Goal: Task Accomplishment & Management: Manage account settings

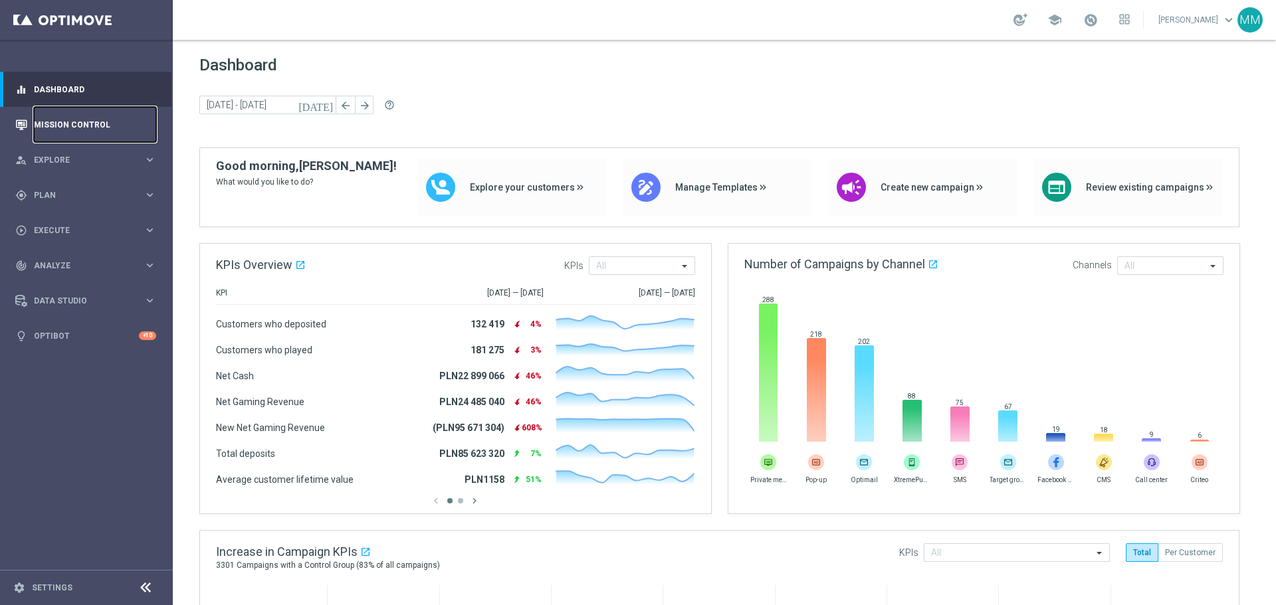
click at [62, 126] on link "Mission Control" at bounding box center [95, 124] width 122 height 35
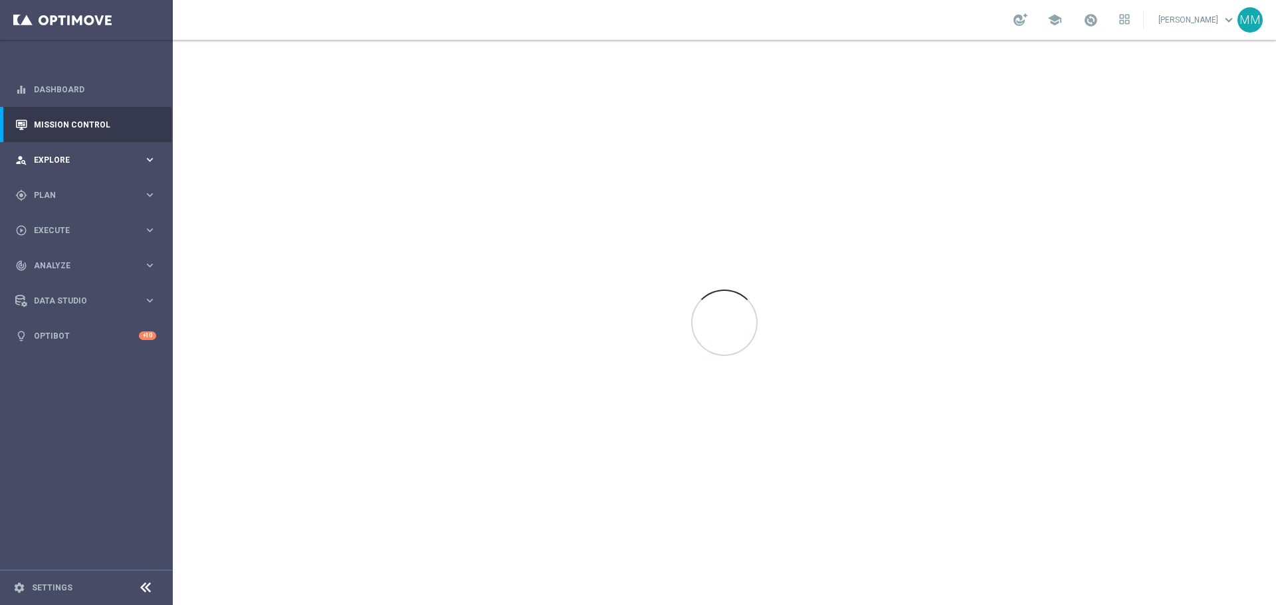
click at [63, 156] on span "Explore" at bounding box center [89, 160] width 110 height 8
click at [40, 346] on div "gps_fixed Plan keyboard_arrow_right" at bounding box center [85, 354] width 171 height 35
click at [67, 225] on link "Target Groups" at bounding box center [87, 222] width 104 height 11
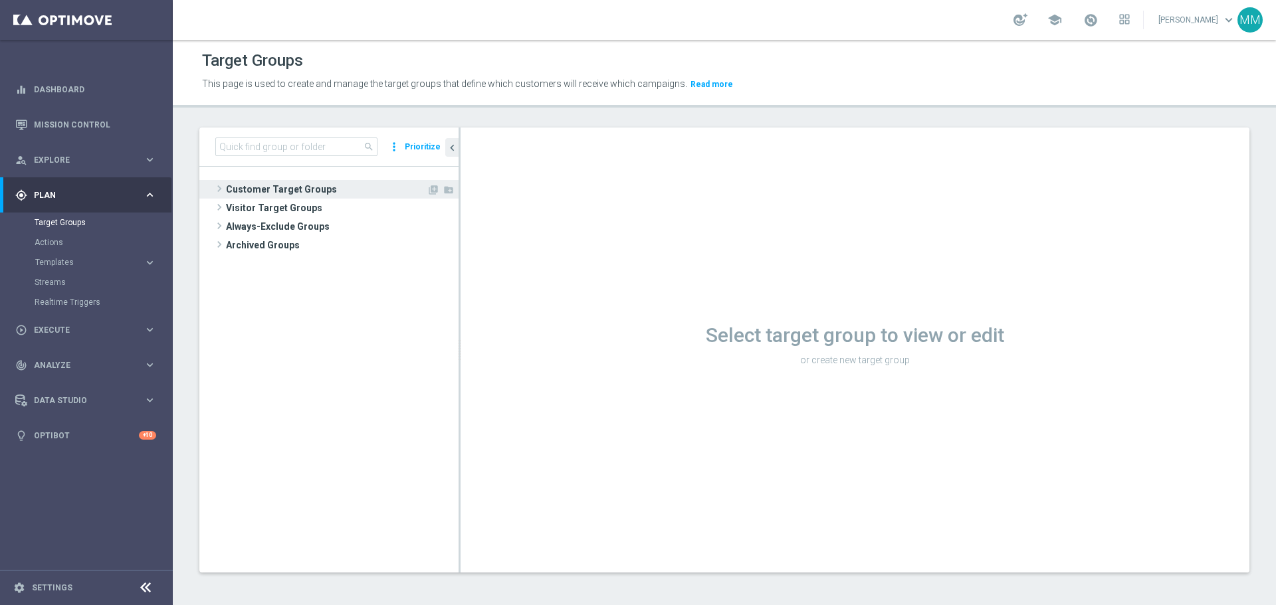
click at [286, 192] on span "Customer Target Groups" at bounding box center [326, 189] width 201 height 19
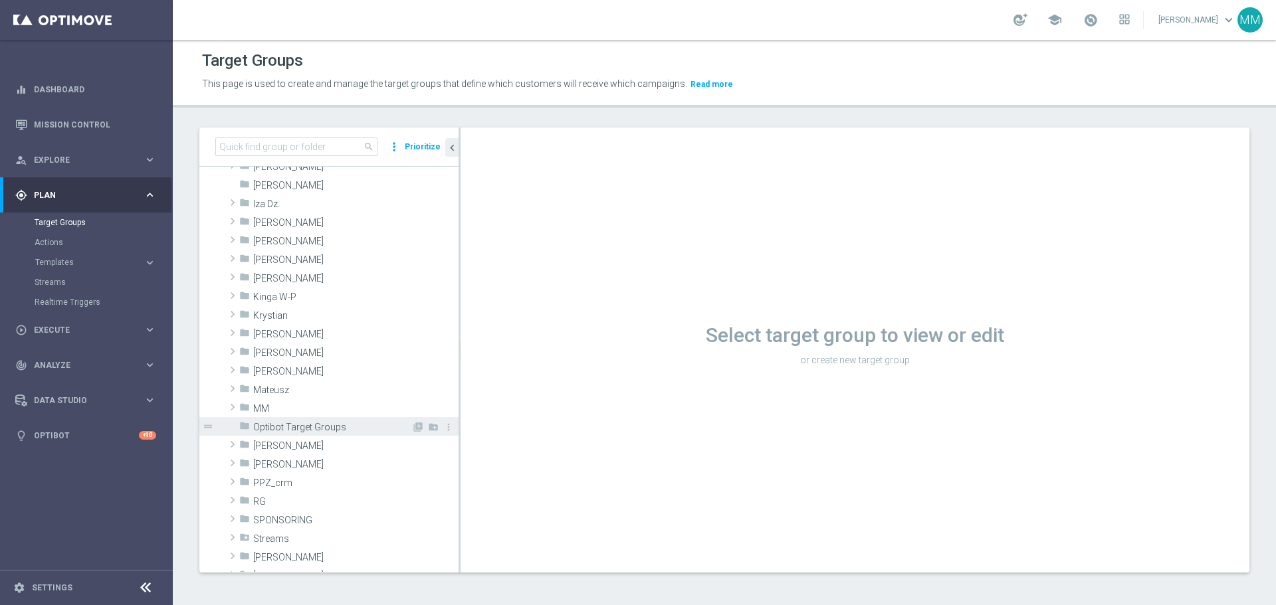
scroll to position [266, 0]
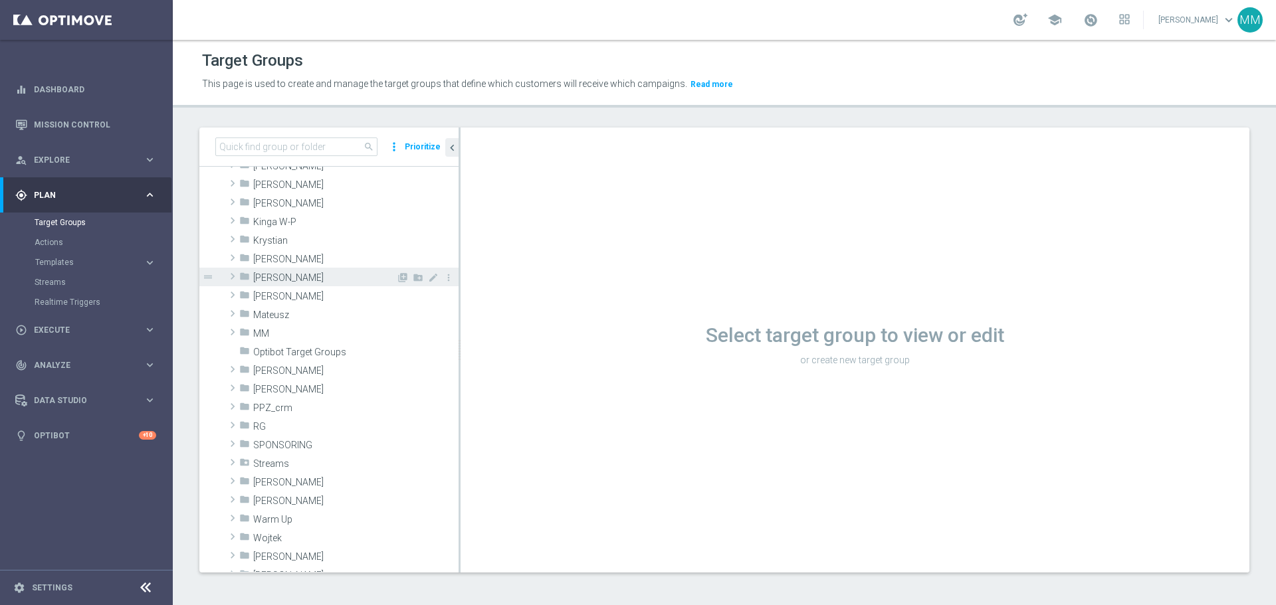
click at [290, 282] on span "Maria M." at bounding box center [324, 277] width 143 height 11
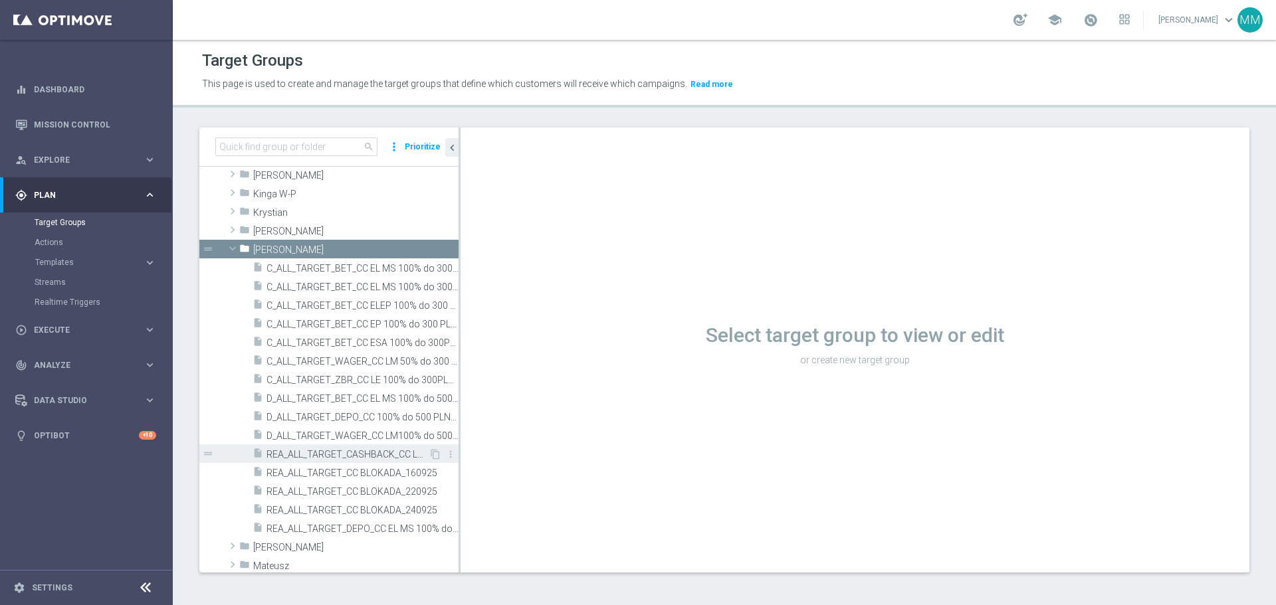
scroll to position [399, 0]
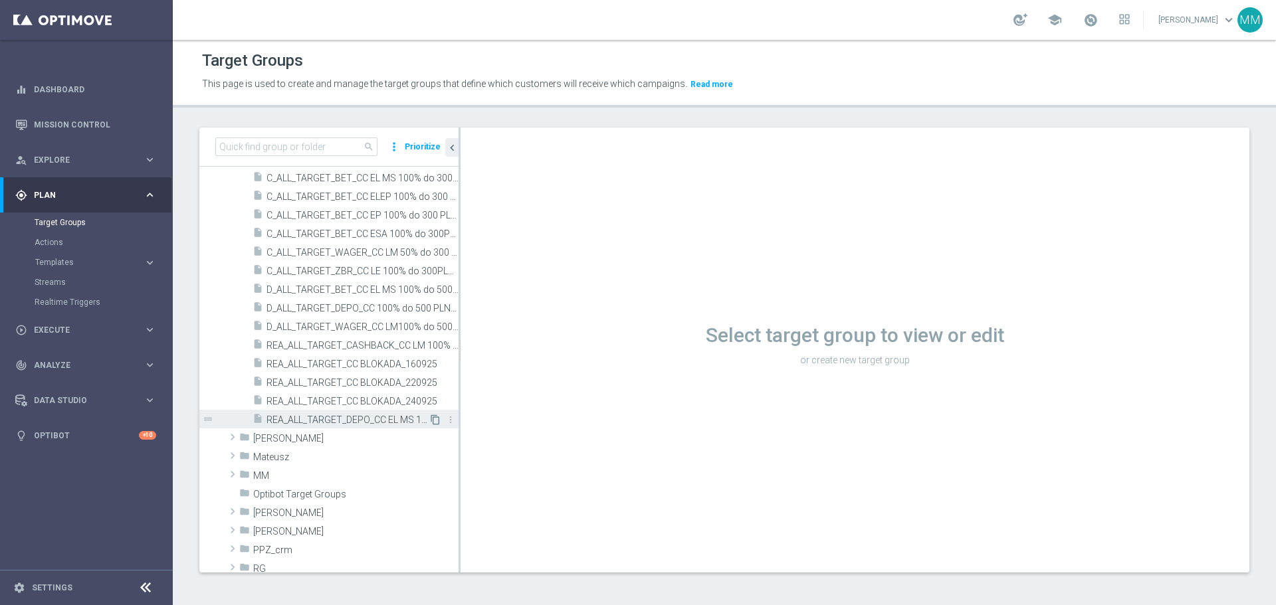
click at [430, 419] on icon "content_copy" at bounding box center [435, 420] width 11 height 11
click at [430, 417] on icon "content_copy" at bounding box center [435, 420] width 11 height 11
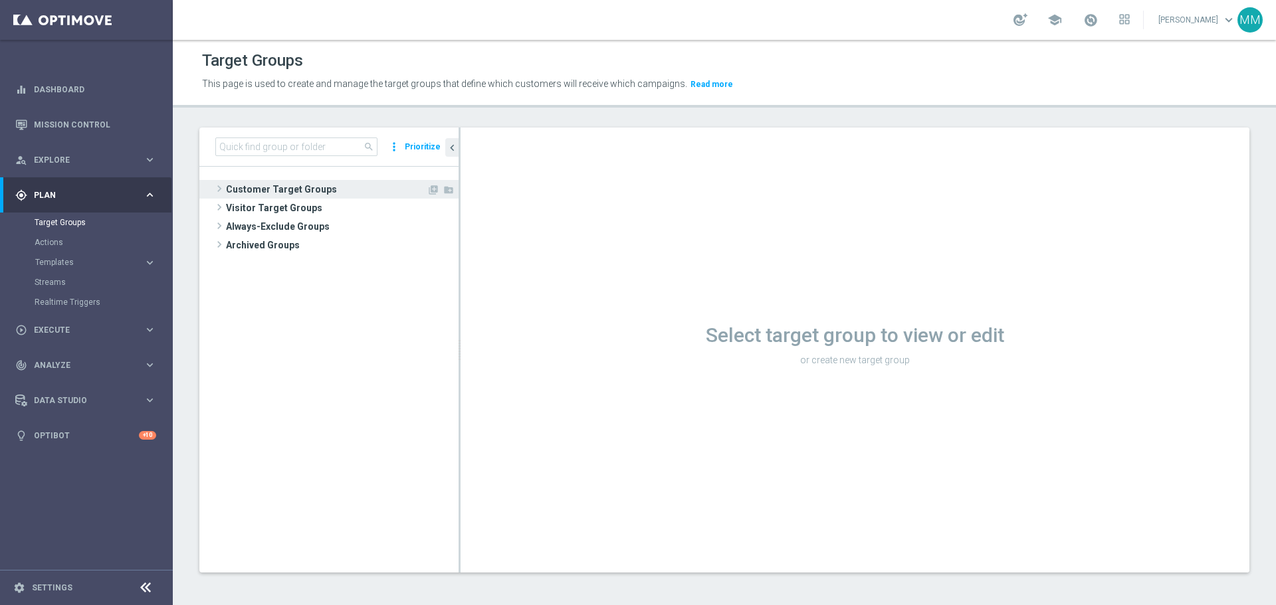
click at [256, 185] on span "Customer Target Groups" at bounding box center [326, 189] width 201 height 19
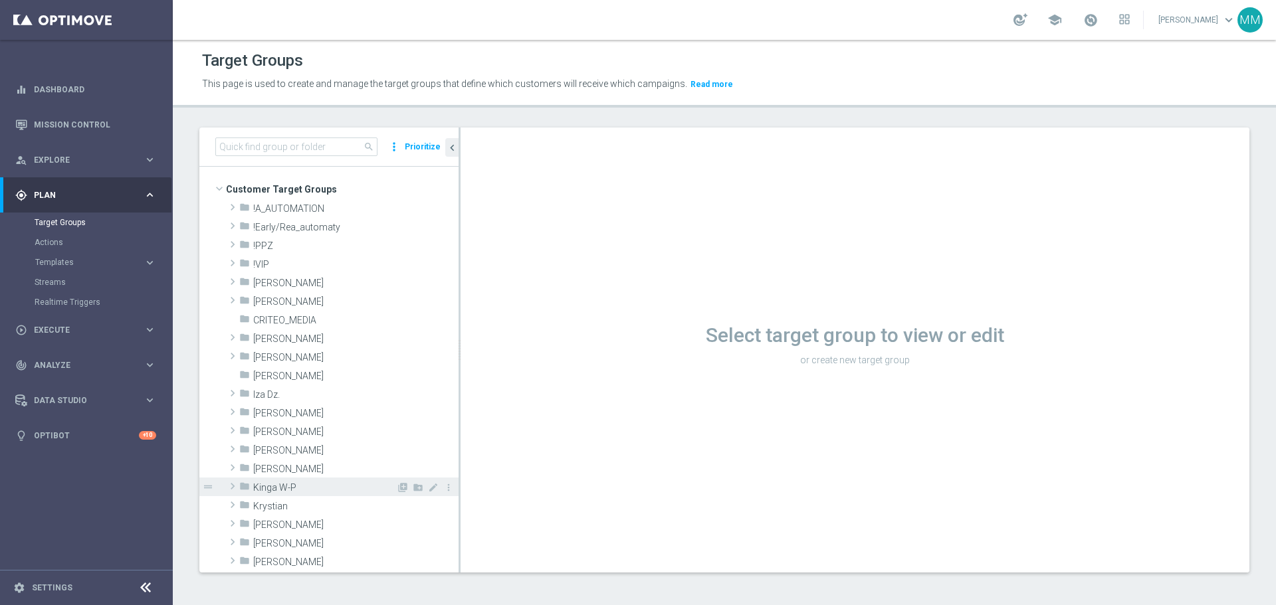
scroll to position [66, 0]
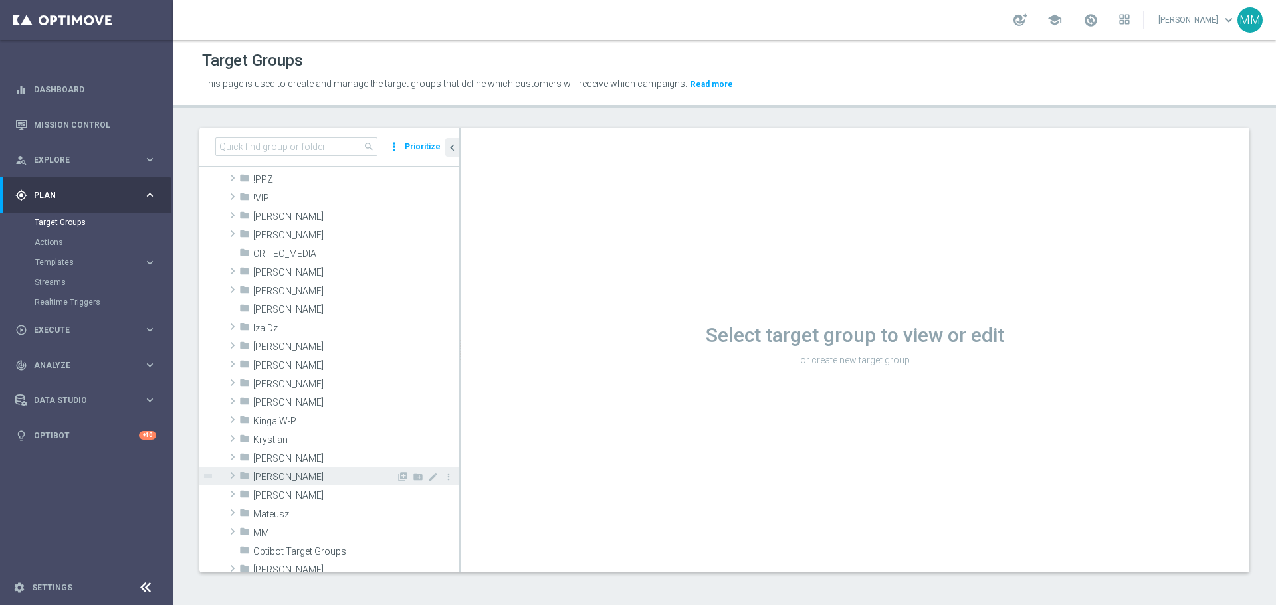
click at [282, 480] on span "[PERSON_NAME]" at bounding box center [324, 477] width 143 height 11
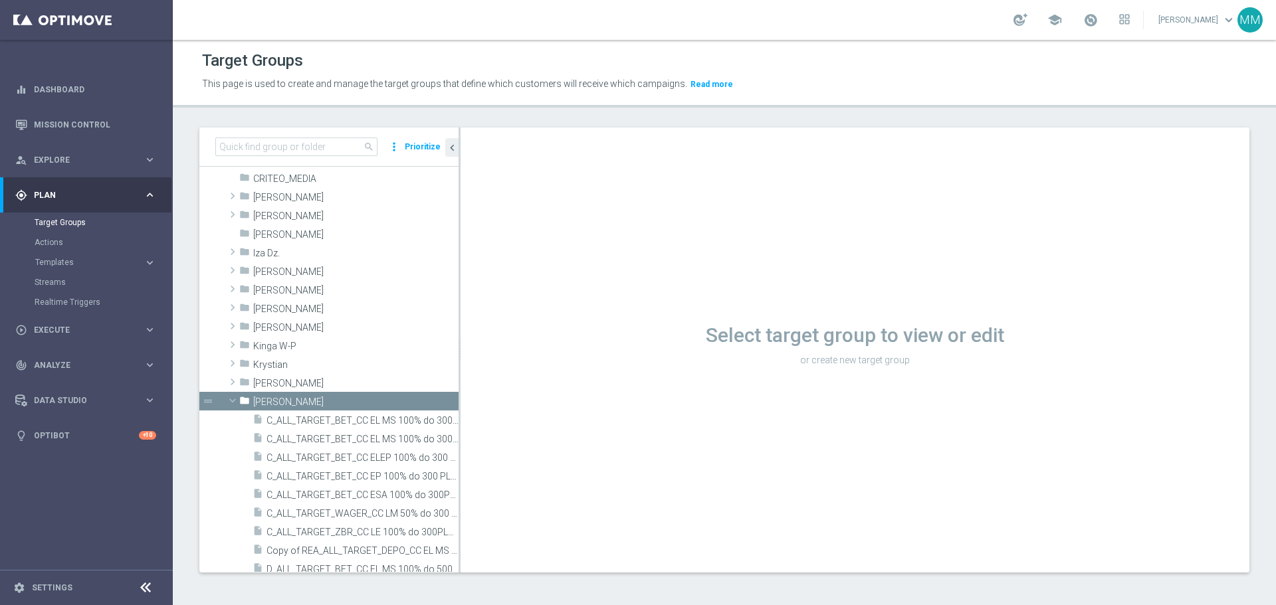
scroll to position [266, 0]
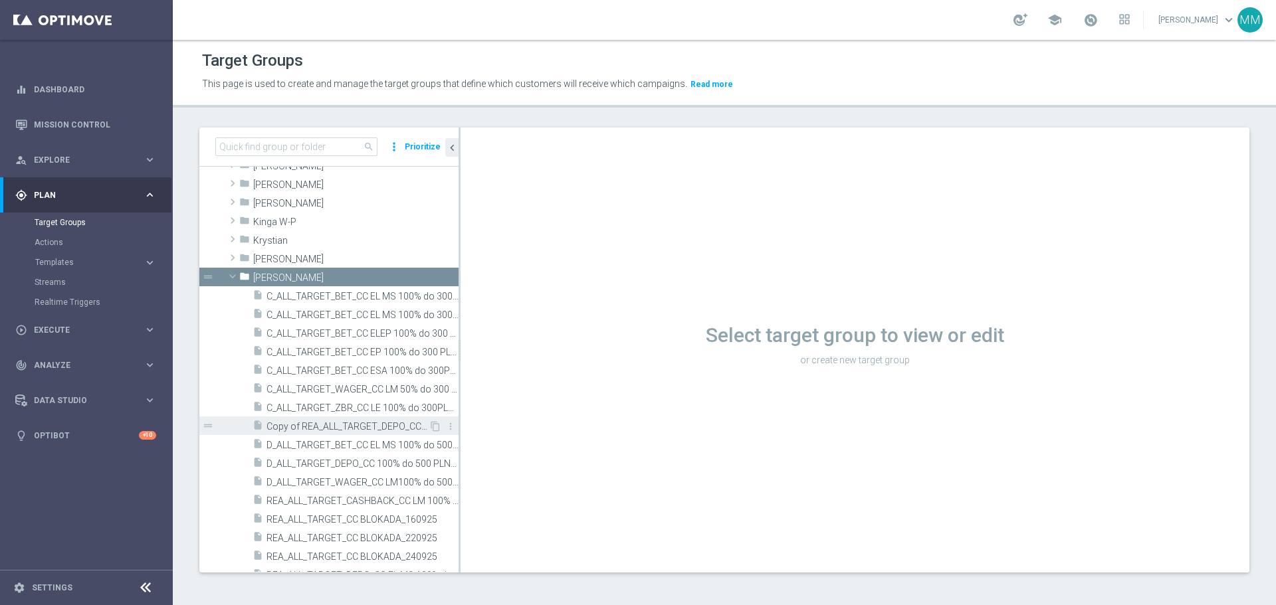
click at [363, 427] on span "Copy of REA_ALL_TARGET_DEPO_CC EL MS 100% do 300 PLN_080925" at bounding box center [347, 426] width 162 height 11
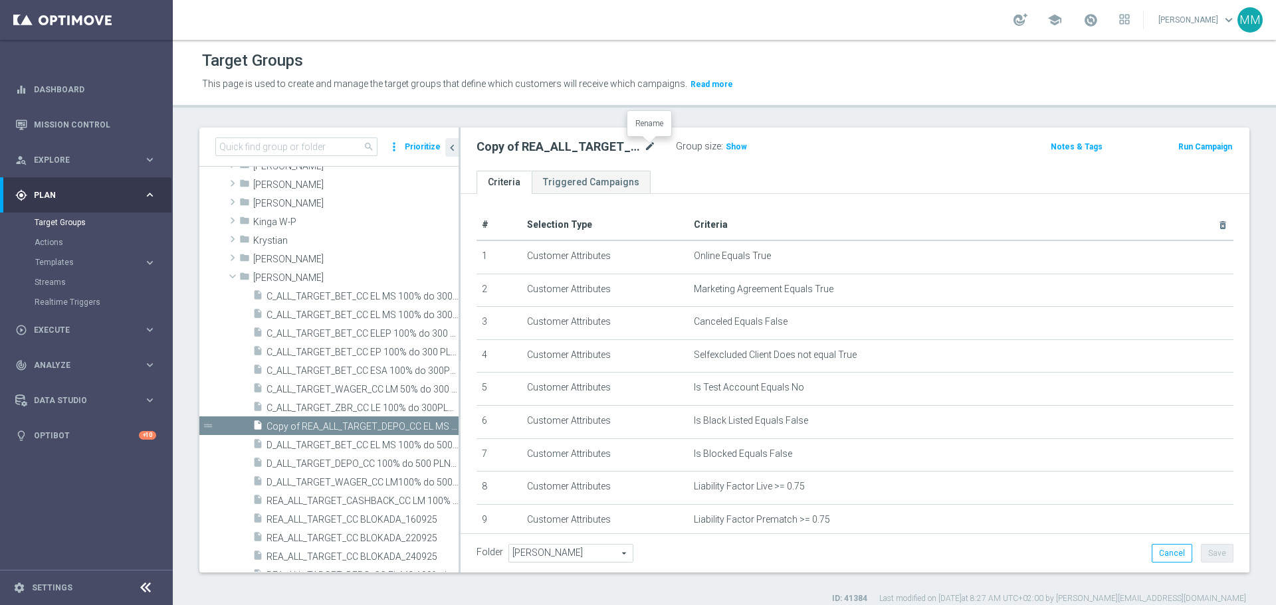
click at [653, 148] on icon "mode_edit" at bounding box center [650, 147] width 12 height 16
type input "REA_ALL_TARGET_BET_CC LM 100% do 200 PLN_290925"
click at [730, 146] on span "Show" at bounding box center [736, 146] width 21 height 9
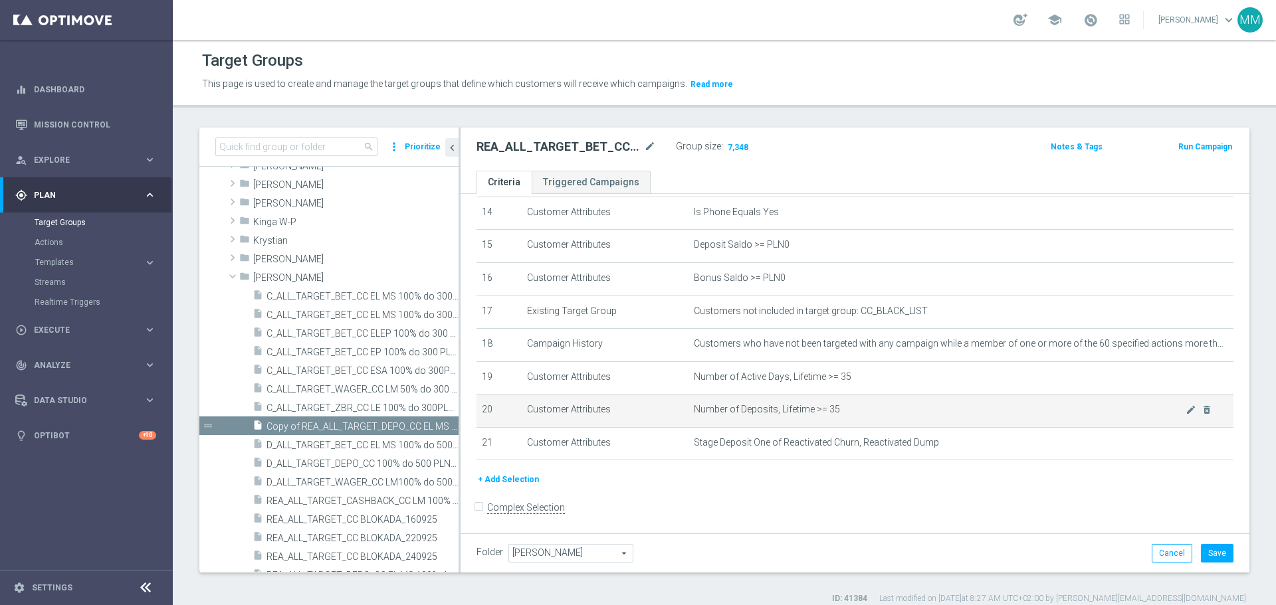
scroll to position [488, 0]
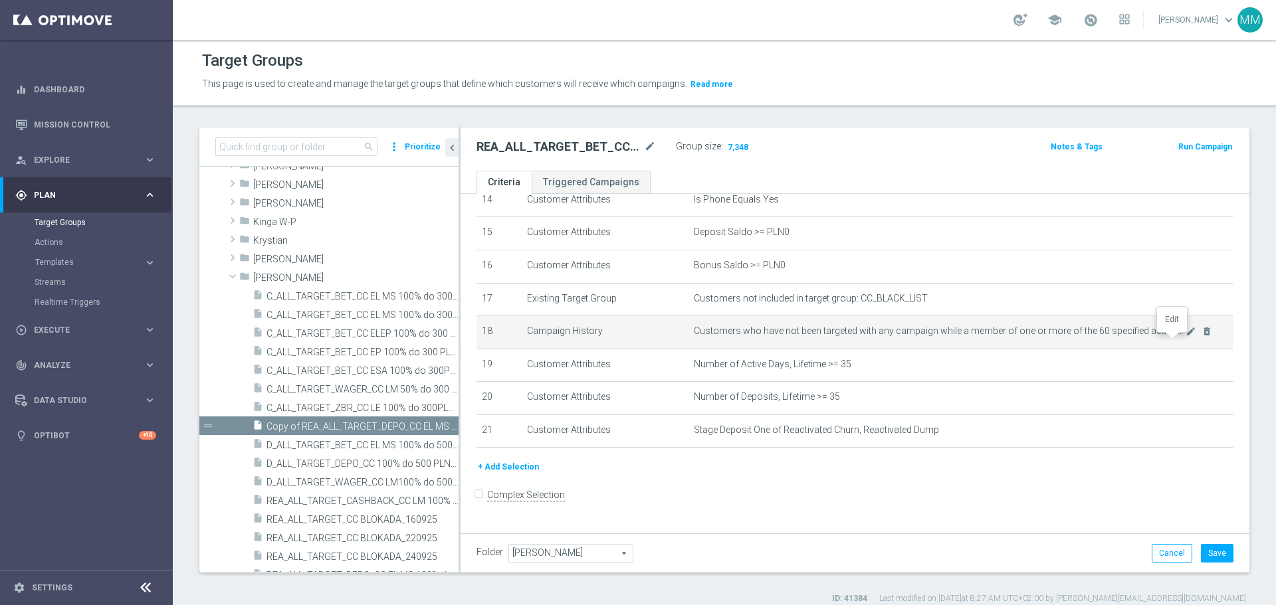
click at [1185, 337] on icon "mode_edit" at bounding box center [1190, 331] width 11 height 11
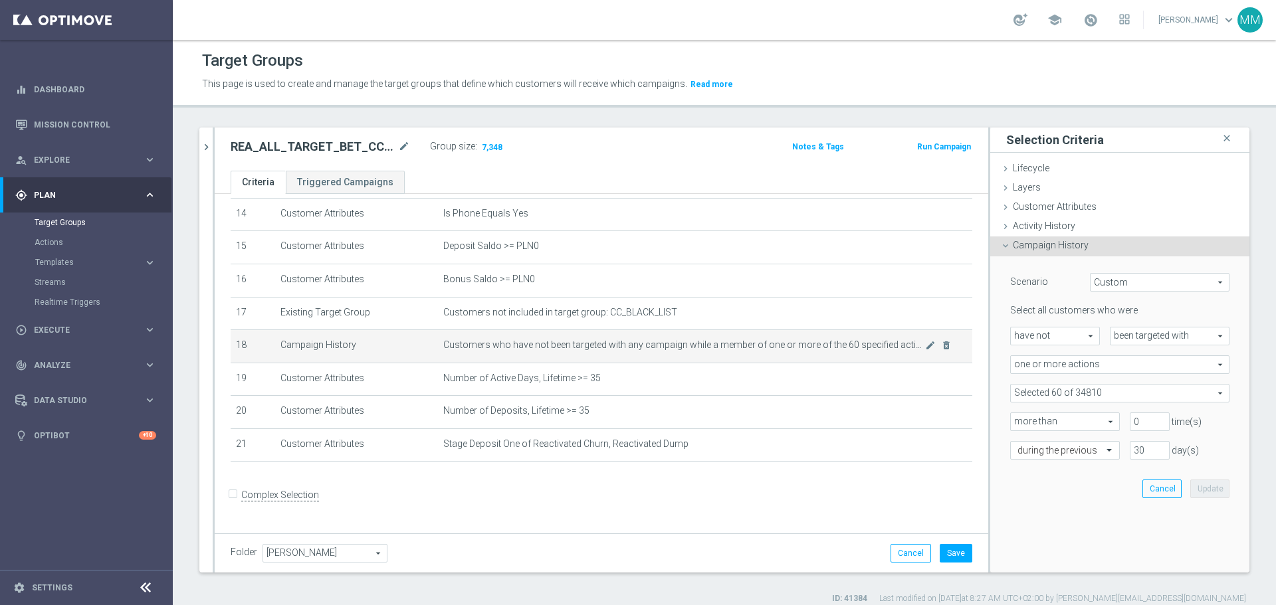
scroll to position [474, 0]
click at [1088, 391] on span at bounding box center [1120, 393] width 218 height 17
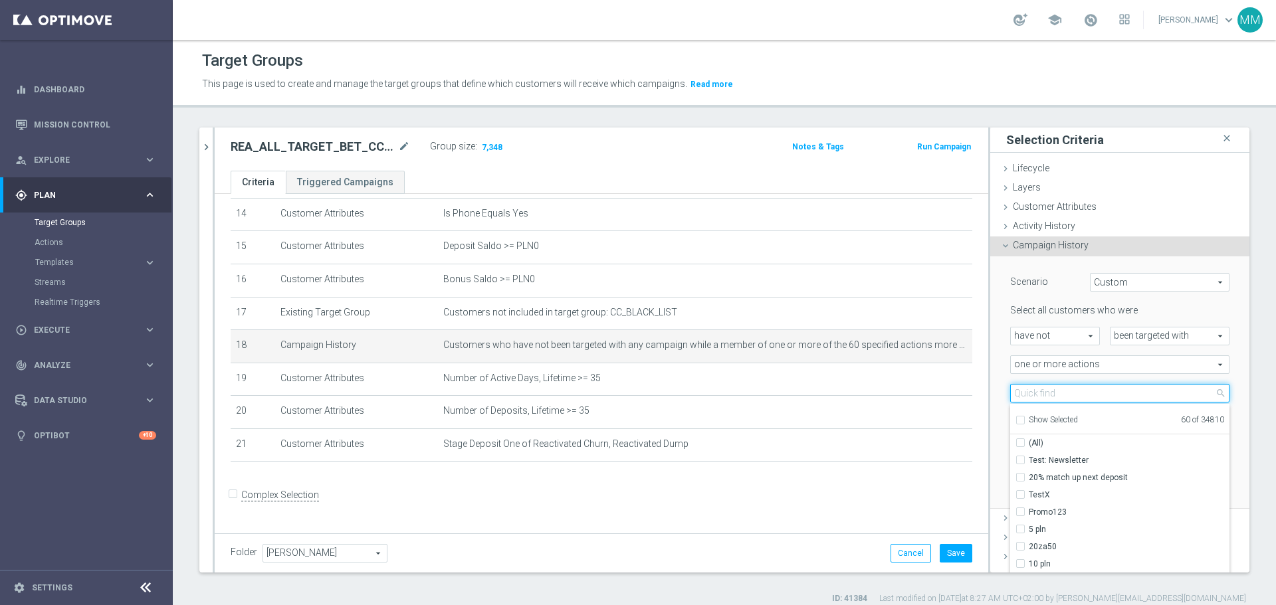
click at [1092, 392] on input "search" at bounding box center [1119, 393] width 219 height 19
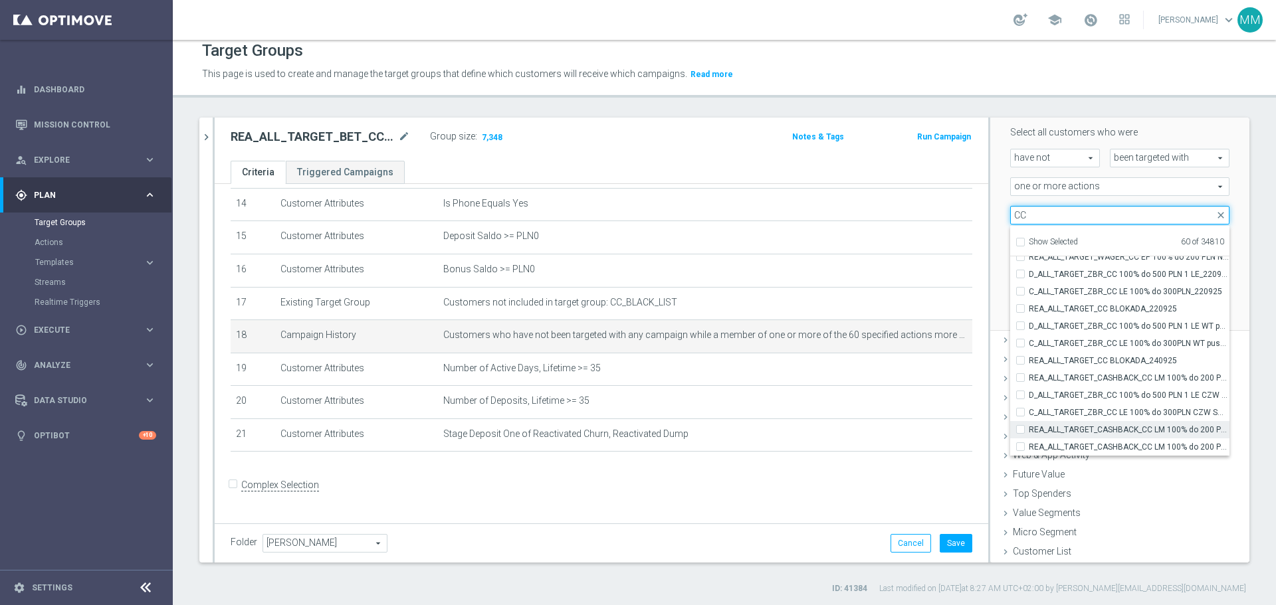
scroll to position [12, 0]
type input "CC"
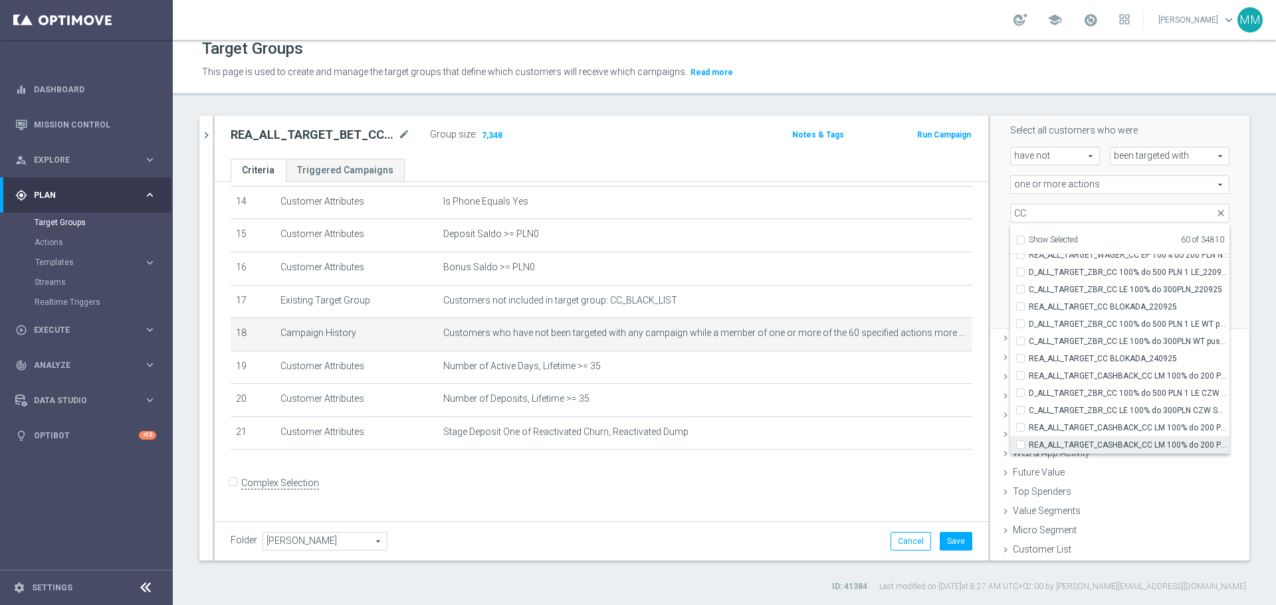
click at [1029, 445] on label "REA_ALL_TARGET_CASHBACK_CC LM 100% do 200 PLN ND SMS_250925" at bounding box center [1129, 445] width 201 height 17
click at [1020, 445] on input "REA_ALL_TARGET_CASHBACK_CC LM 100% do 200 PLN ND SMS_250925" at bounding box center [1024, 445] width 9 height 9
checkbox input "true"
type input "Selected 61 of 34810"
click at [1029, 431] on label "REA_ALL_TARGET_CASHBACK_CC LM 100% do 200 PLN SB PUSH_250925" at bounding box center [1129, 427] width 201 height 17
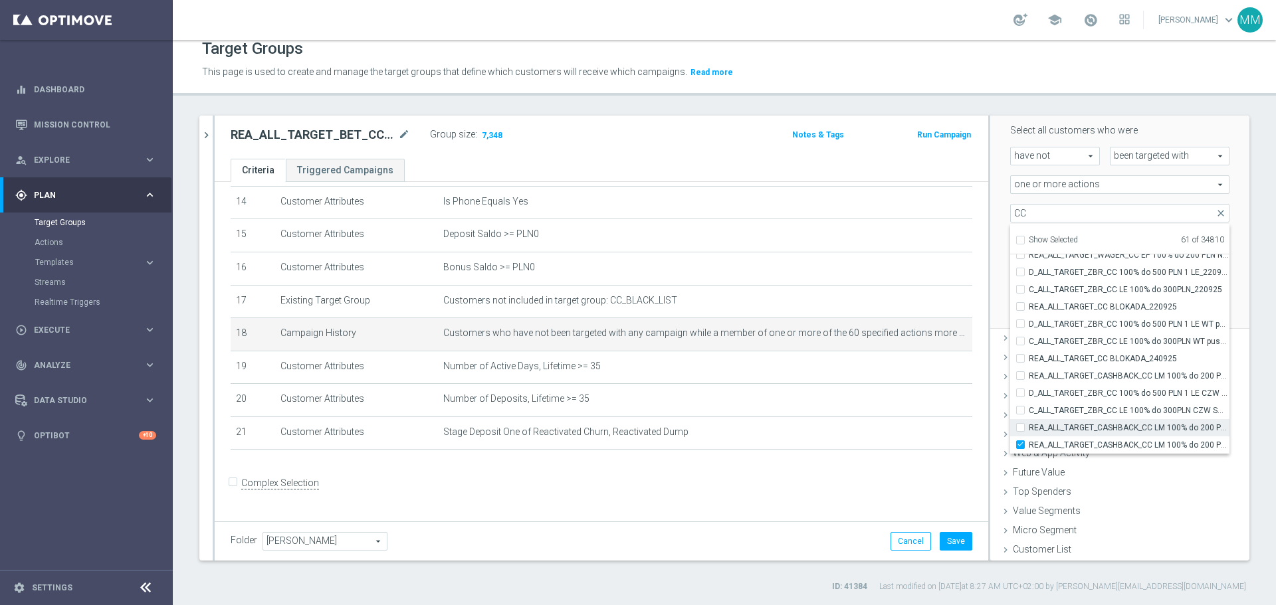
click at [1020, 431] on input "REA_ALL_TARGET_CASHBACK_CC LM 100% do 200 PLN SB PUSH_250925" at bounding box center [1024, 427] width 9 height 9
checkbox input "true"
type input "Selected 62 of 34810"
click at [1020, 410] on input "C_ALL_TARGET_ZBR_CC LE 100% do 300PLN CZW SMS_220925" at bounding box center [1024, 410] width 9 height 9
checkbox input "true"
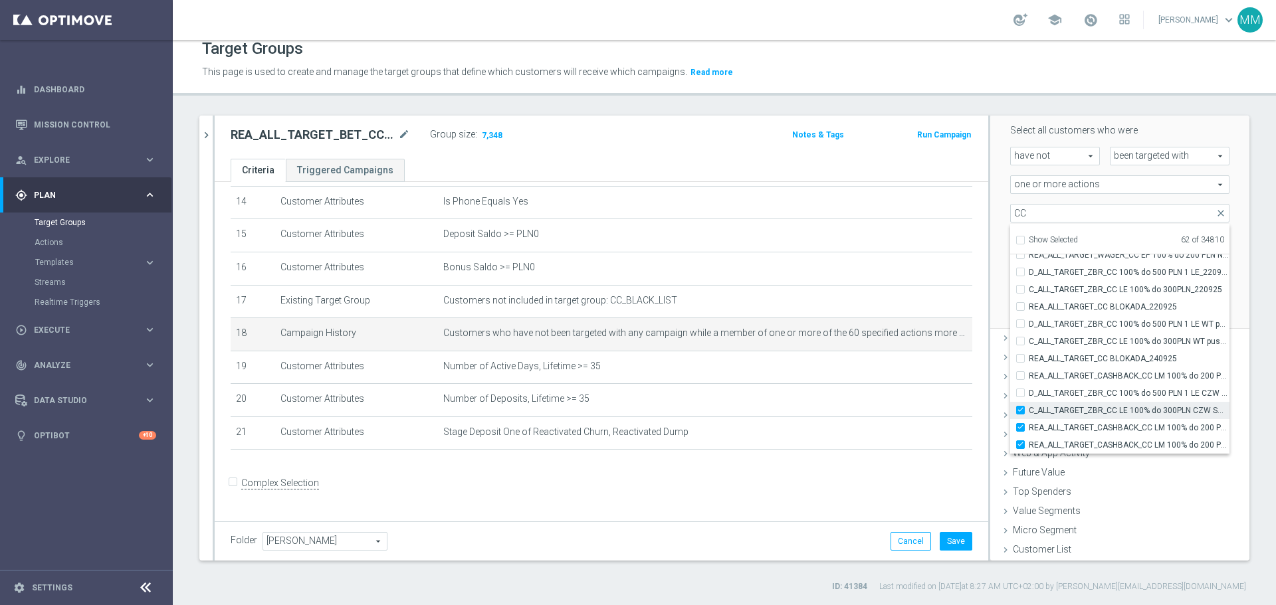
type input "Selected 63 of 34810"
click at [1020, 395] on input "D_ALL_TARGET_ZBR_CC 100% do 500 PLN 1 LE CZW sms_220925" at bounding box center [1024, 393] width 9 height 9
checkbox input "true"
type input "Selected 64 of 34810"
click at [1020, 371] on input "REA_ALL_TARGET_CASHBACK_CC LM 100% do 200 PLN_250925" at bounding box center [1024, 375] width 9 height 9
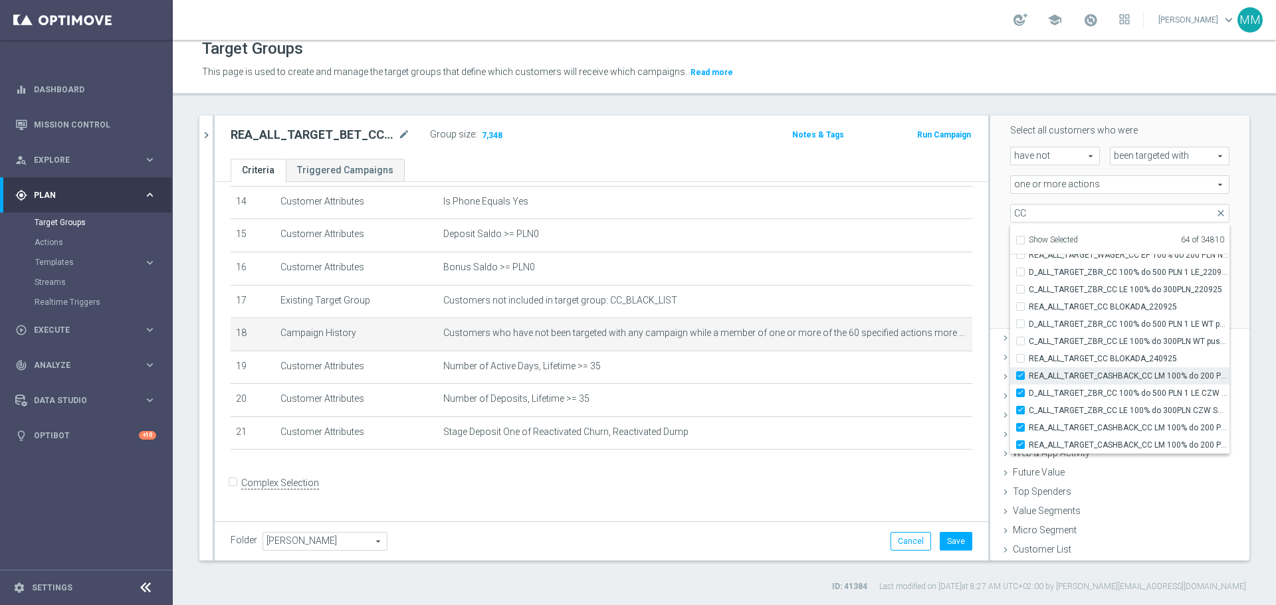
checkbox input "true"
type input "Selected 65 of 34810"
click at [1020, 360] on input "REA_ALL_TARGET_CC BLOKADA_240925" at bounding box center [1024, 358] width 9 height 9
checkbox input "true"
type input "Selected 66 of 34810"
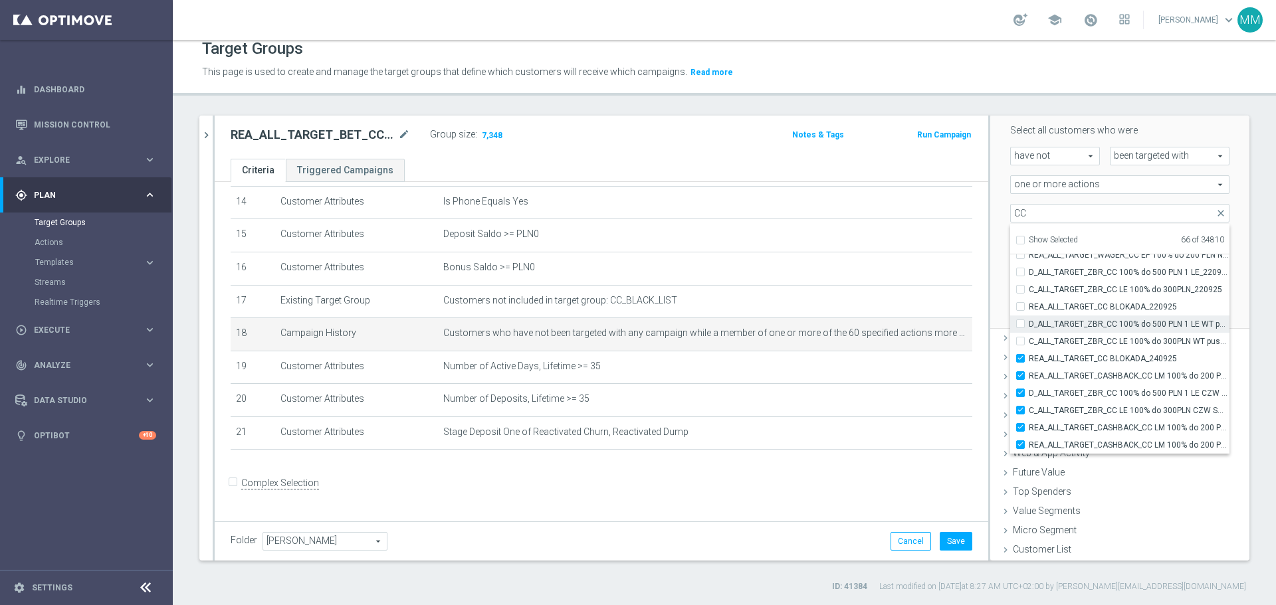
drag, startPoint x: 1007, startPoint y: 336, endPoint x: 1011, endPoint y: 325, distance: 11.1
click at [1010, 335] on div "C_ALL_TARGET_ZBR_CC LE 100% do 300PLN WT push_220925" at bounding box center [1119, 341] width 219 height 17
click at [1020, 340] on input "C_ALL_TARGET_ZBR_CC LE 100% do 300PLN WT push_220925" at bounding box center [1024, 341] width 9 height 9
checkbox input "true"
type input "Selected 67 of 34810"
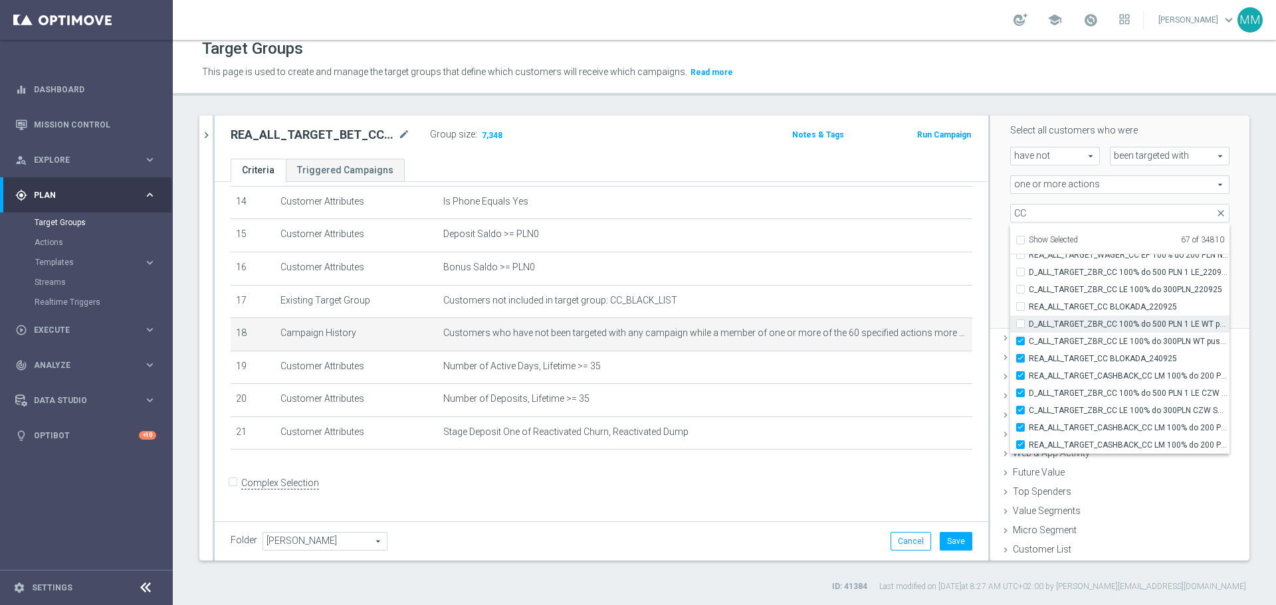
click at [1020, 326] on input "D_ALL_TARGET_ZBR_CC 100% do 500 PLN 1 LE WT push_220925" at bounding box center [1024, 324] width 9 height 9
checkbox input "true"
type input "Selected 68 of 34810"
drag, startPoint x: 1009, startPoint y: 306, endPoint x: 1014, endPoint y: 290, distance: 16.6
click at [1029, 305] on label "REA_ALL_TARGET_CC BLOKADA_220925" at bounding box center [1129, 306] width 201 height 17
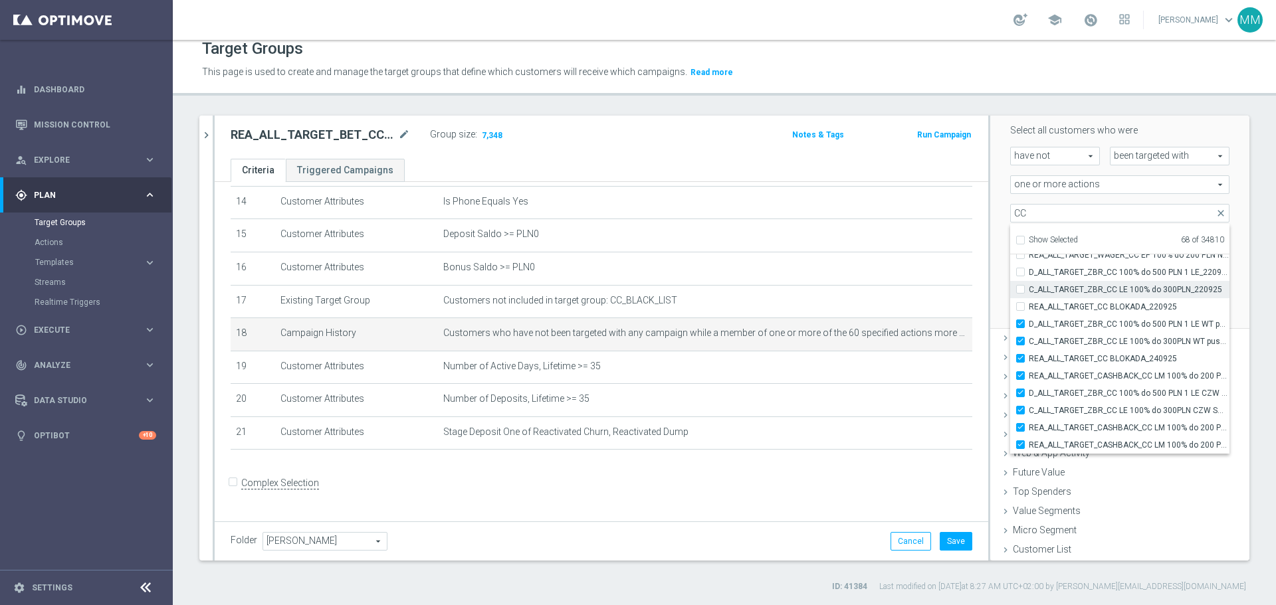
click at [1020, 305] on input "REA_ALL_TARGET_CC BLOKADA_220925" at bounding box center [1024, 306] width 9 height 9
checkbox input "true"
type input "Selected 69 of 34810"
click at [1014, 284] on div "C_ALL_TARGET_ZBR_CC LE 100% do 300PLN_220925" at bounding box center [1119, 289] width 219 height 17
click at [1020, 291] on input "C_ALL_TARGET_ZBR_CC LE 100% do 300PLN_220925" at bounding box center [1024, 289] width 9 height 9
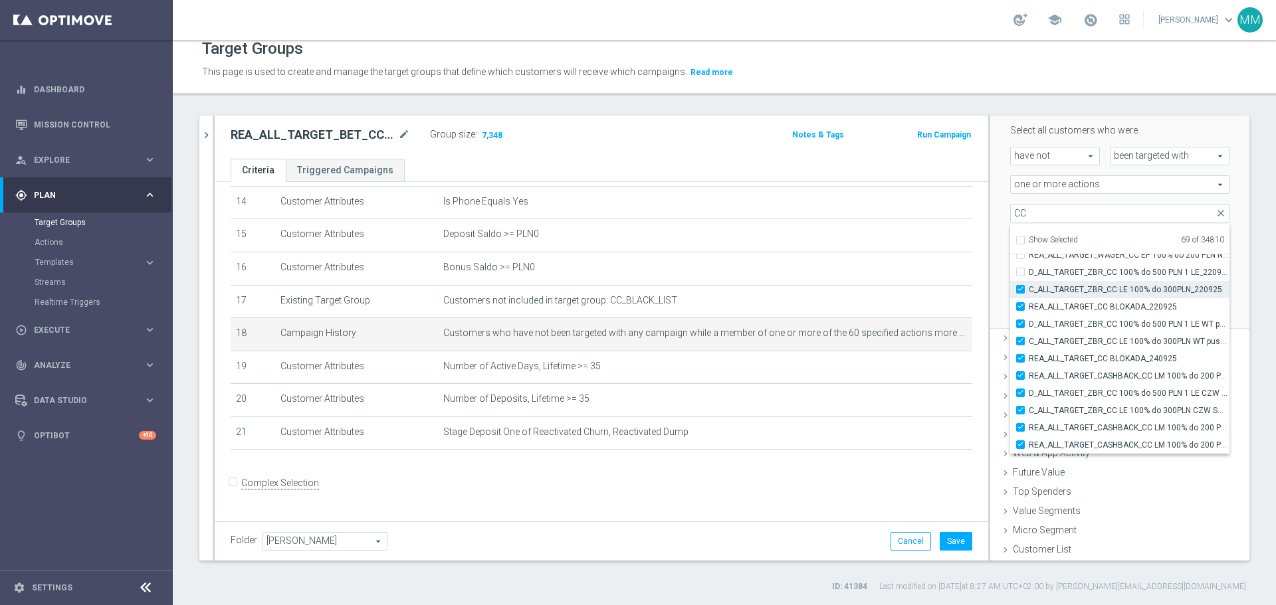
checkbox input "true"
type input "Selected 70 of 34810"
click at [1020, 276] on input "D_ALL_TARGET_ZBR_CC 100% do 500 PLN 1 LE_220925" at bounding box center [1024, 272] width 9 height 9
checkbox input "true"
type input "Selected 71 of 34810"
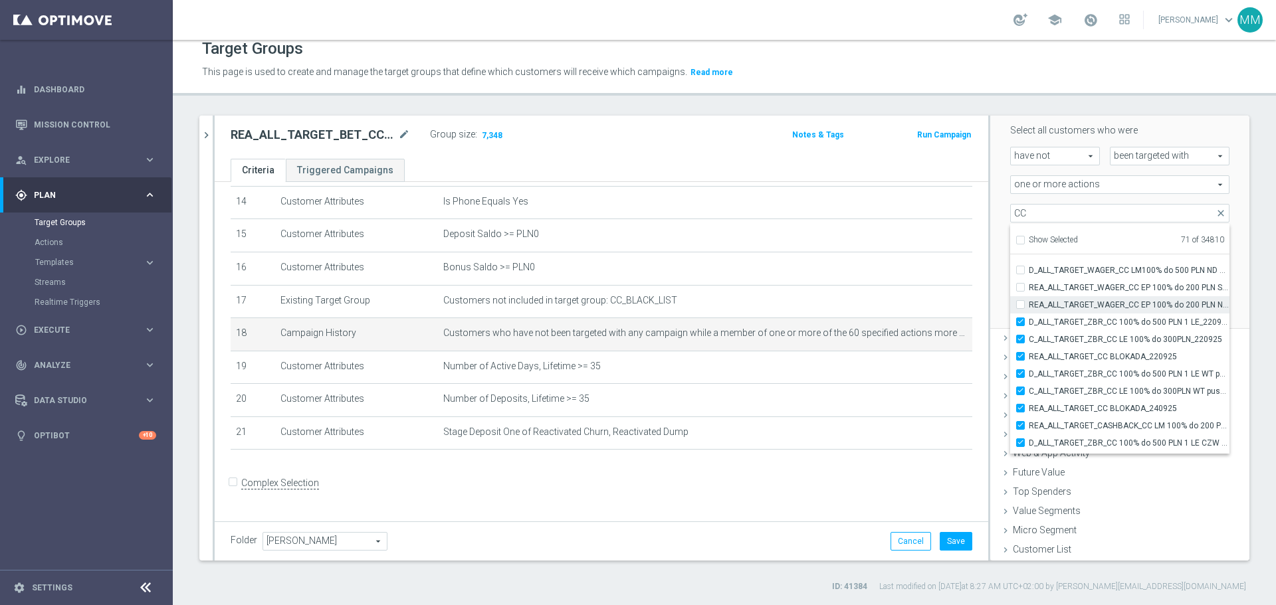
scroll to position [42165, 0]
click at [1029, 300] on label "REA_ALL_TARGET_WAGER_CC EP 100% do 200 PLN ND SMS_180925" at bounding box center [1129, 305] width 201 height 17
click at [1020, 301] on input "REA_ALL_TARGET_WAGER_CC EP 100% do 200 PLN ND SMS_180925" at bounding box center [1024, 305] width 9 height 9
checkbox input "true"
type input "Selected 72 of 34810"
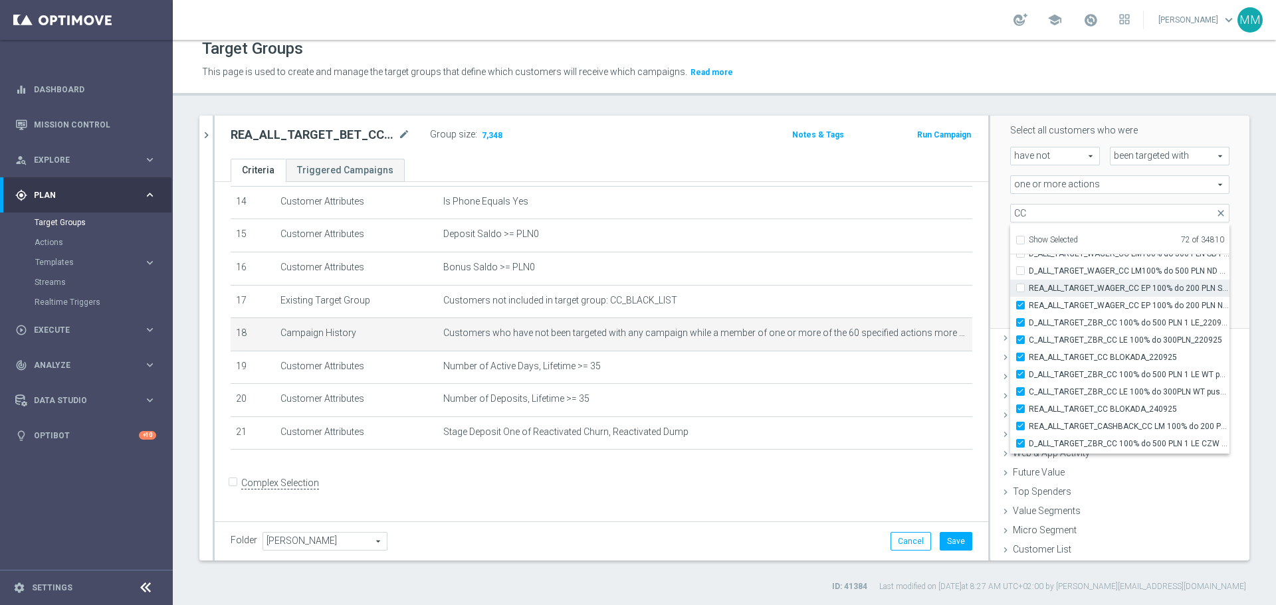
click at [1020, 290] on input "REA_ALL_TARGET_WAGER_CC EP 100% do 200 PLN SB PUSH_180925" at bounding box center [1024, 288] width 9 height 9
checkbox input "true"
type input "Selected 73 of 34810"
click at [1020, 274] on input "D_ALL_TARGET_WAGER_CC LM100% do 500 PLN ND SMS_180925" at bounding box center [1024, 270] width 9 height 9
checkbox input "true"
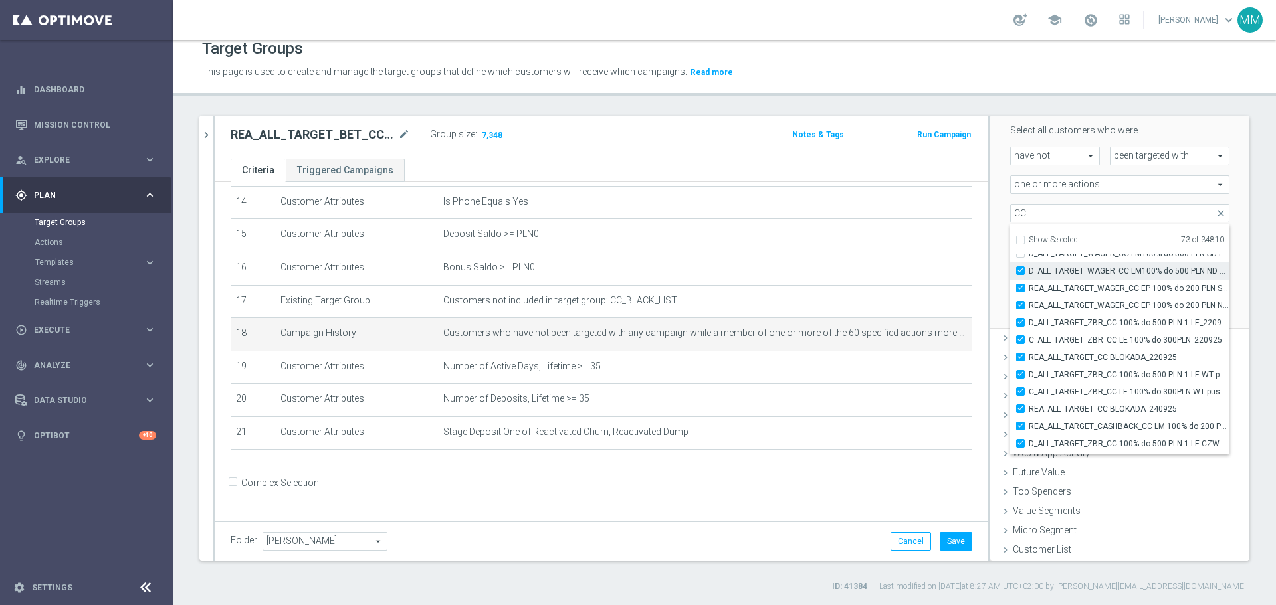
type input "Selected 74 of 34810"
click at [1010, 307] on div "C_ALL_TARGET_WAGER_CC LM 50% do 300 PLN CZW PUSH_150925" at bounding box center [1119, 302] width 219 height 17
click at [1010, 310] on div "C_ALL_TARGET_WAGER_CC LM 50% do 300 PLN CZW PUSH_150925" at bounding box center [1119, 302] width 219 height 17
click at [1020, 320] on input "D_ALL_TARGET_WAGER_CC LM100% do 500 PLN SB PUSH_180925" at bounding box center [1024, 320] width 9 height 9
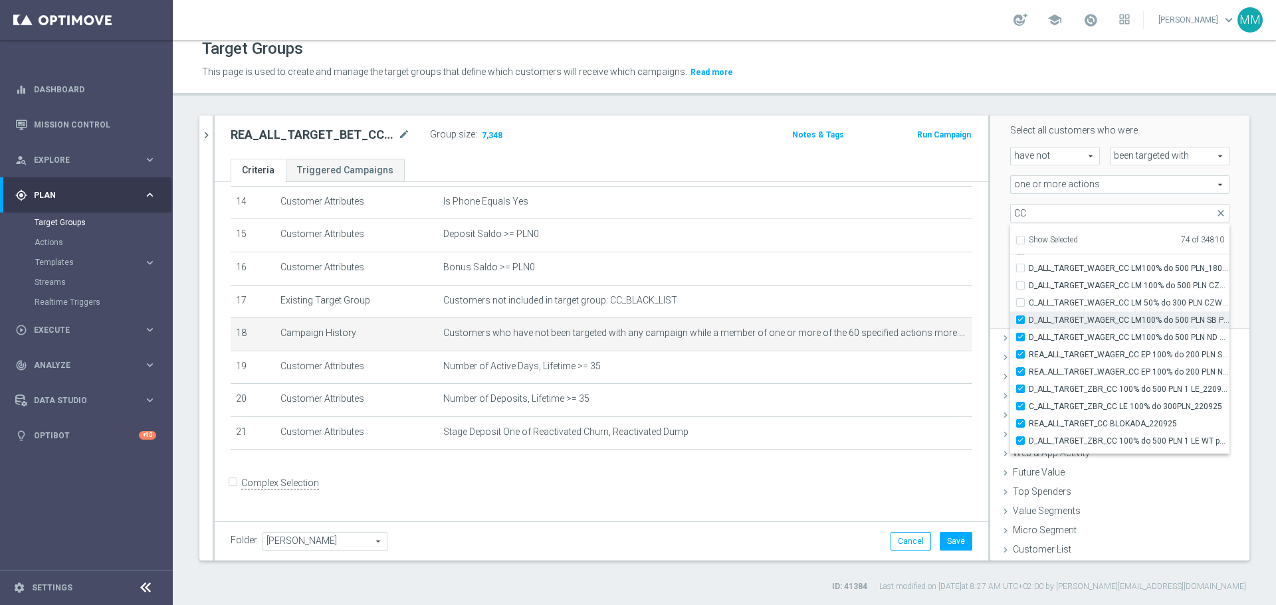
checkbox input "true"
type input "Selected 75 of 34810"
click at [1029, 303] on label "C_ALL_TARGET_WAGER_CC LM 50% do 300 PLN CZW PUSH_150925" at bounding box center [1129, 302] width 201 height 17
click at [1020, 303] on input "C_ALL_TARGET_WAGER_CC LM 50% do 300 PLN CZW PUSH_150925" at bounding box center [1024, 302] width 9 height 9
checkbox input "true"
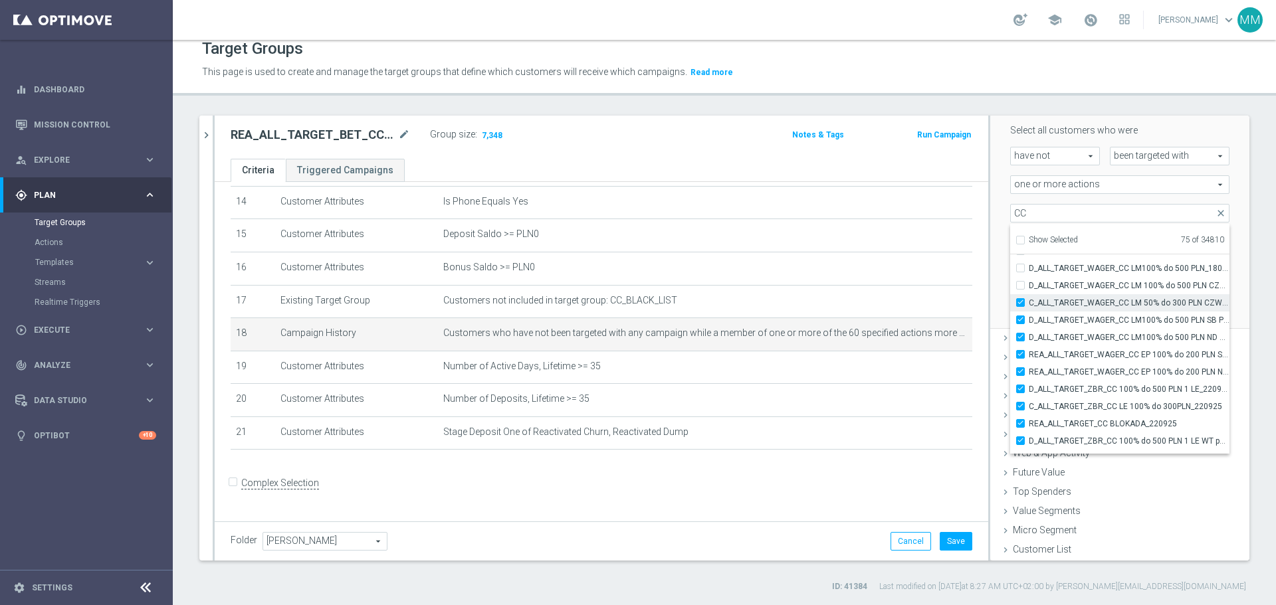
type input "Selected 76 of 34810"
click at [1029, 287] on label "D_ALL_TARGET_WAGER_CC LM 100% do 500 PLN CZW PUSH_150925" at bounding box center [1129, 285] width 201 height 17
click at [1020, 287] on input "D_ALL_TARGET_WAGER_CC LM 100% do 500 PLN CZW PUSH_150925" at bounding box center [1024, 285] width 9 height 9
checkbox input "true"
type input "Selected 77 of 34810"
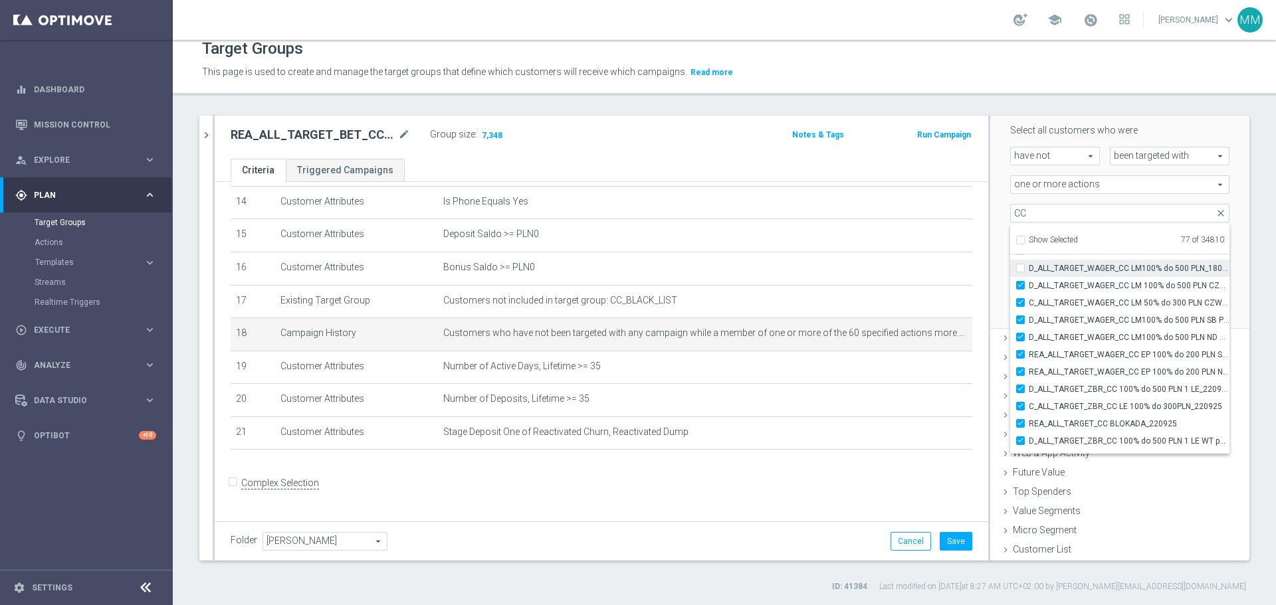
click at [1020, 269] on input "D_ALL_TARGET_WAGER_CC LM100% do 500 PLN_180925" at bounding box center [1024, 268] width 9 height 9
checkbox input "true"
type input "Selected 78 of 34810"
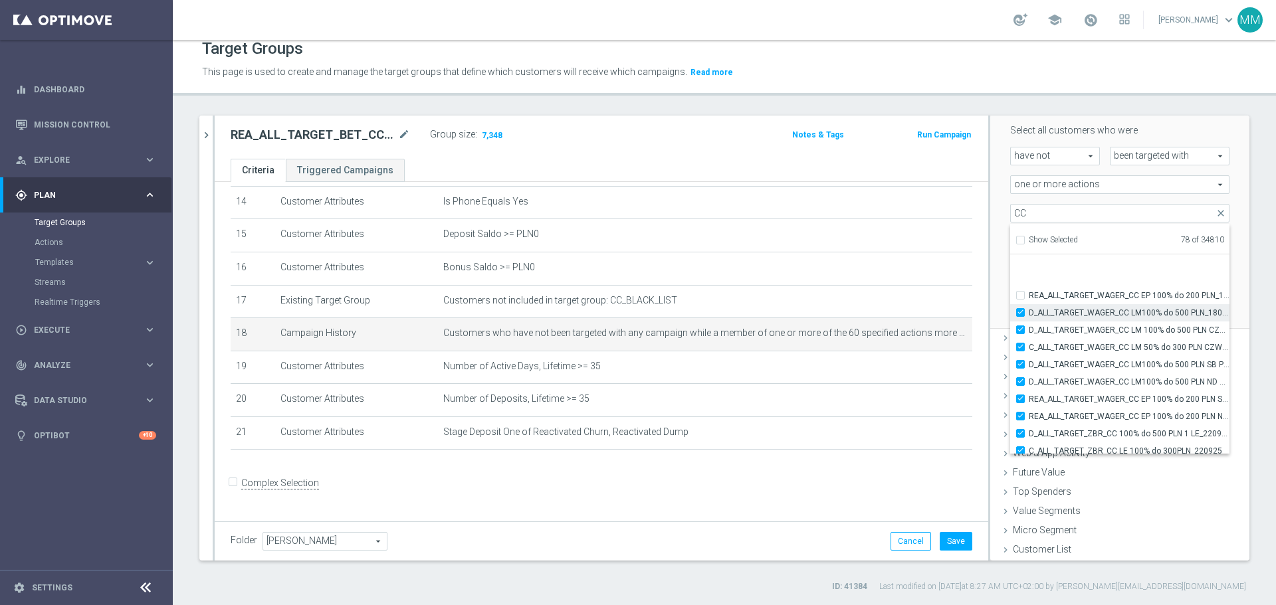
scroll to position [42032, 0]
click at [1020, 320] on input "REA_ALL_TARGET_WAGER_CC EP 100% do 200 PLN_180925" at bounding box center [1024, 317] width 9 height 9
checkbox input "true"
type input "Selected 79 of 34810"
click at [1020, 301] on input "D_ALL_TARGET_WAGER_CC LM 100% do 500 PLN SR SMS 2_150925" at bounding box center [1024, 300] width 9 height 9
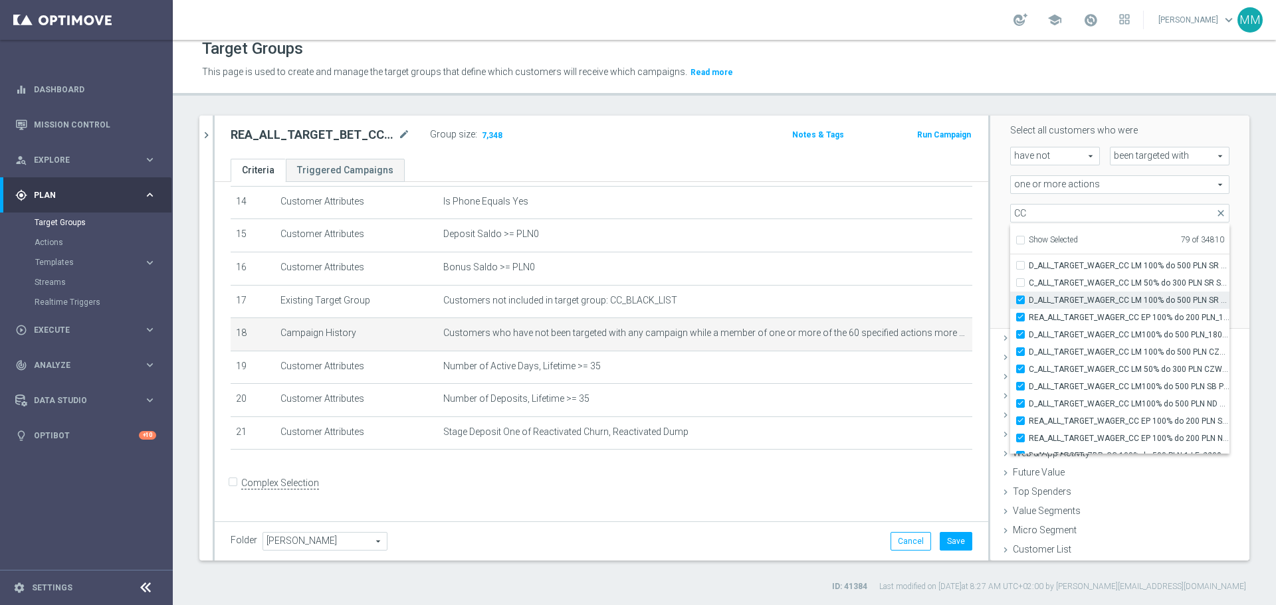
checkbox input "true"
type input "Selected 80 of 34810"
click at [1020, 286] on input "C_ALL_TARGET_WAGER_CC LM 50% do 300 PLN SR SMS_150925" at bounding box center [1024, 282] width 9 height 9
checkbox input "true"
type input "Selected 81 of 34810"
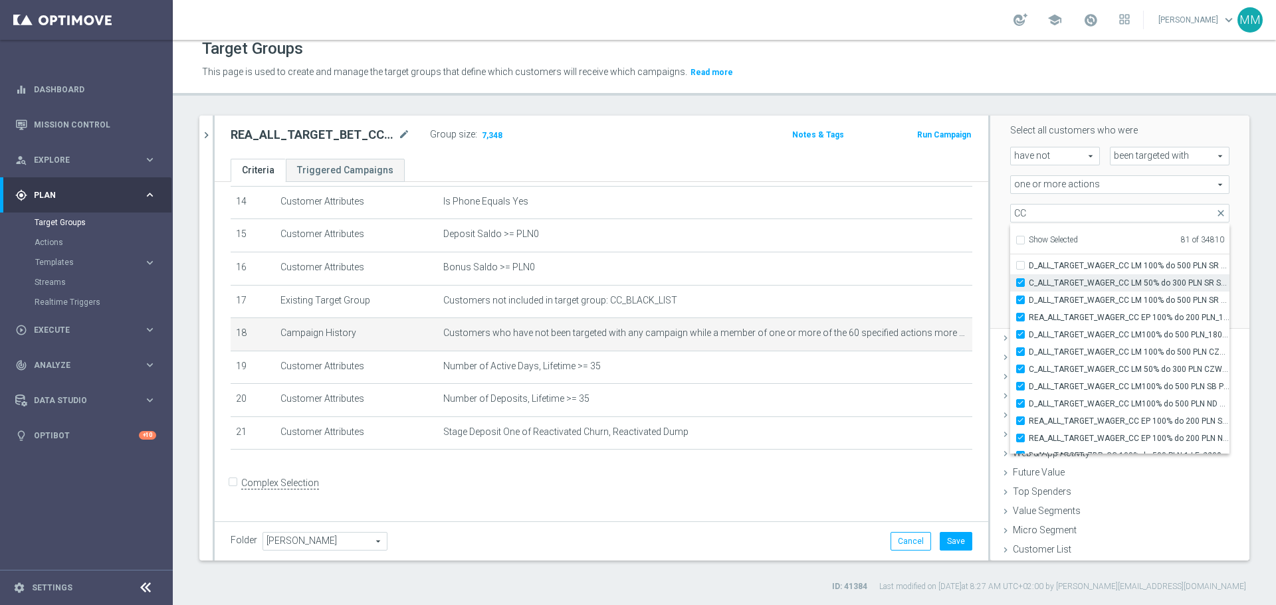
click at [1020, 286] on input "C_ALL_TARGET_WAGER_CC LM 50% do 300 PLN SR SMS_150925" at bounding box center [1024, 282] width 9 height 9
checkbox input "false"
type input "Selected 80 of 34810"
click at [1020, 264] on input "D_ALL_TARGET_WAGER_CC LM 100% do 500 PLN SR SMS_150925" at bounding box center [1024, 265] width 9 height 9
checkbox input "true"
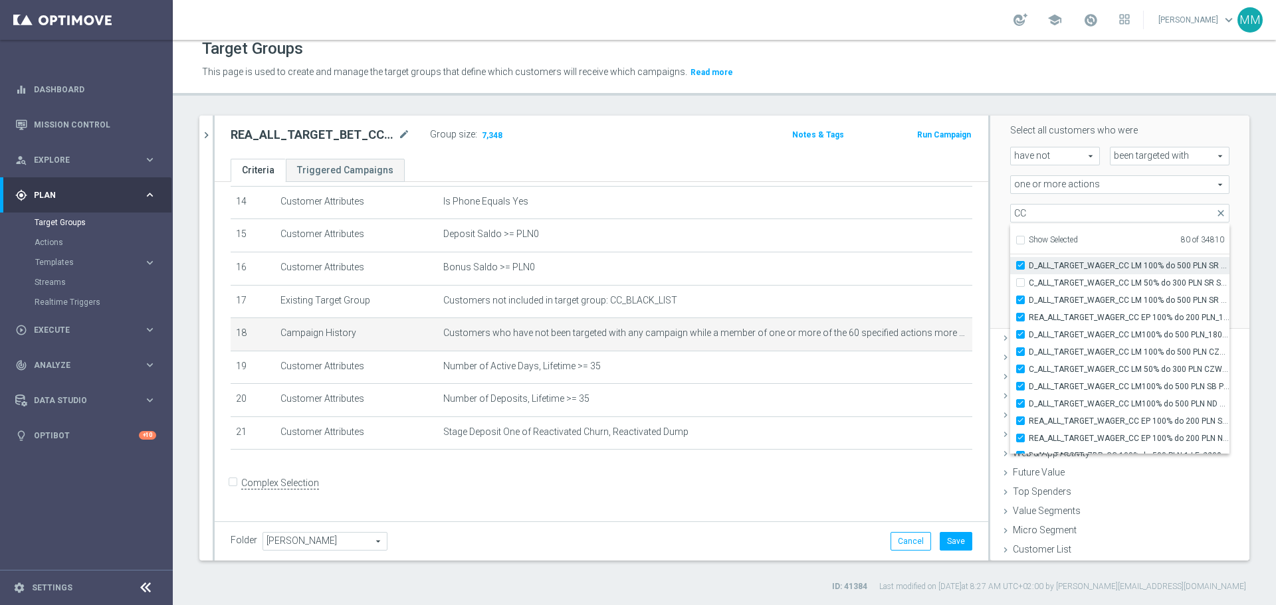
type input "Selected 81 of 34810"
click at [1013, 288] on div "C_ALL_TARGET_WAGER_CC LM 50% do 300 PLN SR SMS_150925" at bounding box center [1119, 282] width 219 height 17
click at [1020, 282] on input "C_ALL_TARGET_WAGER_CC LM 50% do 300 PLN SR SMS_150925" at bounding box center [1024, 282] width 9 height 9
checkbox input "true"
type input "Selected 82 of 34810"
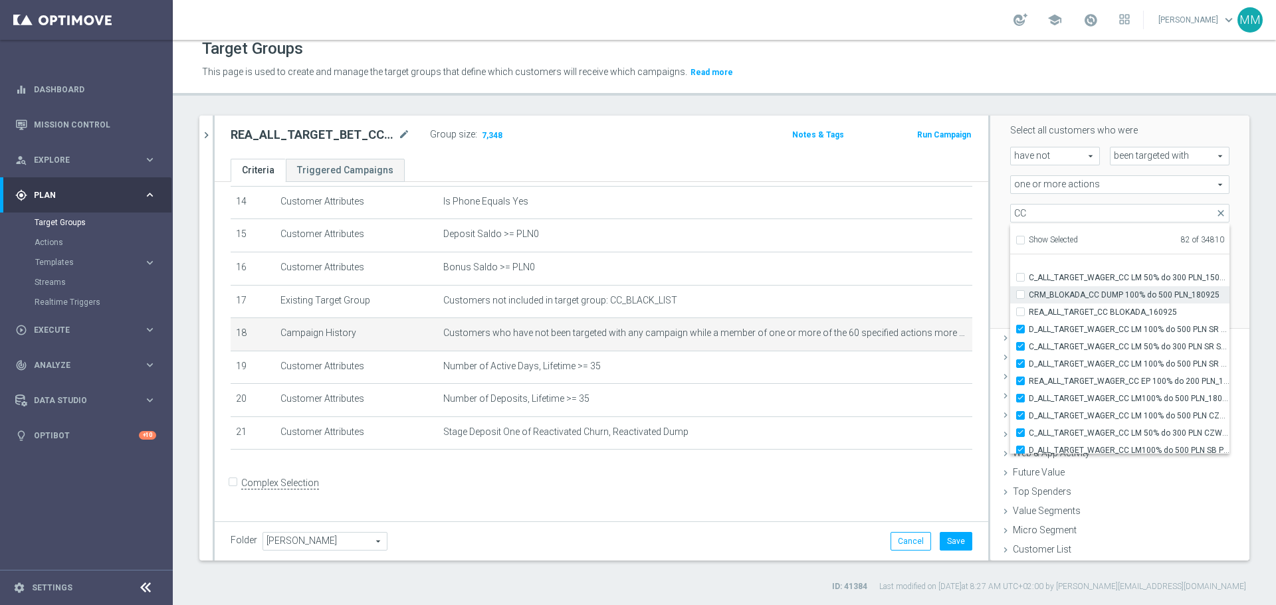
scroll to position [41899, 0]
click at [1020, 379] on input "REA_ALL_TARGET_CC BLOKADA_160925" at bounding box center [1024, 381] width 9 height 9
checkbox input "true"
type input "Selected 83 of 34810"
click at [1029, 367] on label "CRM_BLOKADA_CC DUMP 100% do 500 PLN_180925" at bounding box center [1129, 364] width 201 height 17
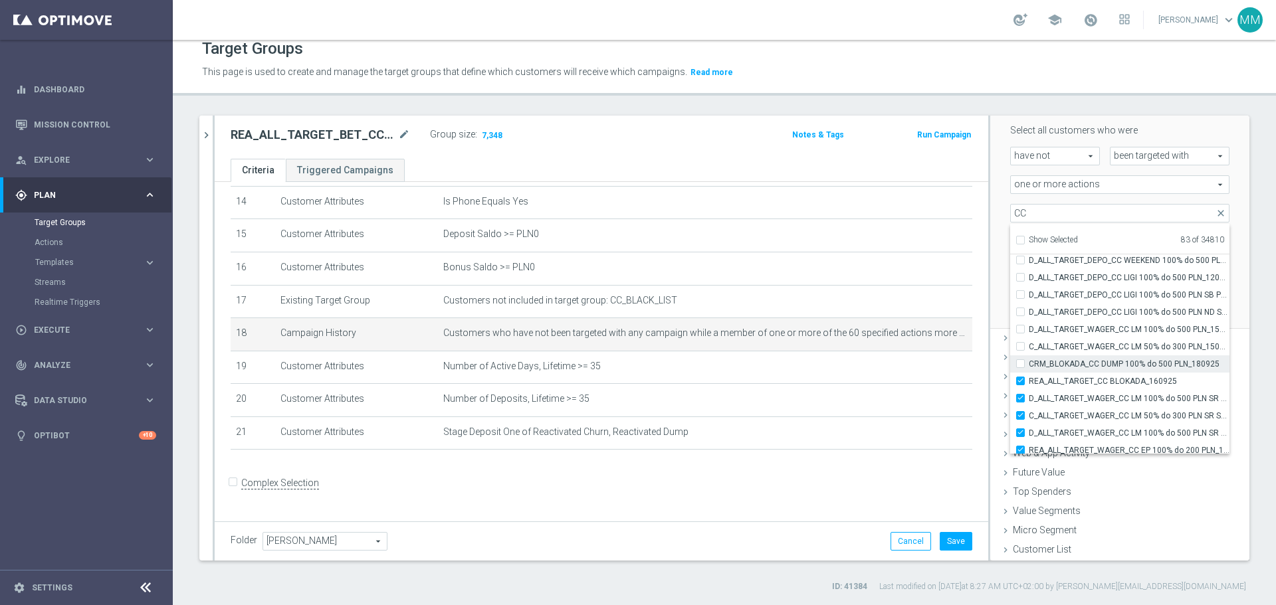
click at [1020, 367] on input "CRM_BLOKADA_CC DUMP 100% do 500 PLN_180925" at bounding box center [1024, 363] width 9 height 9
checkbox input "true"
type input "Selected 84 of 34810"
click at [1029, 346] on label "C_ALL_TARGET_WAGER_CC LM 50% do 300 PLN_150925" at bounding box center [1129, 346] width 201 height 17
click at [1020, 346] on input "C_ALL_TARGET_WAGER_CC LM 50% do 300 PLN_150925" at bounding box center [1024, 346] width 9 height 9
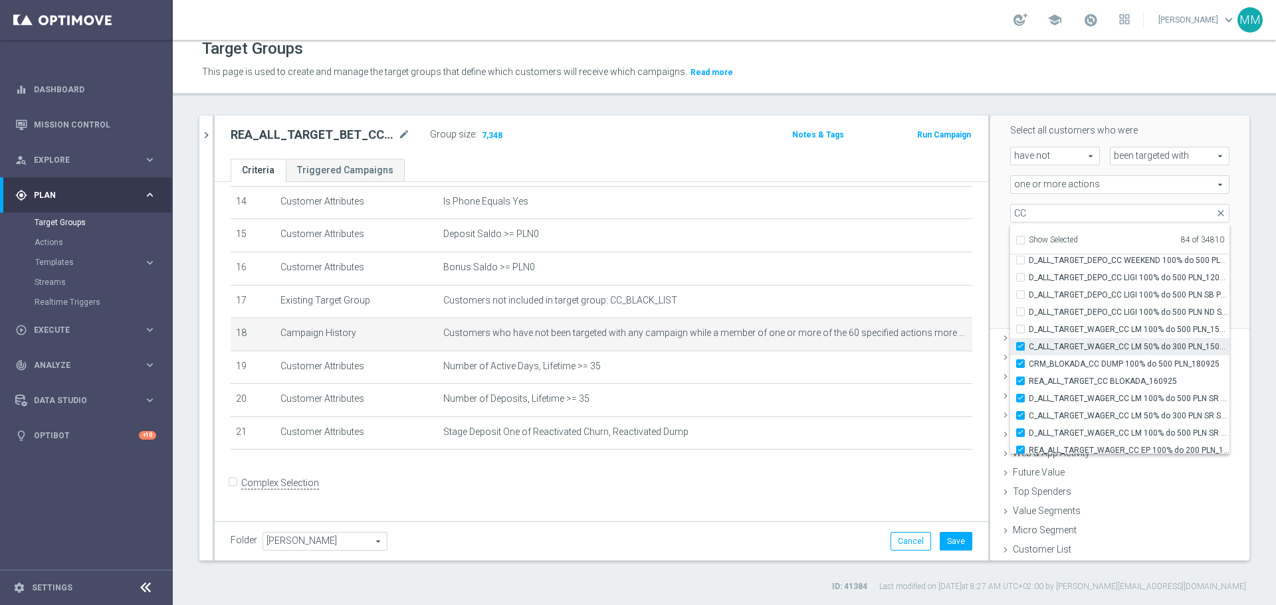
checkbox input "true"
type input "Selected 85 of 34810"
click at [1010, 334] on div "D_ALL_TARGET_WAGER_CC LM 100% do 500 PLN_150925" at bounding box center [1119, 329] width 219 height 17
click at [1029, 324] on label "D_ALL_TARGET_WAGER_CC LM 100% do 500 PLN_150925" at bounding box center [1129, 329] width 201 height 17
click at [1020, 325] on input "D_ALL_TARGET_WAGER_CC LM 100% do 500 PLN_150925" at bounding box center [1024, 329] width 9 height 9
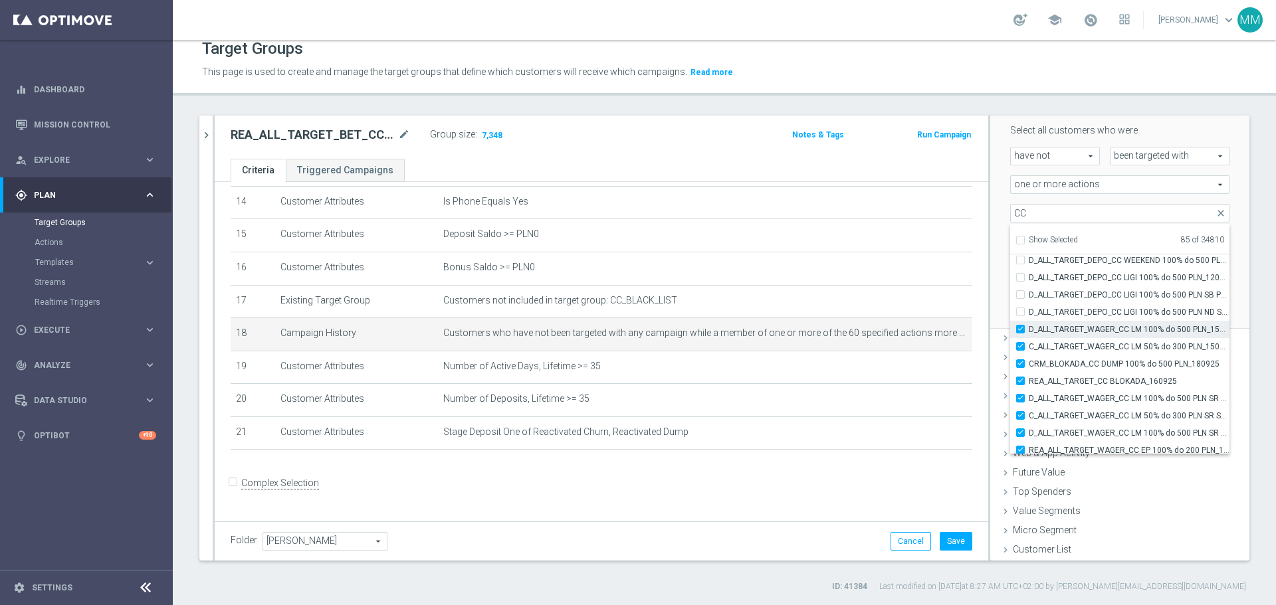
checkbox input "true"
type input "Selected 86 of 34810"
click at [1029, 312] on label "D_ALL_TARGET_DEPO_CC LIGI 100% do 500 PLN ND SMS_120925" at bounding box center [1129, 312] width 201 height 17
click at [1020, 312] on input "D_ALL_TARGET_DEPO_CC LIGI 100% do 500 PLN ND SMS_120925" at bounding box center [1024, 312] width 9 height 9
checkbox input "true"
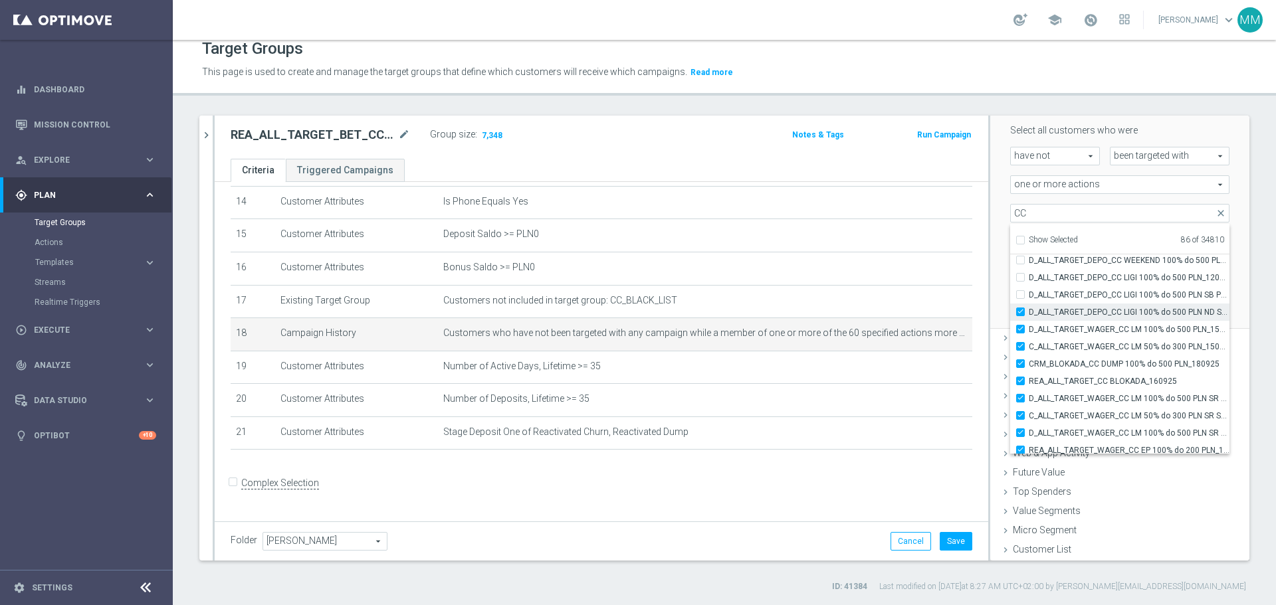
type input "Selected 87 of 34810"
click at [1020, 297] on input "D_ALL_TARGET_DEPO_CC LIGI 100% do 500 PLN SB PUSH_120925" at bounding box center [1024, 294] width 9 height 9
checkbox input "true"
type input "Selected 88 of 34810"
click at [1020, 279] on input "D_ALL_TARGET_DEPO_CC LIGI 100% do 500 PLN_120925" at bounding box center [1024, 277] width 9 height 9
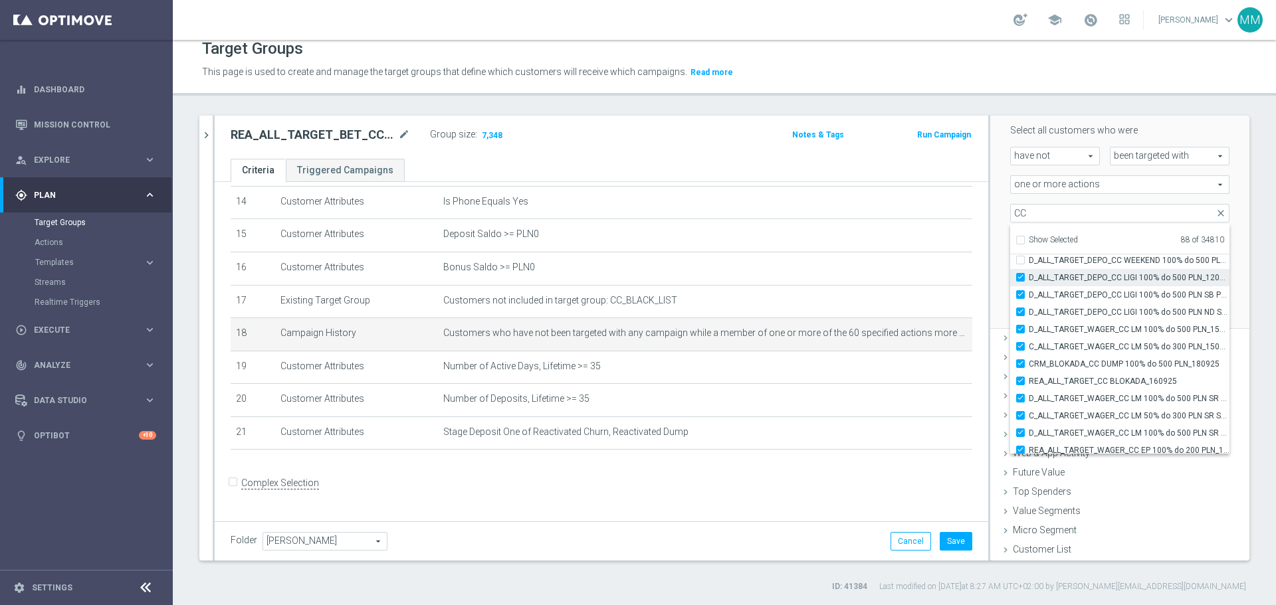
checkbox input "true"
type input "Selected 89 of 34810"
click at [1020, 326] on input "D_ALL_TARGET_DEPO_CC WEEKEND 100% do 500 PLN_120925" at bounding box center [1024, 326] width 9 height 9
checkbox input "true"
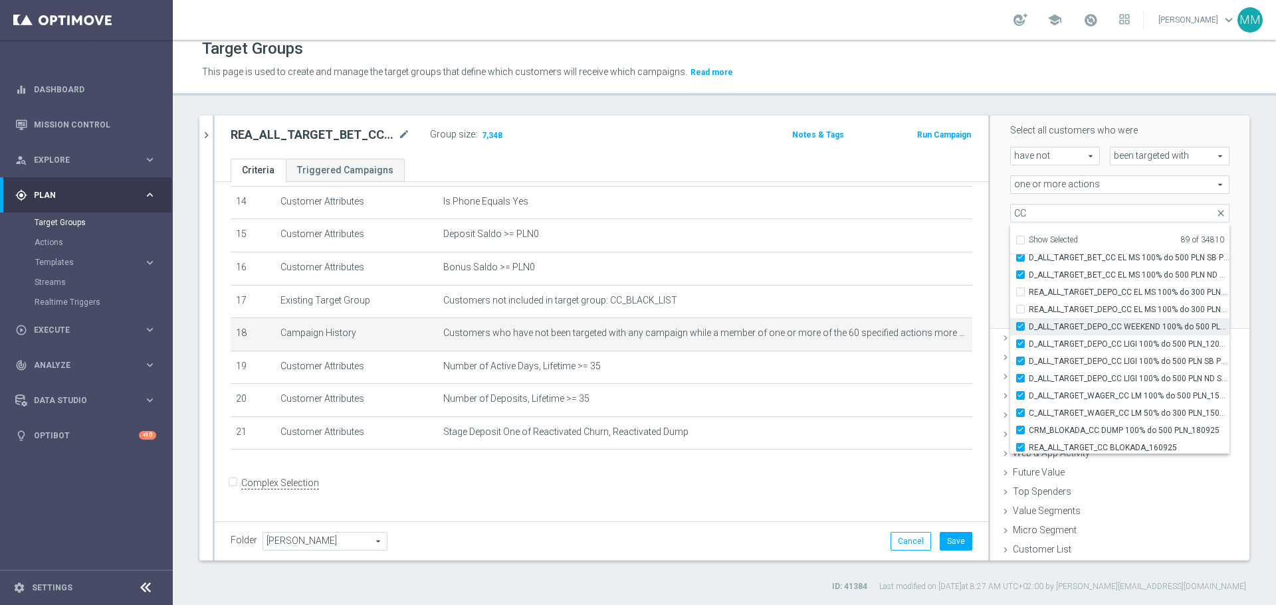
type input "Selected 90 of 34810"
click at [1020, 311] on input "REA_ALL_TARGET_DEPO_CC EL MS 100% do 300 PLN WT PUSH_080925" at bounding box center [1024, 309] width 9 height 9
checkbox input "true"
type input "Selected 91 of 34810"
click at [1020, 294] on input "REA_ALL_TARGET_DEPO_CC EL MS 100% do 300 PLN_080925" at bounding box center [1024, 292] width 9 height 9
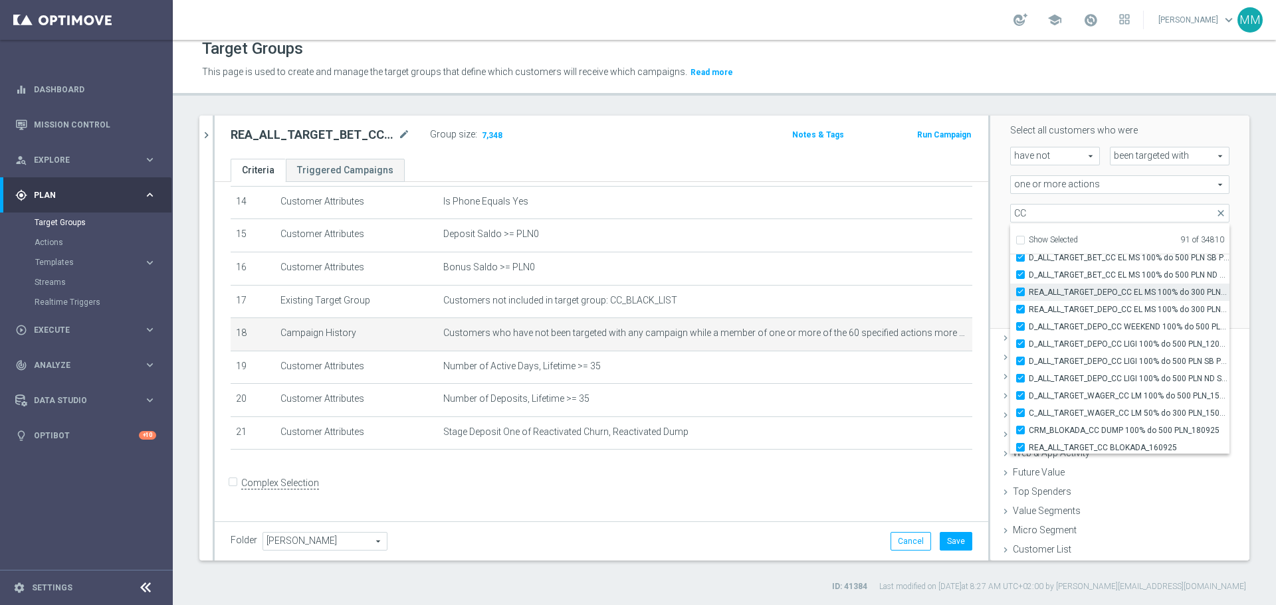
checkbox input "true"
type input "Selected 92 of 34810"
click at [1020, 309] on input "REA_ALL_TARGET_WAGER_CC LIGI 100% do 300 PLN_280825" at bounding box center [1024, 310] width 9 height 9
checkbox input "false"
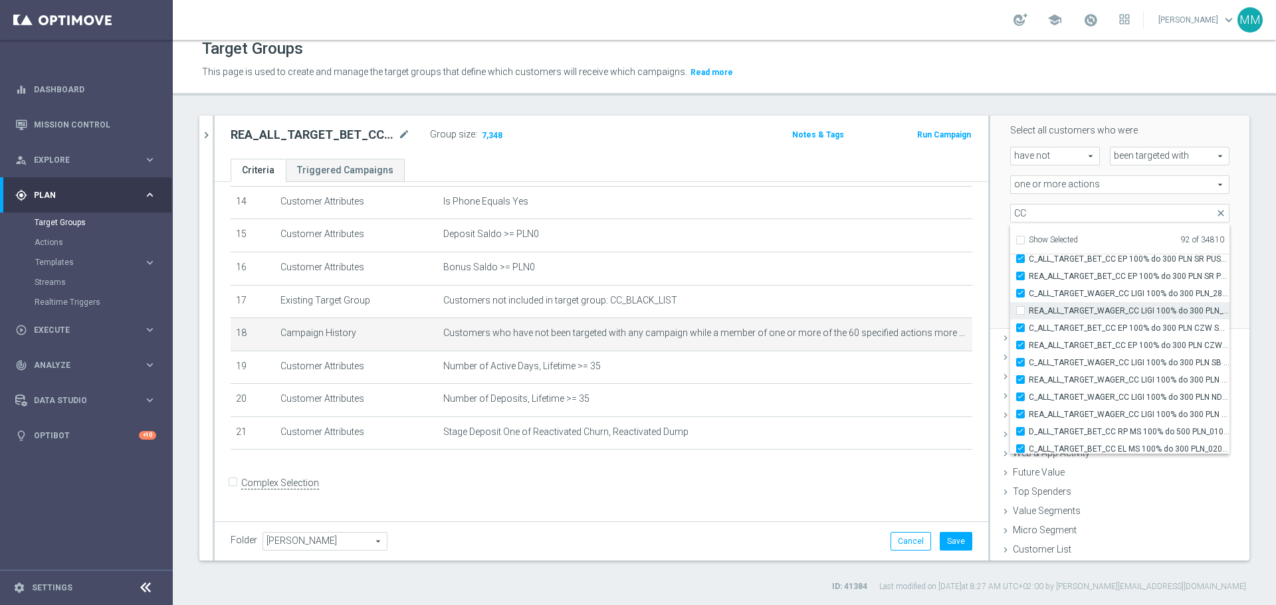
type input "Selected 91 of 34810"
click at [1020, 329] on input "C_ALL_TARGET_BET_CC EP 100% do 300 PLN CZW SMS_250825" at bounding box center [1024, 328] width 9 height 9
checkbox input "false"
type input "Selected 90 of 34810"
click at [1010, 347] on div "REA_ALL_TARGET_BET_CC EP 100% do 300 PLN CZW SMS_250825" at bounding box center [1119, 345] width 219 height 17
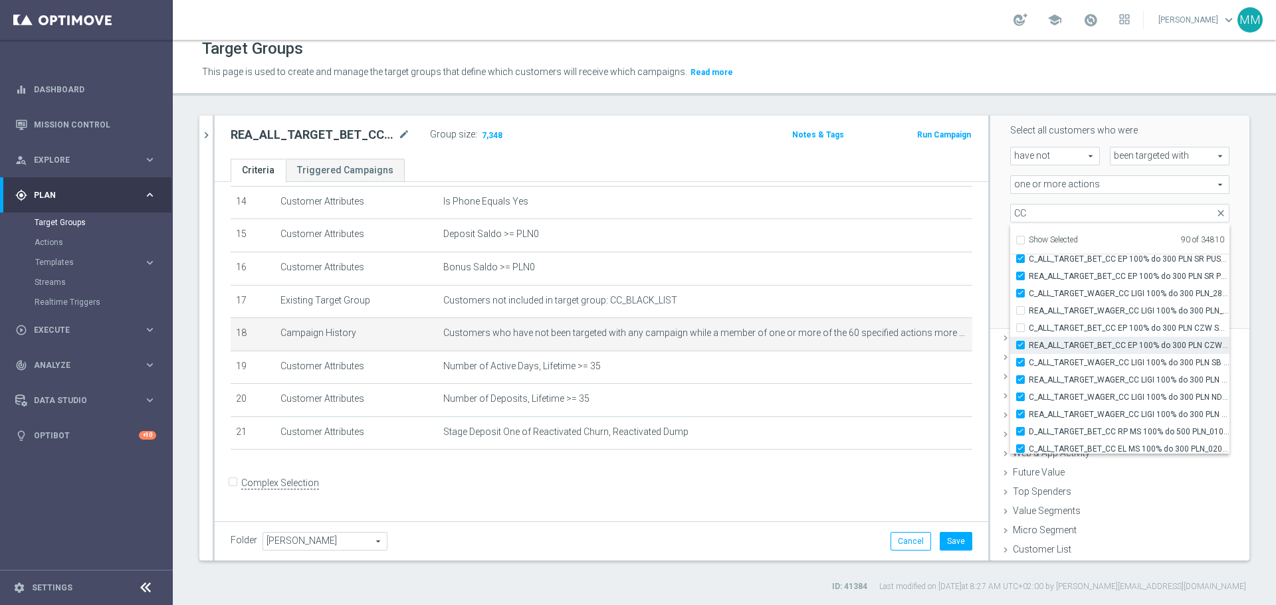
click at [1020, 346] on input "REA_ALL_TARGET_BET_CC EP 100% do 300 PLN CZW SMS_250825" at bounding box center [1024, 345] width 9 height 9
checkbox input "false"
type input "Selected 89 of 34810"
click at [1029, 391] on label "C_ALL_TARGET_WAGER_CC LIGI 100% do 300 PLN ND SMS_280825" at bounding box center [1129, 397] width 201 height 17
click at [1020, 393] on input "C_ALL_TARGET_WAGER_CC LIGI 100% do 300 PLN ND SMS_280825" at bounding box center [1024, 397] width 9 height 9
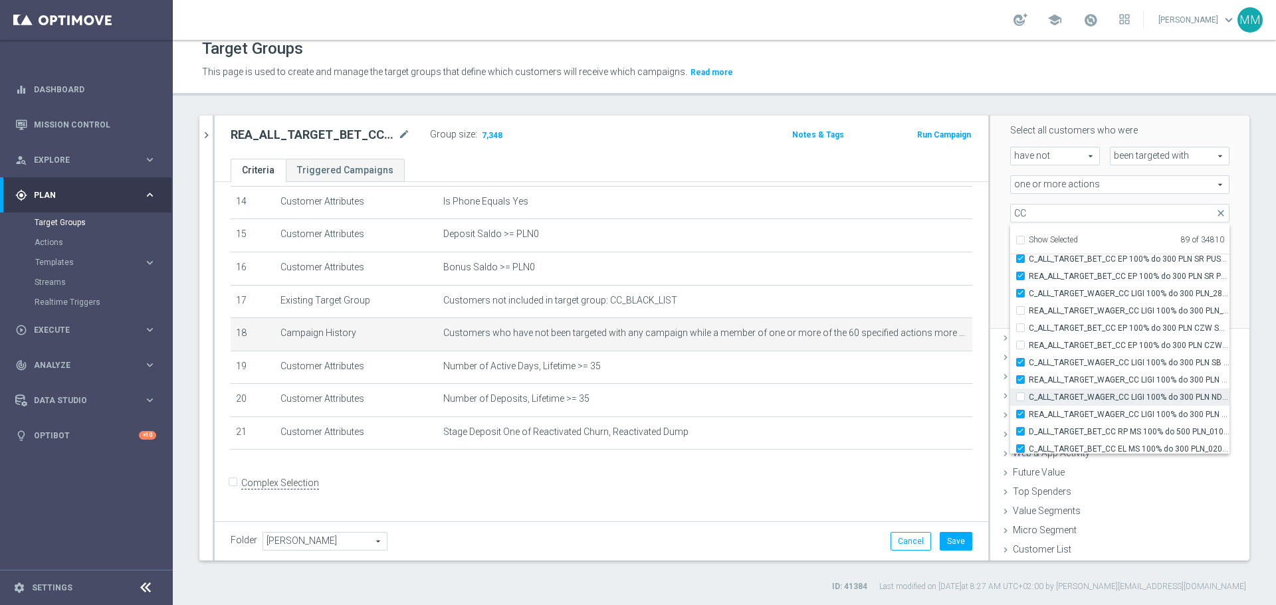
checkbox input "false"
type input "Selected 88 of 34810"
click at [1029, 413] on label "REA_ALL_TARGET_WAGER_CC LIGI 100% do 300 PLN ND SMS_280825" at bounding box center [1129, 414] width 201 height 17
click at [1020, 413] on input "REA_ALL_TARGET_WAGER_CC LIGI 100% do 300 PLN ND SMS_280825" at bounding box center [1024, 414] width 9 height 9
checkbox input "false"
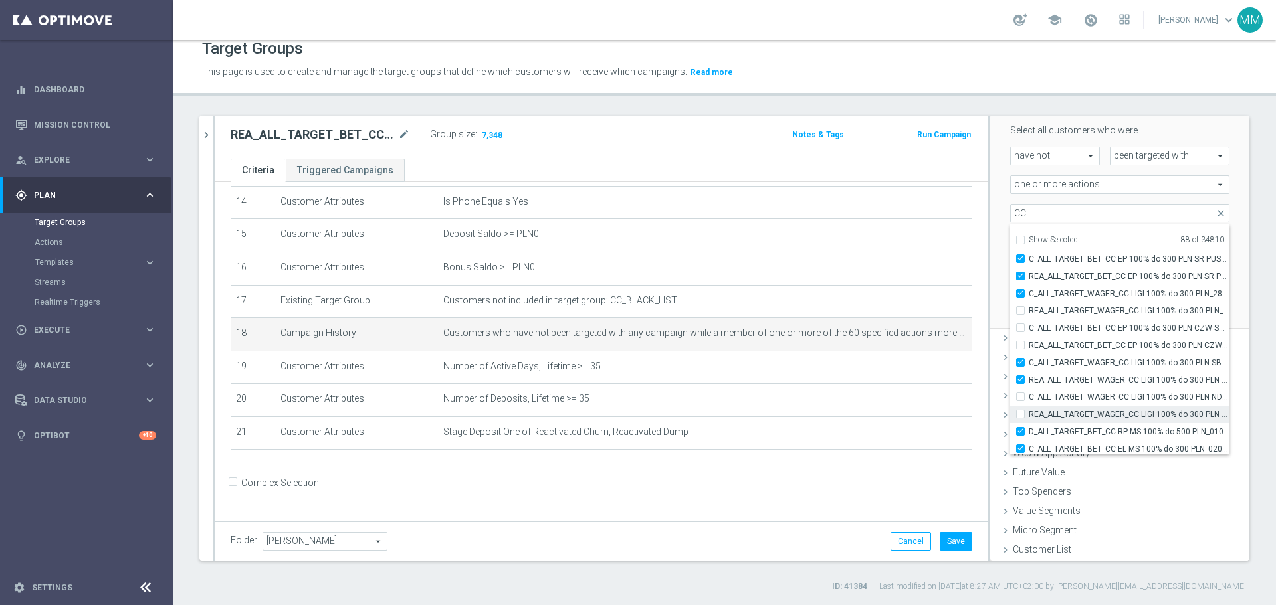
type input "Selected 87 of 34810"
drag, startPoint x: 1009, startPoint y: 383, endPoint x: 1011, endPoint y: 369, distance: 14.0
click at [1010, 383] on div "REA_ALL_TARGET_WAGER_CC LIGI 100% do 300 PLN SB PUSH_280825" at bounding box center [1119, 379] width 219 height 17
click at [1020, 363] on input "C_ALL_TARGET_WAGER_CC LIGI 100% do 300 PLN SB PUSH_280825" at bounding box center [1024, 362] width 9 height 9
checkbox input "false"
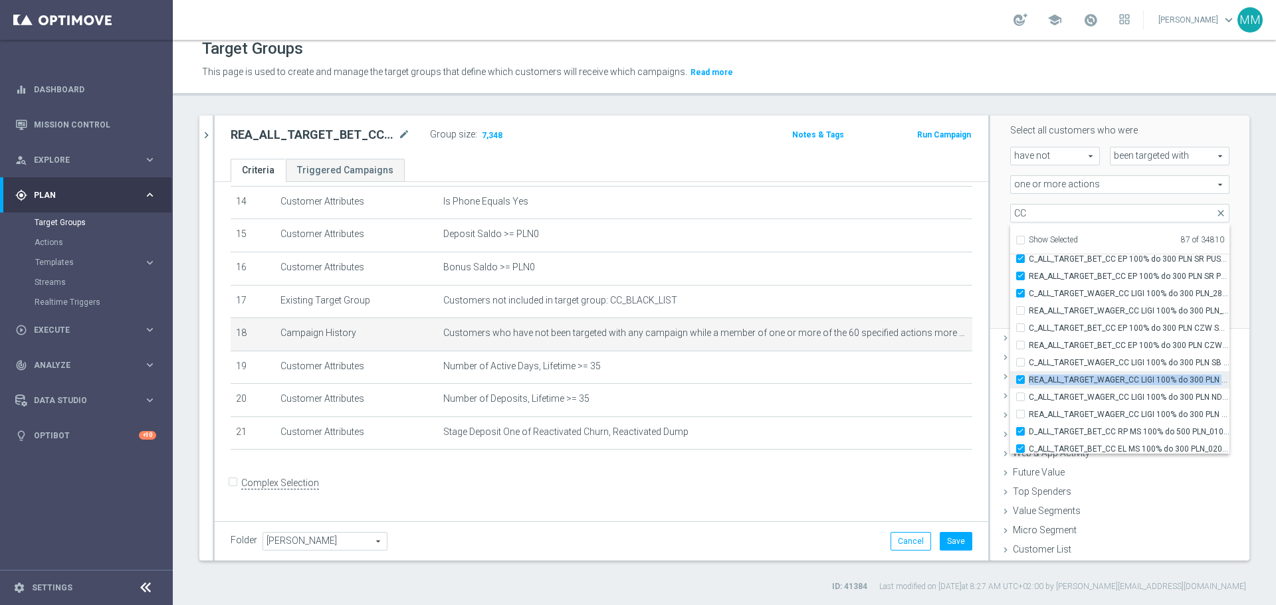
type input "Selected 86 of 34810"
click at [1020, 381] on input "REA_ALL_TARGET_WAGER_CC LIGI 100% do 300 PLN SB PUSH_280825" at bounding box center [1024, 379] width 9 height 9
checkbox input "false"
type input "Selected 85 of 34810"
click at [1029, 296] on label "C_ALL_TARGET_WAGER_CC LIGI 100% do 300 PLN_280825" at bounding box center [1129, 293] width 201 height 17
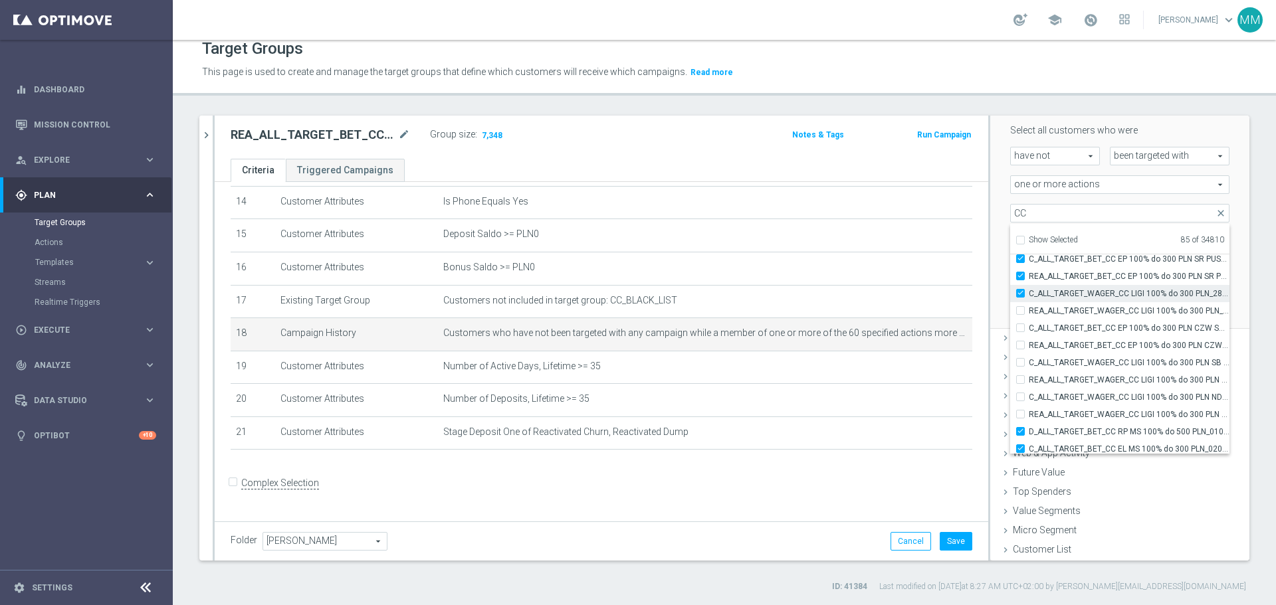
click at [1020, 296] on input "C_ALL_TARGET_WAGER_CC LIGI 100% do 300 PLN_280825" at bounding box center [1024, 293] width 9 height 9
checkbox input "false"
type input "Selected 84 of 34810"
click at [1020, 278] on input "REA_ALL_TARGET_BET_CC EP 100% do 300 PLN SR PUSH_250825" at bounding box center [1024, 276] width 9 height 9
checkbox input "false"
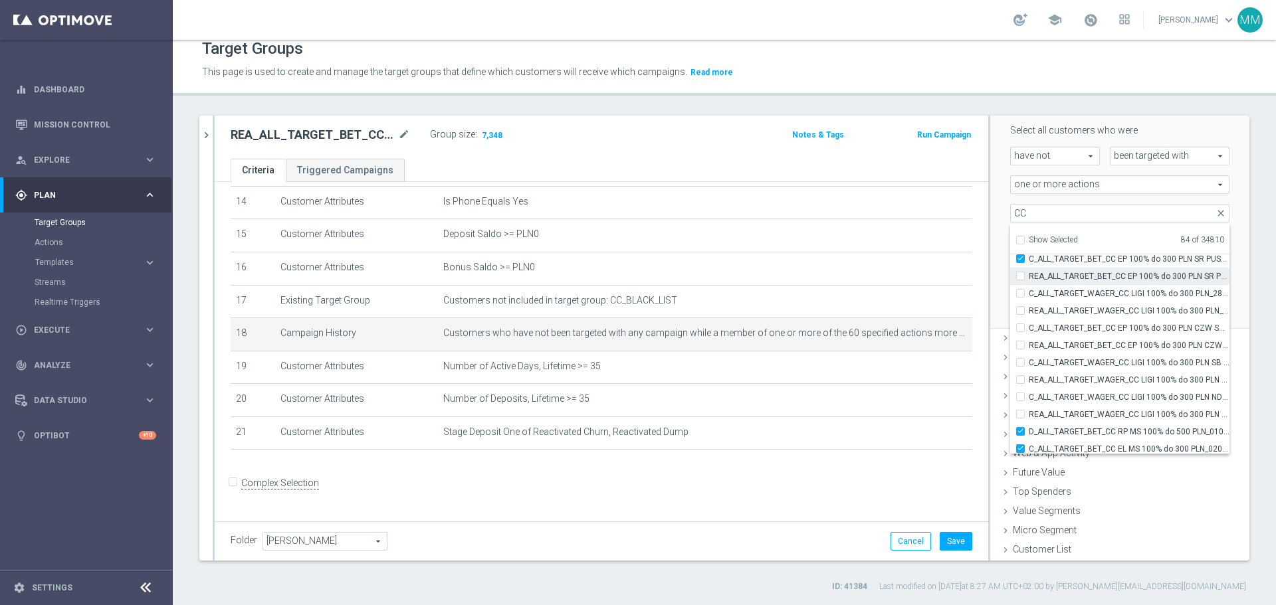
type input "Selected 83 of 34810"
click at [1029, 260] on label "C_ALL_TARGET_BET_CC EP 100% do 300 PLN SR PUSH_250825" at bounding box center [1129, 259] width 201 height 17
click at [1020, 260] on input "C_ALL_TARGET_BET_CC EP 100% do 300 PLN SR PUSH_250825" at bounding box center [1024, 259] width 9 height 9
checkbox input "false"
type input "Selected 82 of 34810"
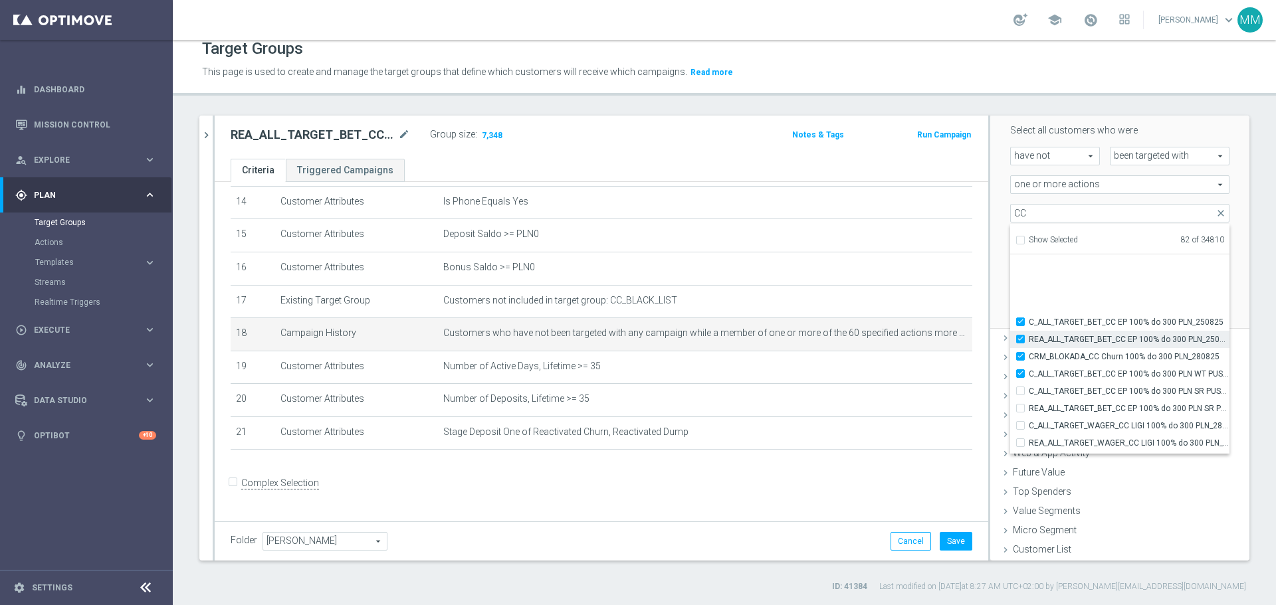
scroll to position [41318, 0]
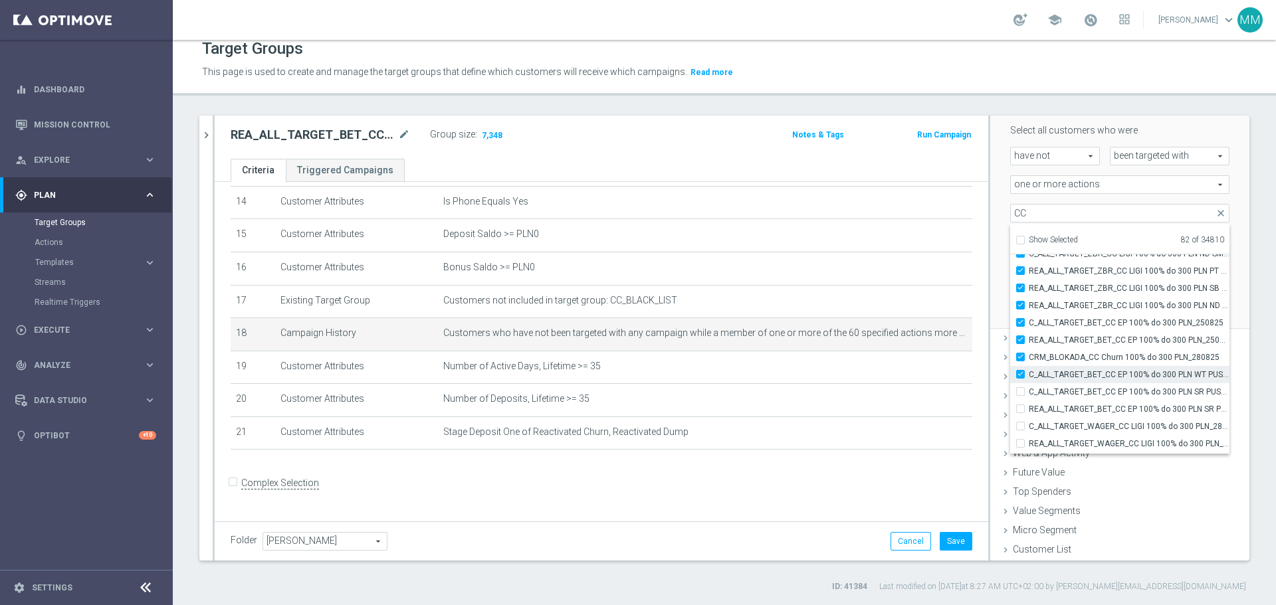
click at [1020, 373] on input "C_ALL_TARGET_BET_CC EP 100% do 300 PLN WT PUSH_250825" at bounding box center [1024, 374] width 9 height 9
checkbox input "false"
type input "Selected 81 of 34810"
click at [1020, 357] on input "CRM_BLOKADA_CC Churn 100% do 300 PLN_280825" at bounding box center [1024, 357] width 9 height 9
checkbox input "false"
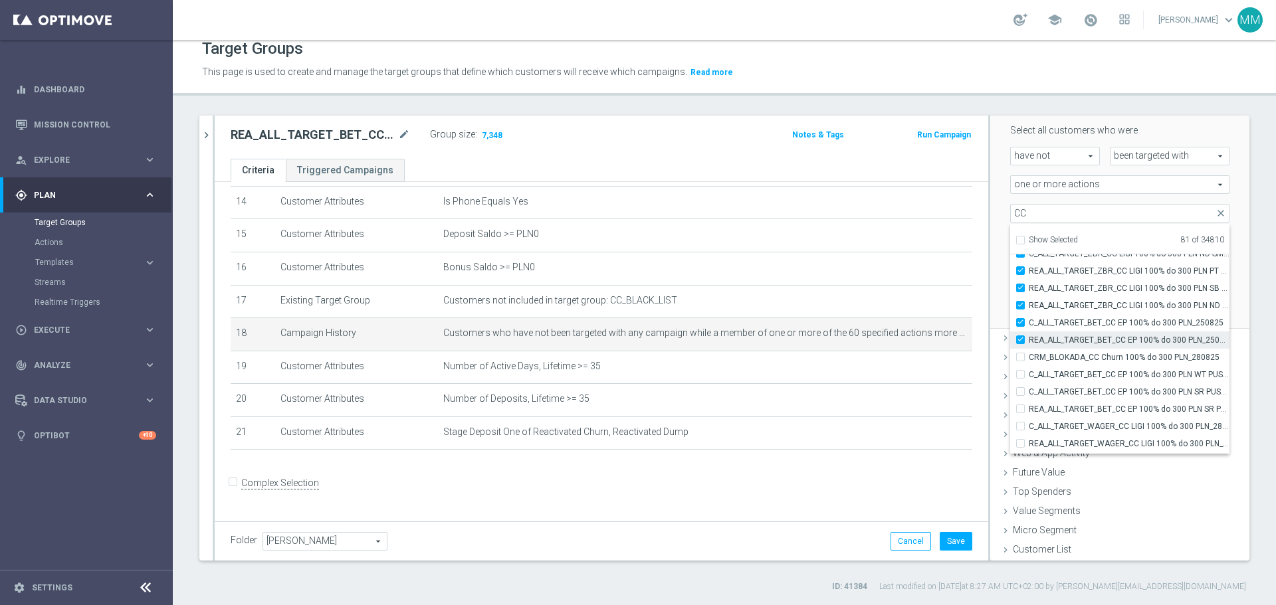
type input "Selected 80 of 34810"
click at [1020, 343] on input "REA_ALL_TARGET_BET_CC EP 100% do 300 PLN_250825" at bounding box center [1024, 340] width 9 height 9
checkbox input "false"
type input "Selected 79 of 34810"
drag, startPoint x: 1011, startPoint y: 326, endPoint x: 1011, endPoint y: 318, distance: 7.3
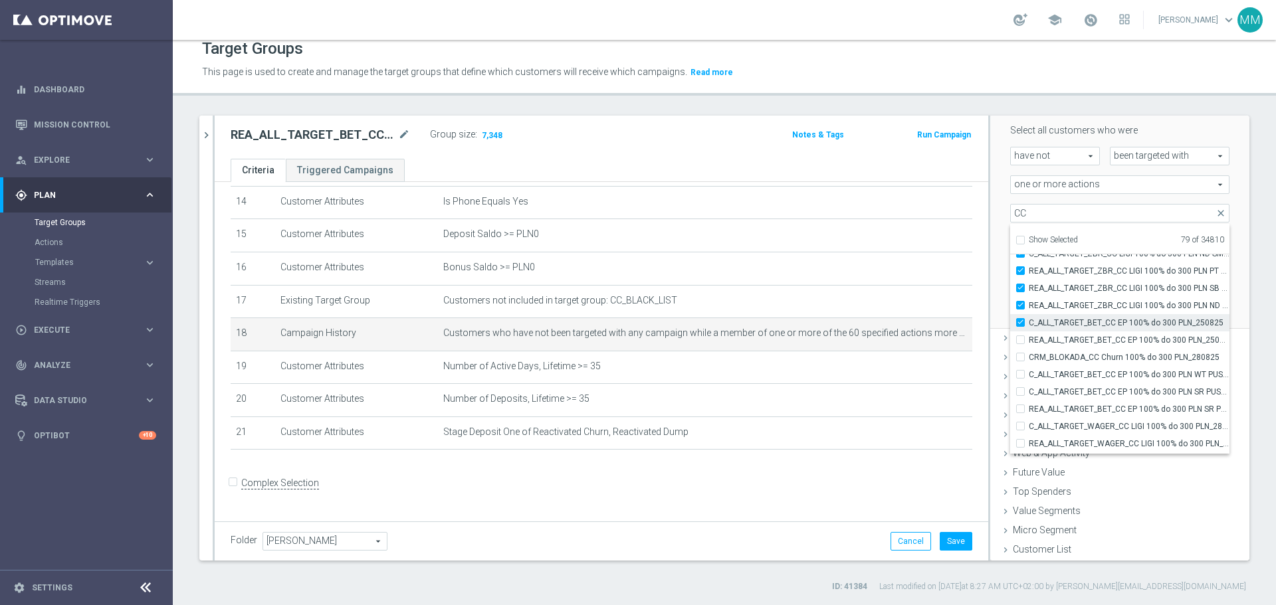
click at [1020, 325] on input "C_ALL_TARGET_BET_CC EP 100% do 300 PLN_250825" at bounding box center [1024, 322] width 9 height 9
checkbox input "false"
type input "Selected 78 of 34810"
drag, startPoint x: 1009, startPoint y: 306, endPoint x: 1009, endPoint y: 299, distance: 6.7
click at [1029, 305] on label "REA_ALL_TARGET_ZBR_CC LIGI 100% do 300 PLN ND SMS_210825" at bounding box center [1129, 305] width 201 height 17
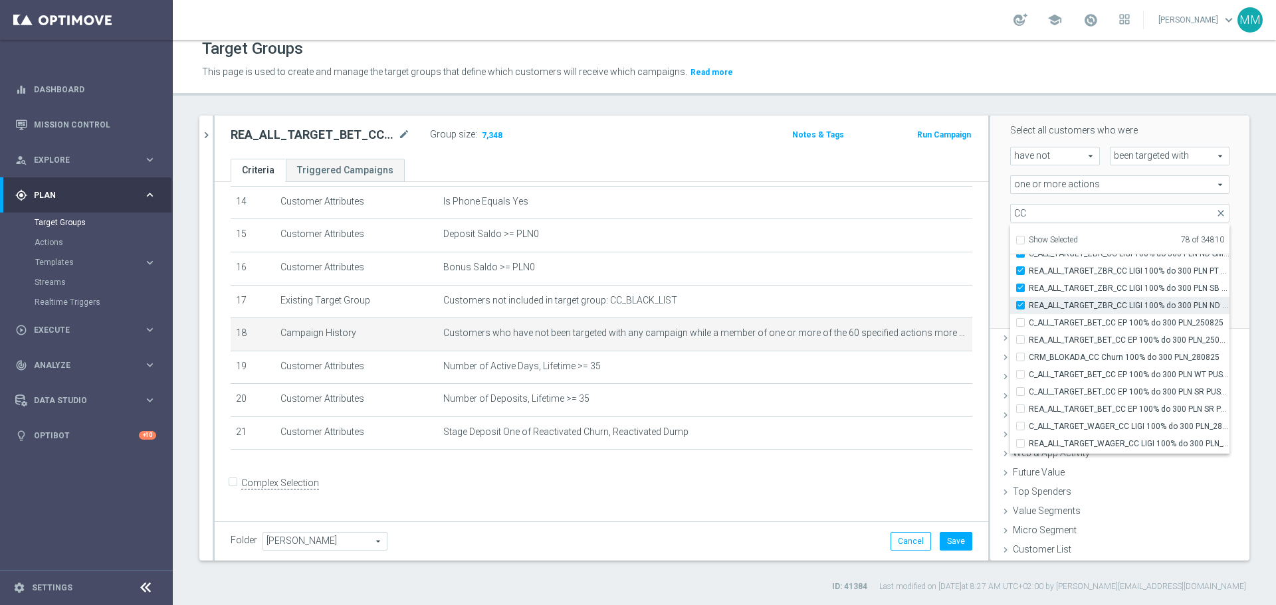
click at [1020, 305] on input "REA_ALL_TARGET_ZBR_CC LIGI 100% do 300 PLN ND SMS_210825" at bounding box center [1024, 305] width 9 height 9
checkbox input "false"
type input "Selected 77 of 34810"
click at [1020, 291] on input "REA_ALL_TARGET_ZBR_CC LIGI 100% do 300 PLN SB PUSH_210825" at bounding box center [1024, 288] width 9 height 9
checkbox input "false"
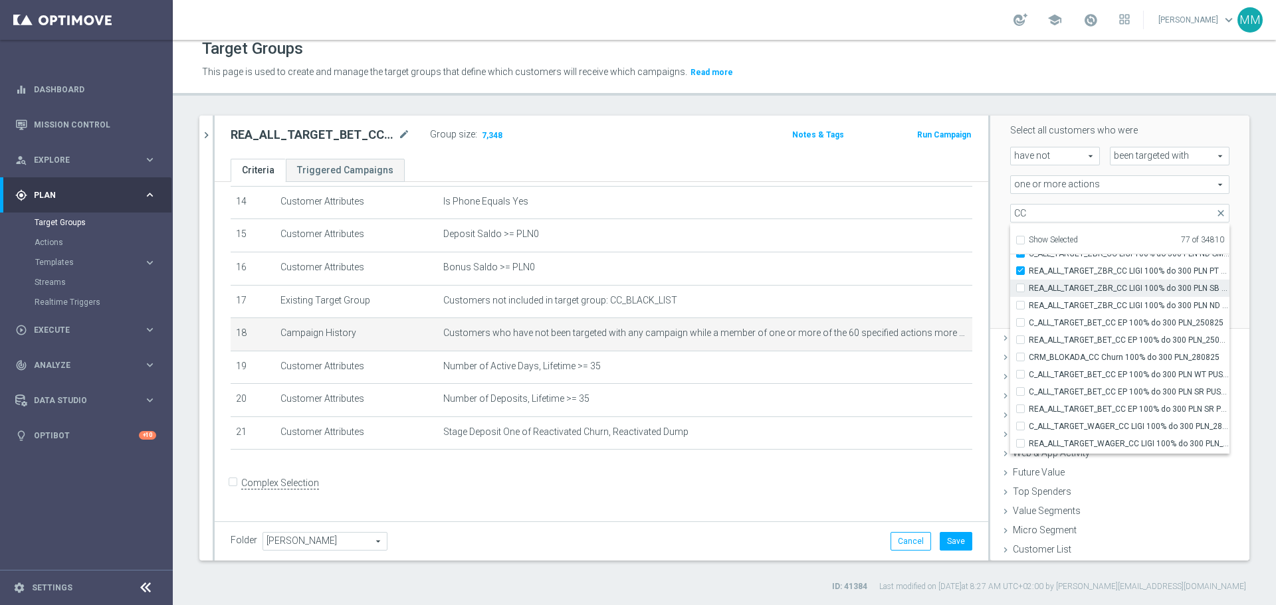
type input "Selected 76 of 34810"
click at [1020, 274] on input "REA_ALL_TARGET_ZBR_CC LIGI 100% do 300 PLN PT PUSH_210825" at bounding box center [1024, 270] width 9 height 9
checkbox input "false"
type input "Selected 75 of 34810"
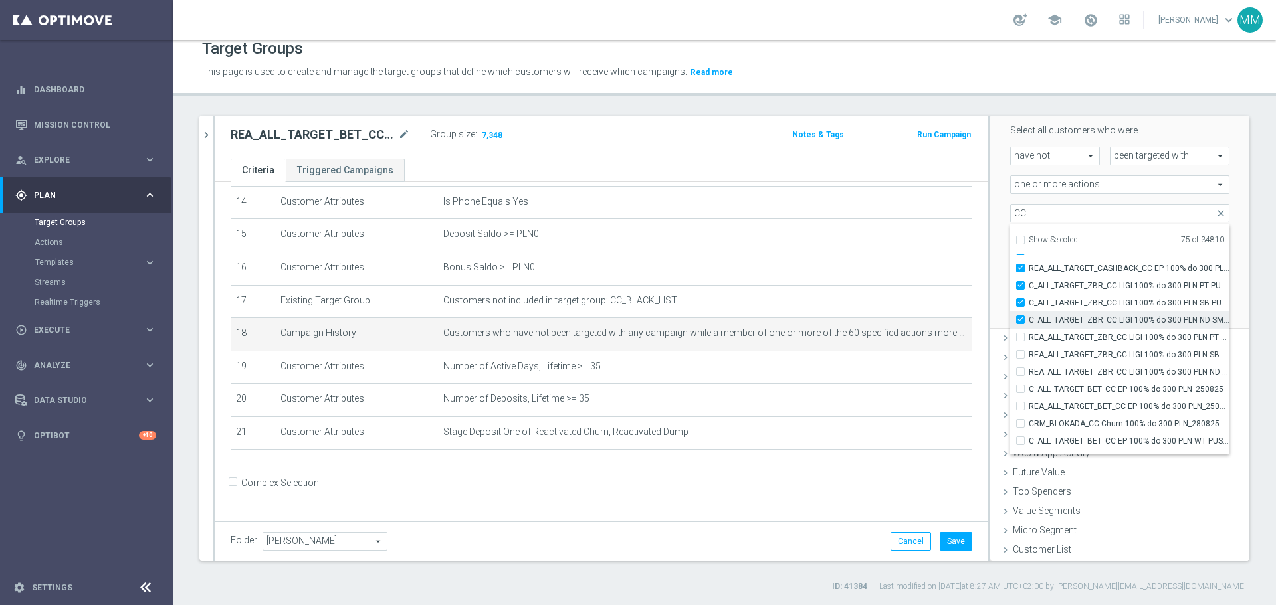
click at [1020, 318] on input "C_ALL_TARGET_ZBR_CC LIGI 100% do 300 PLN ND SMS_210825" at bounding box center [1024, 320] width 9 height 9
checkbox input "false"
type input "Selected 74 of 34810"
click at [1020, 284] on input "C_ALL_TARGET_ZBR_CC LIGI 100% do 300 PLN PT PUSH_210825" at bounding box center [1024, 285] width 9 height 9
checkbox input "false"
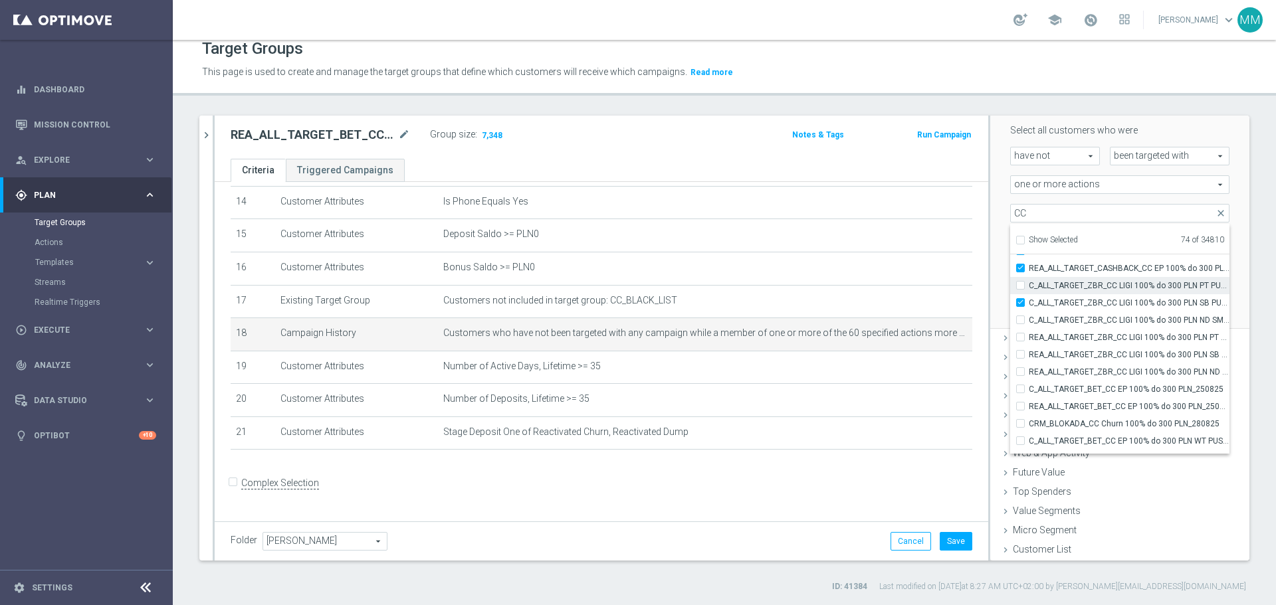
type input "Selected 73 of 34810"
click at [1020, 302] on input "C_ALL_TARGET_ZBR_CC LIGI 100% do 300 PLN SB PUSH_210825" at bounding box center [1024, 302] width 9 height 9
checkbox input "false"
type input "Selected 72 of 34810"
click at [1020, 266] on input "REA_ALL_TARGET_CASHBACK_CC EP 100% do 300 PLN CZW SMS_180825" at bounding box center [1024, 268] width 9 height 9
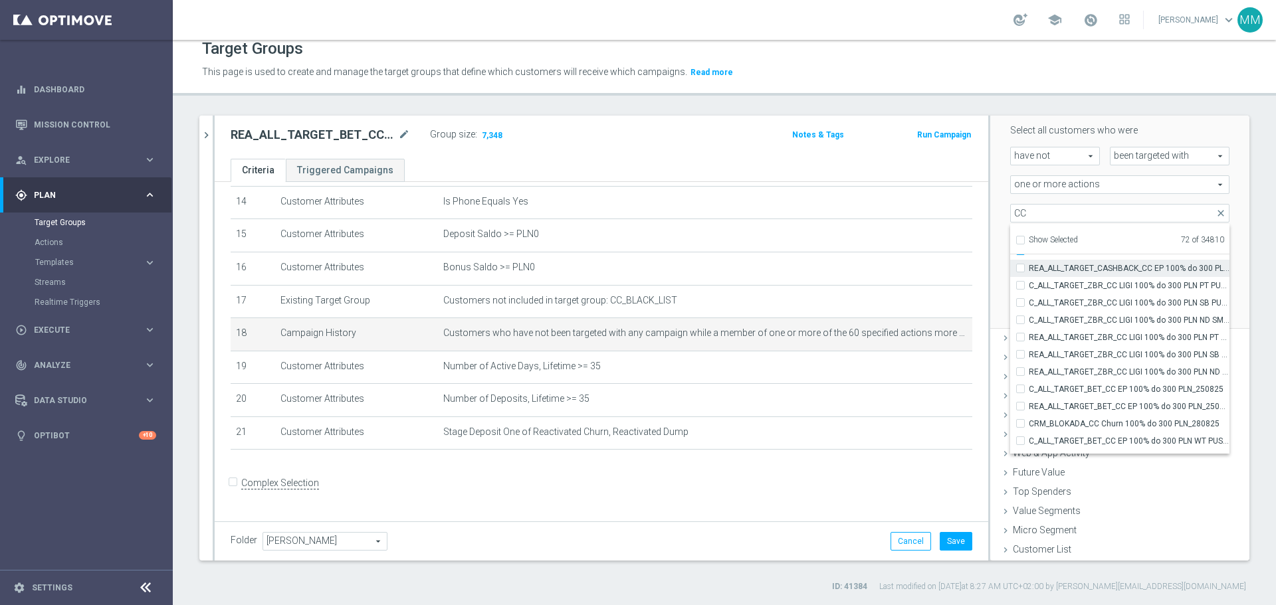
checkbox input "false"
type input "Selected 71 of 34810"
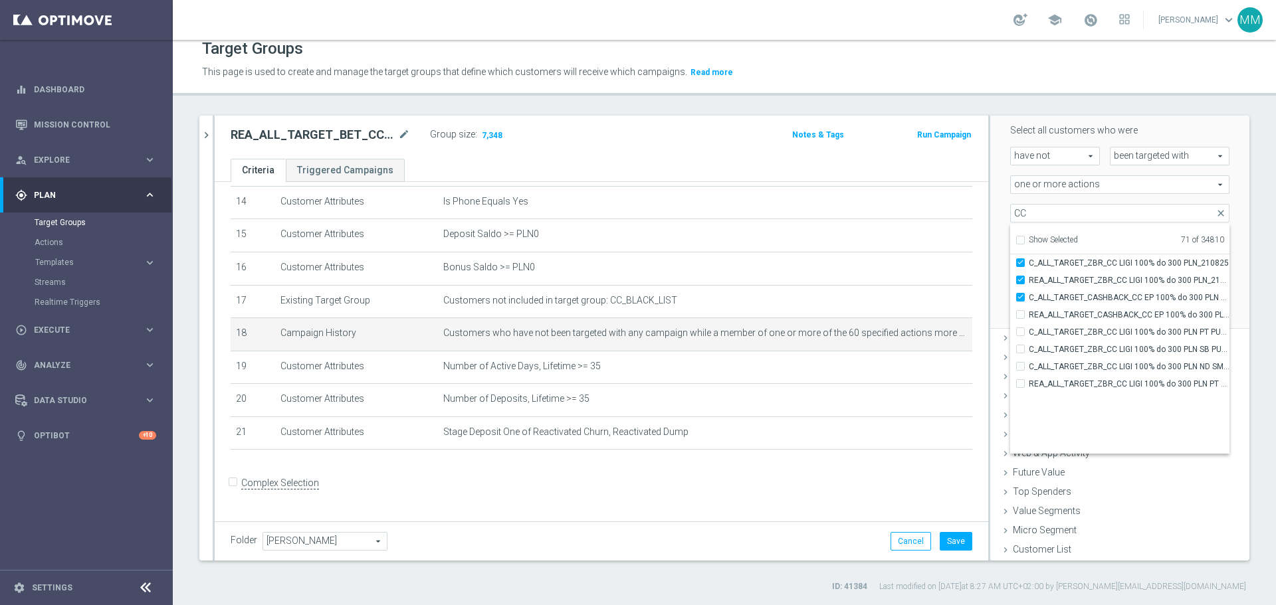
scroll to position [41119, 0]
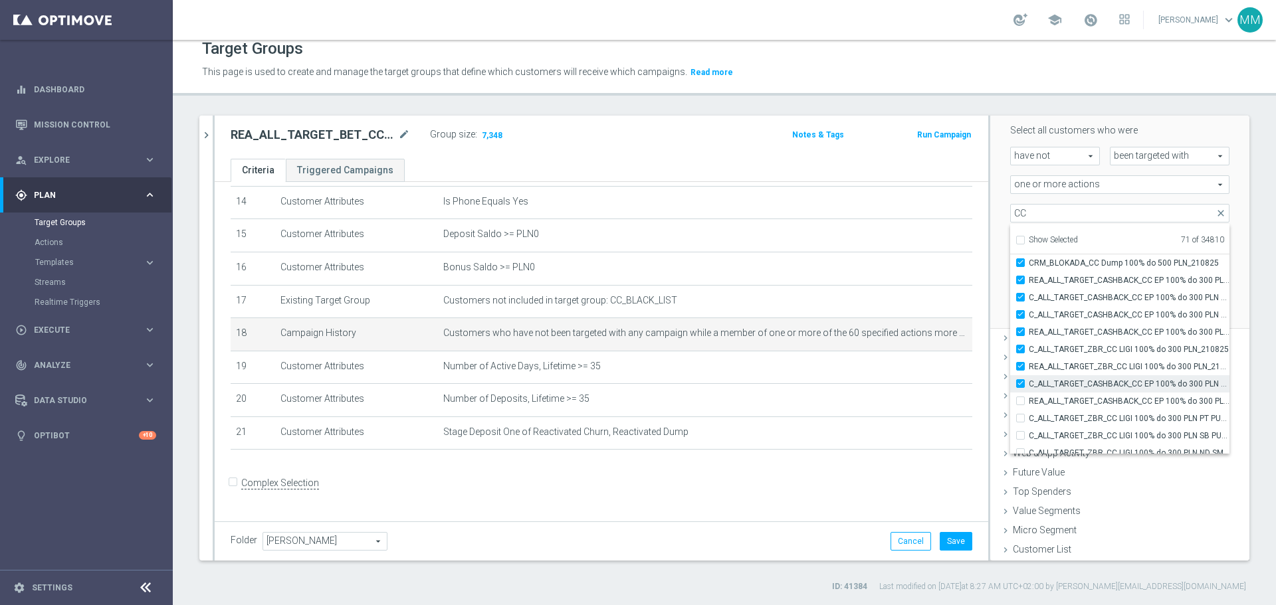
click at [1029, 379] on label "C_ALL_TARGET_CASHBACK_CC EP 100% do 300 PLN CZW SMS_180825" at bounding box center [1129, 383] width 201 height 17
click at [1020, 379] on input "C_ALL_TARGET_CASHBACK_CC EP 100% do 300 PLN CZW SMS_180825" at bounding box center [1024, 383] width 9 height 9
checkbox input "false"
type input "Selected 70 of 34810"
click at [1029, 367] on label "REA_ALL_TARGET_ZBR_CC LIGI 100% do 300 PLN_210825" at bounding box center [1129, 366] width 201 height 17
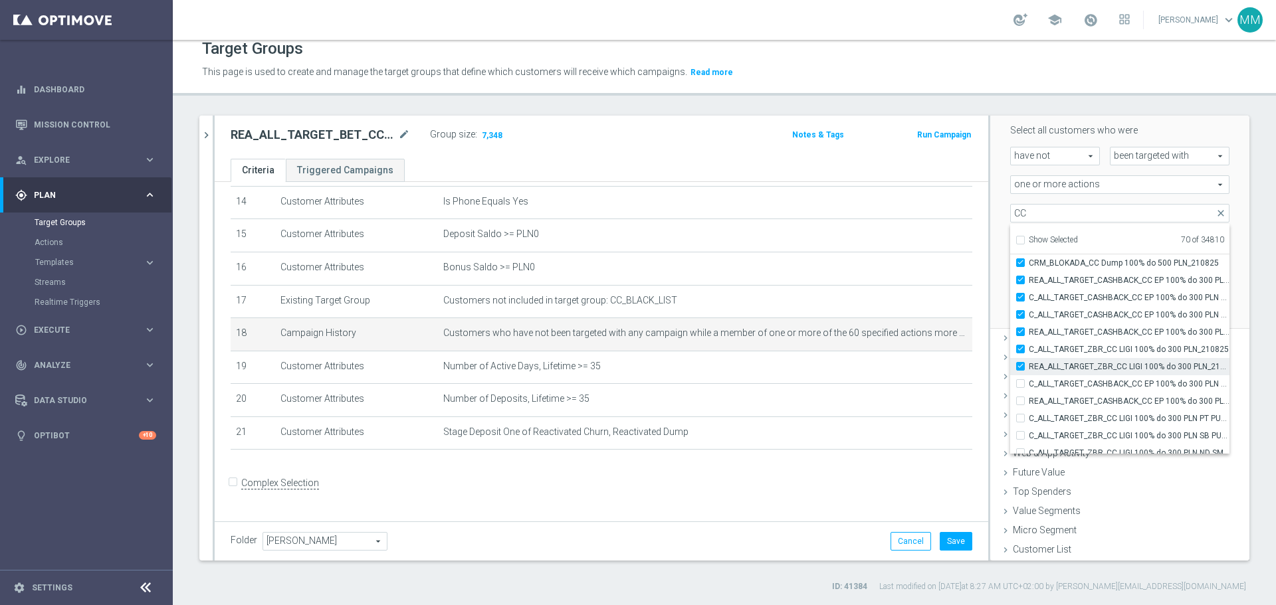
click at [1020, 367] on input "REA_ALL_TARGET_ZBR_CC LIGI 100% do 300 PLN_210825" at bounding box center [1024, 366] width 9 height 9
checkbox input "false"
type input "Selected 69 of 34810"
click at [1020, 345] on input "C_ALL_TARGET_ZBR_CC LIGI 100% do 300 PLN_210825" at bounding box center [1024, 349] width 9 height 9
checkbox input "false"
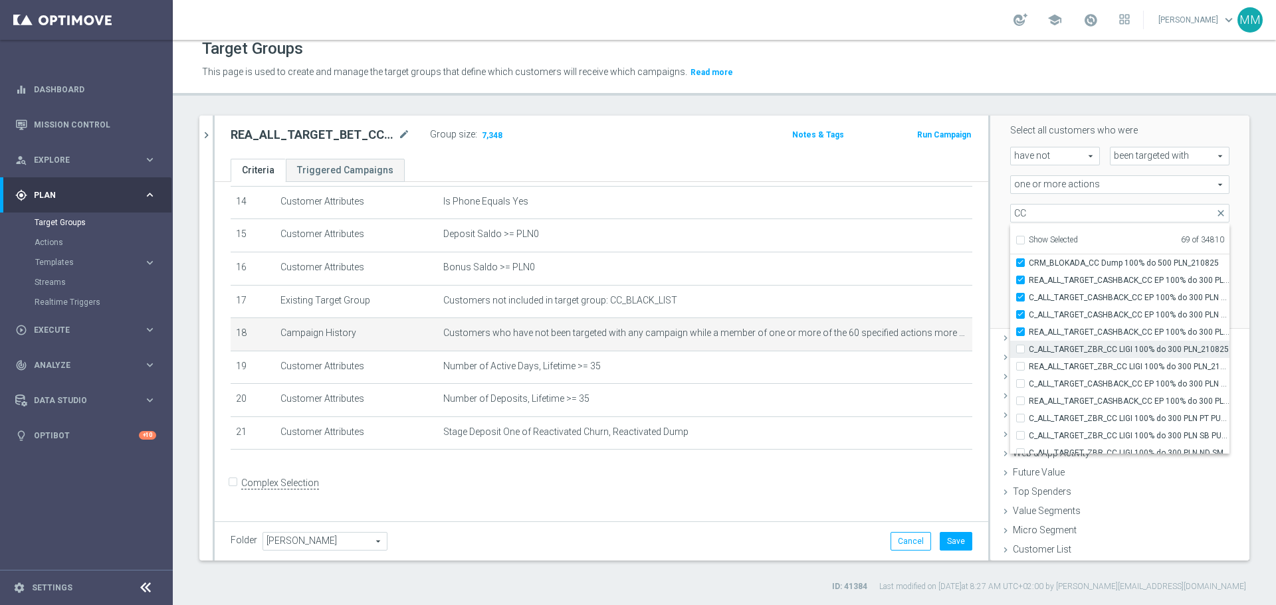
type input "Selected 68 of 34810"
click at [1020, 330] on input "REA_ALL_TARGET_CASHBACK_CC EP 100% do 300 PLN SR PUSH_180825" at bounding box center [1024, 332] width 9 height 9
checkbox input "false"
type input "Selected 67 of 34810"
click at [1029, 310] on label "C_ALL_TARGET_CASHBACK_CC EP 100% do 300 PLN SR PUSH_180825" at bounding box center [1129, 314] width 201 height 17
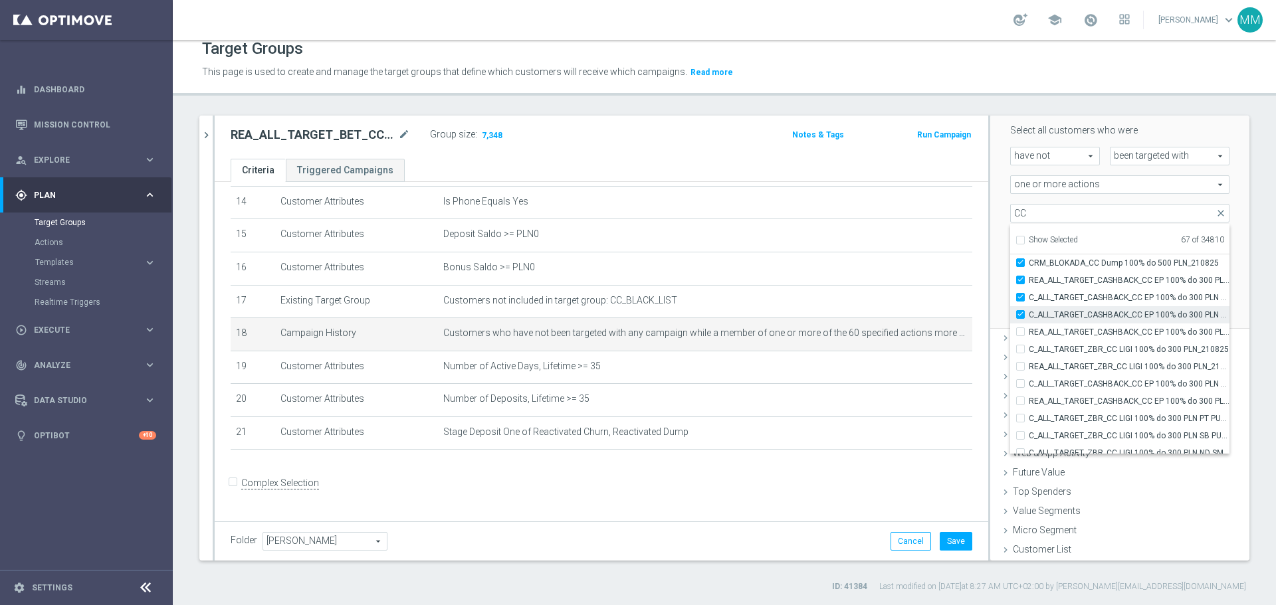
click at [1020, 310] on input "C_ALL_TARGET_CASHBACK_CC EP 100% do 300 PLN SR PUSH_180825" at bounding box center [1024, 314] width 9 height 9
checkbox input "false"
type input "Selected 66 of 34810"
click at [1020, 298] on input "C_ALL_TARGET_CASHBACK_CC EP 100% do 300 PLN WT PUSH_180825" at bounding box center [1024, 297] width 9 height 9
checkbox input "false"
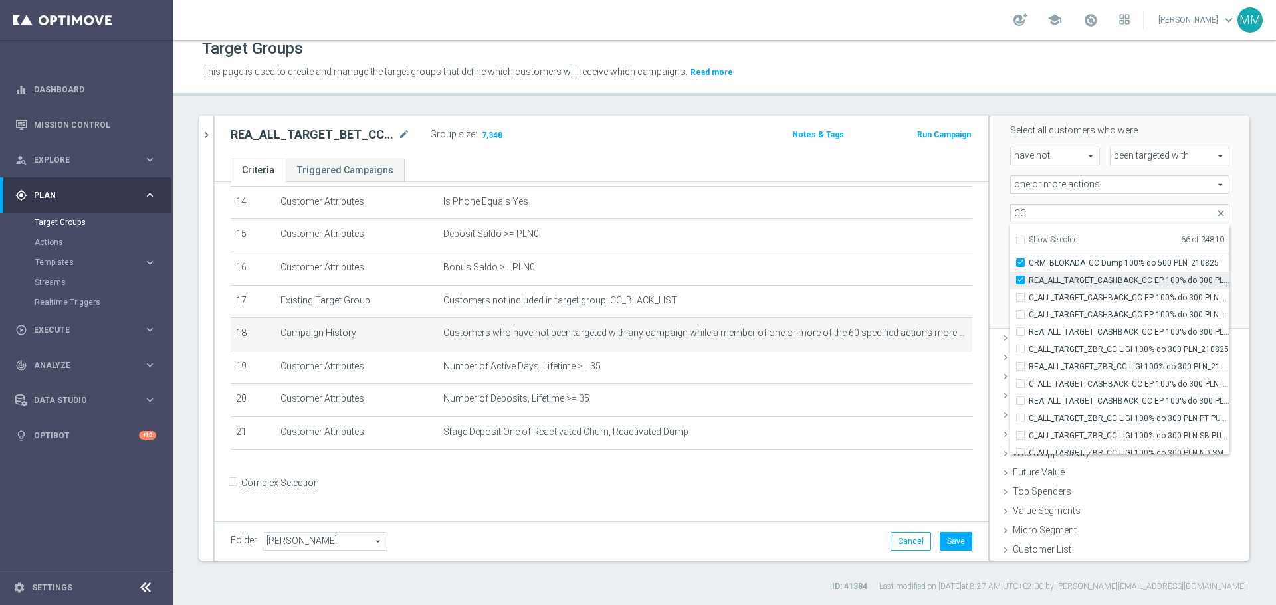
type input "Selected 65 of 34810"
click at [1020, 283] on input "REA_ALL_TARGET_CASHBACK_CC EP 100% do 300 PLN WT PUSH_180825" at bounding box center [1024, 280] width 9 height 9
checkbox input "false"
type input "Selected 64 of 34810"
click at [1020, 262] on input "CRM_BLOKADA_CC Dump 100% do 500 PLN_210825" at bounding box center [1024, 262] width 9 height 9
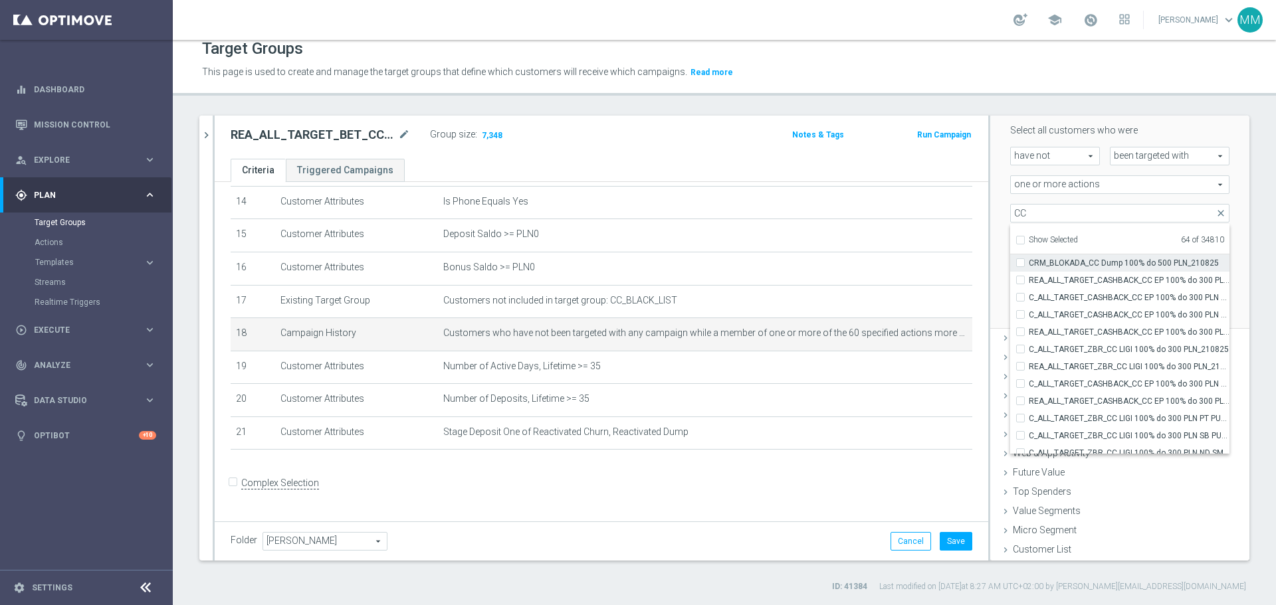
checkbox input "false"
type input "Selected 63 of 34810"
click at [1020, 314] on input "CRM_BLOKADA_CC Churn 100% do 300 PLN_210825" at bounding box center [1024, 312] width 9 height 9
checkbox input "false"
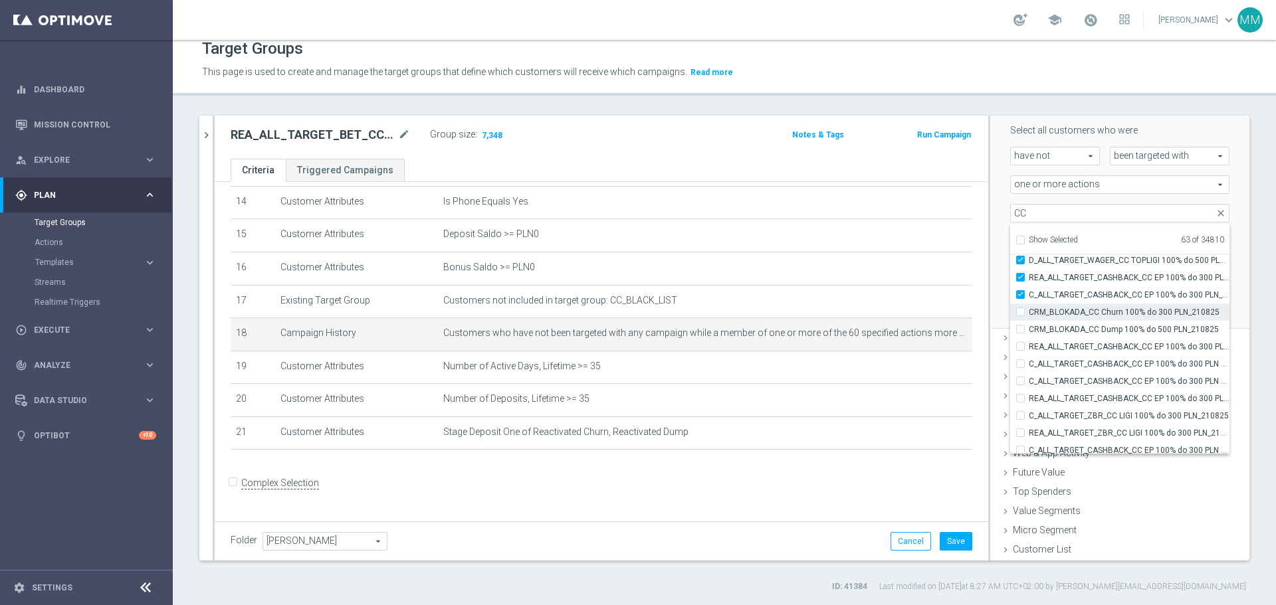
type input "Selected 62 of 34810"
click at [1020, 297] on input "C_ALL_TARGET_CASHBACK_CC EP 100% do 300 PLN_180825" at bounding box center [1024, 294] width 9 height 9
checkbox input "false"
type input "Selected 61 of 34810"
click at [1020, 278] on input "REA_ALL_TARGET_CASHBACK_CC EP 100% do 300 PLN_180825" at bounding box center [1024, 277] width 9 height 9
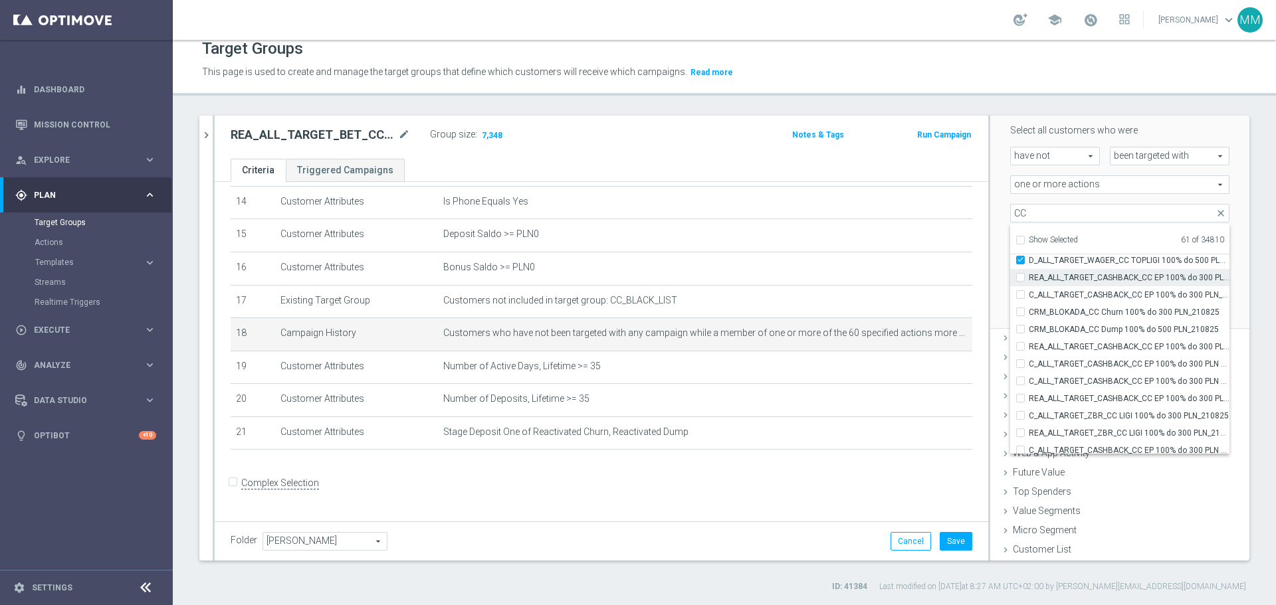
checkbox input "false"
type input "Selected 60 of 34810"
click at [1020, 262] on input "D_ALL_TARGET_WAGER_CC TOPLIGI 100% do 500 PLN PT PUSH_140825" at bounding box center [1024, 260] width 9 height 9
checkbox input "false"
type input "Selected 59 of 34810"
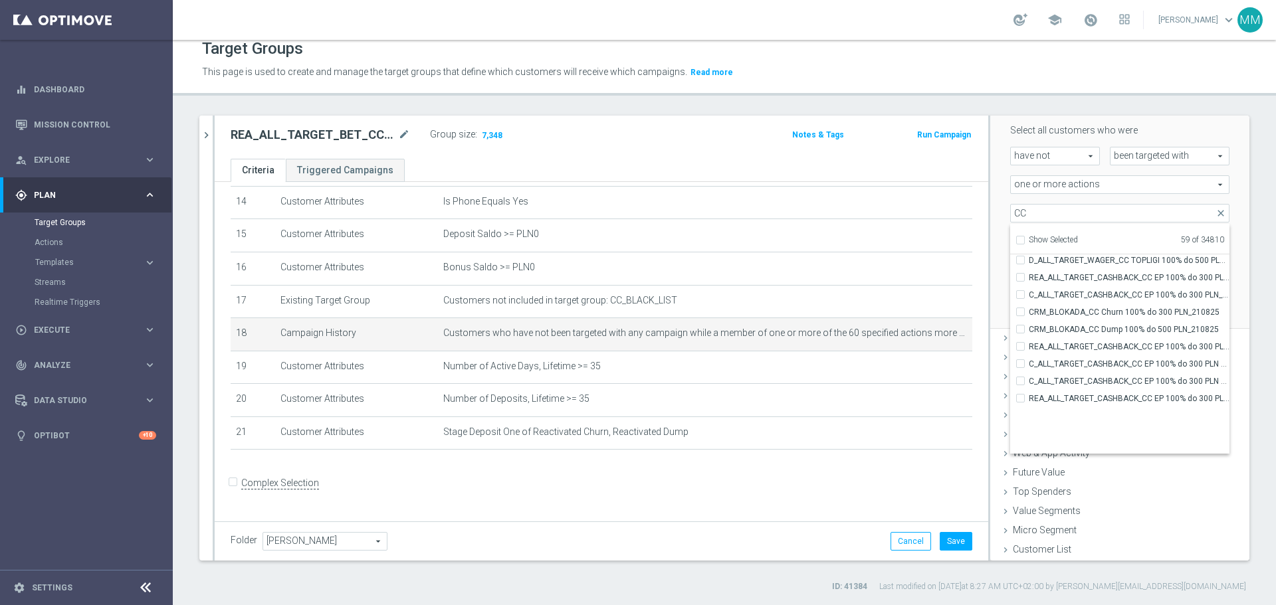
scroll to position [40986, 0]
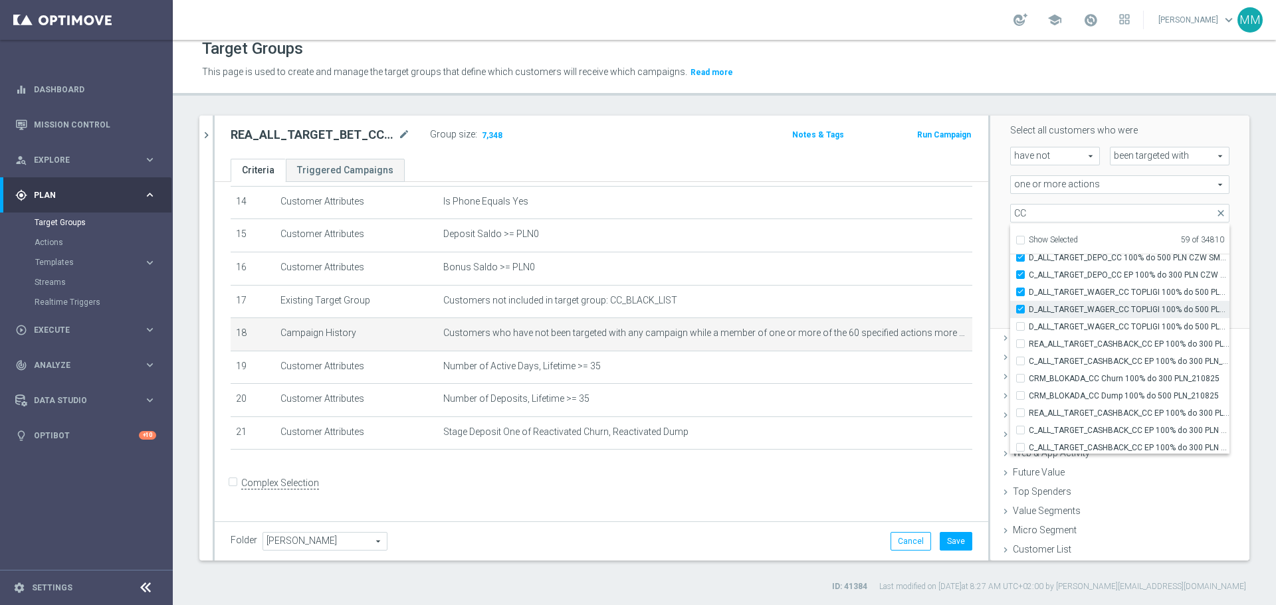
click at [1020, 309] on input "D_ALL_TARGET_WAGER_CC TOPLIGI 100% do 500 PLN ND SMS_140825" at bounding box center [1024, 309] width 9 height 9
checkbox input "false"
type input "Selected 58 of 34810"
click at [1029, 292] on label "D_ALL_TARGET_WAGER_CC TOPLIGI 100% do 500 PLN SB PUSH_140825" at bounding box center [1129, 292] width 201 height 17
click at [1020, 292] on input "D_ALL_TARGET_WAGER_CC TOPLIGI 100% do 500 PLN SB PUSH_140825" at bounding box center [1024, 292] width 9 height 9
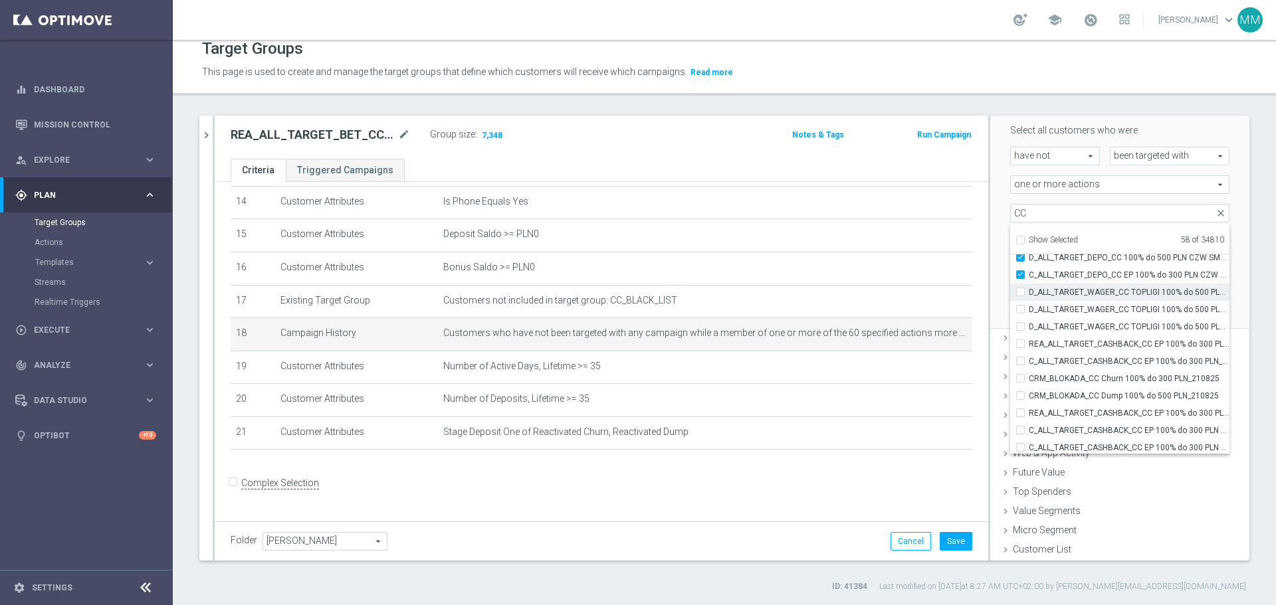
checkbox input "false"
type input "Selected 57 of 34810"
click at [1020, 279] on input "C_ALL_TARGET_DEPO_CC EP 100% do 300 PLN CZW SMS_110825" at bounding box center [1024, 274] width 9 height 9
checkbox input "false"
type input "Selected 56 of 34810"
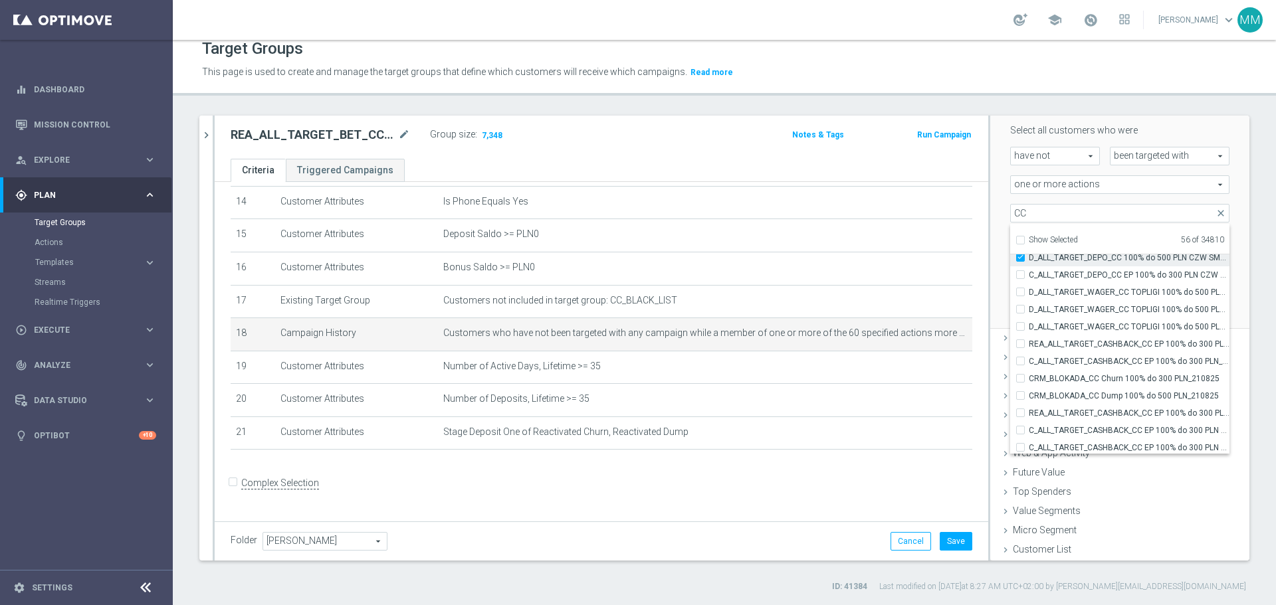
click at [1020, 257] on input "D_ALL_TARGET_DEPO_CC 100% do 500 PLN CZW SMS_110825" at bounding box center [1024, 257] width 9 height 9
checkbox input "false"
type input "Selected 55 of 34810"
click at [1029, 368] on label "D_ALL_TARGET_WAGER_CC TOPLIGI 100% do 500 PLN_140825" at bounding box center [1129, 373] width 201 height 17
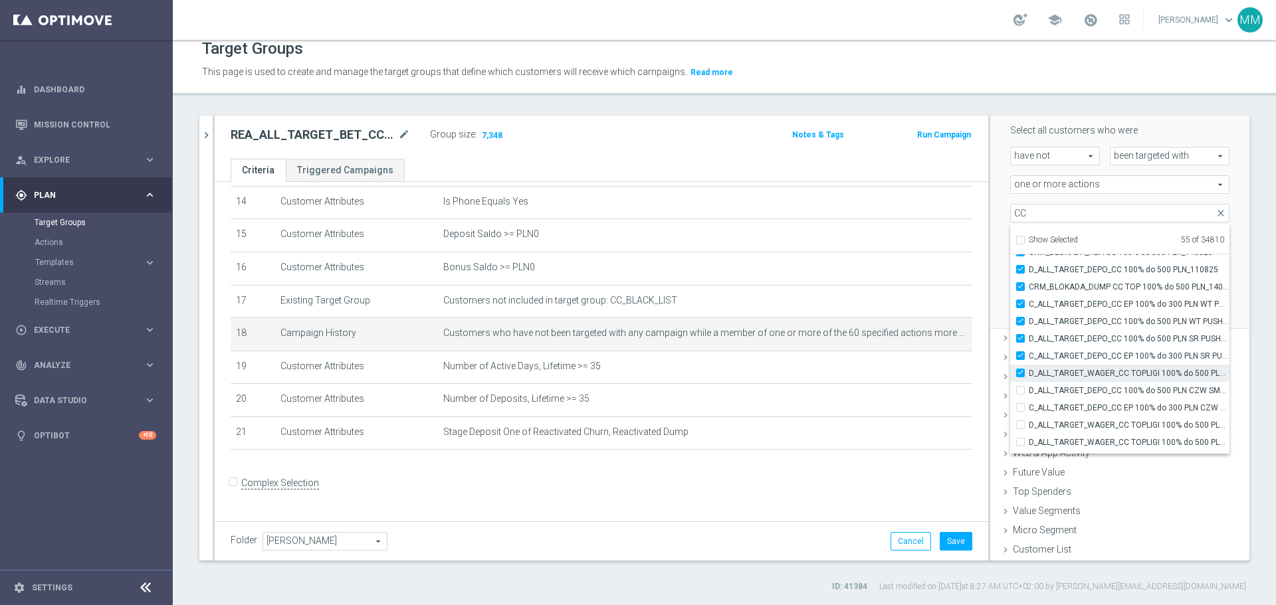
click at [1020, 369] on input "D_ALL_TARGET_WAGER_CC TOPLIGI 100% do 500 PLN_140825" at bounding box center [1024, 373] width 9 height 9
checkbox input "false"
type input "Selected 54 of 34810"
click at [1029, 355] on label "C_ALL_TARGET_DEPO_CC EP 100% do 300 PLN SR PUSH_110825" at bounding box center [1129, 356] width 201 height 17
click at [1020, 355] on input "C_ALL_TARGET_DEPO_CC EP 100% do 300 PLN SR PUSH_110825" at bounding box center [1024, 356] width 9 height 9
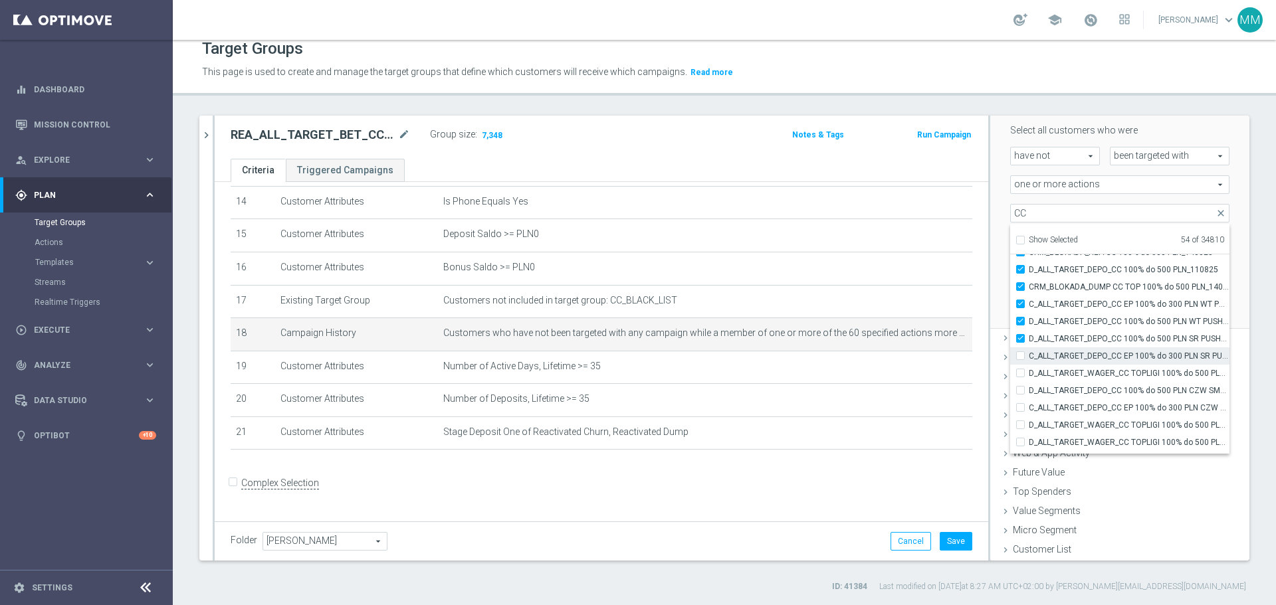
checkbox input "false"
type input "Selected 53 of 34810"
click at [1029, 333] on label "D_ALL_TARGET_DEPO_CC 100% do 500 PLN SR PUSH_110825" at bounding box center [1129, 338] width 201 height 17
click at [1020, 334] on input "D_ALL_TARGET_DEPO_CC 100% do 500 PLN SR PUSH_110825" at bounding box center [1024, 338] width 9 height 9
checkbox input "false"
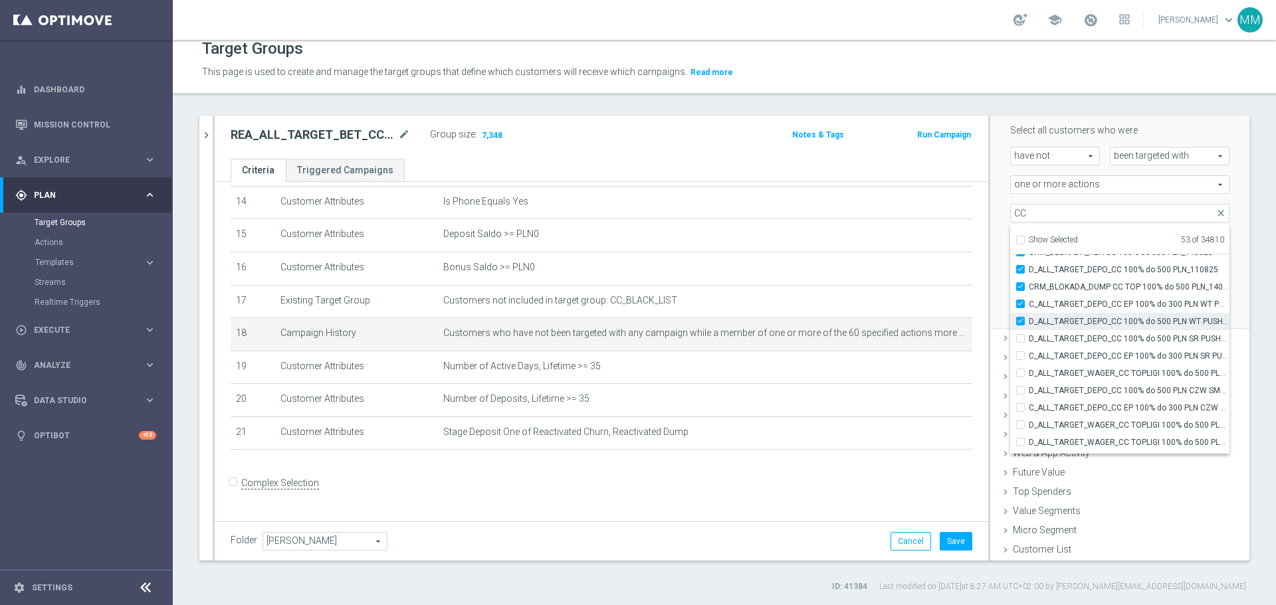
type input "Selected 52 of 34810"
click at [1020, 320] on input "D_ALL_TARGET_DEPO_CC 100% do 500 PLN WT PUSH_110825" at bounding box center [1024, 321] width 9 height 9
checkbox input "false"
type input "Selected 51 of 34810"
drag, startPoint x: 1013, startPoint y: 302, endPoint x: 1011, endPoint y: 292, distance: 9.5
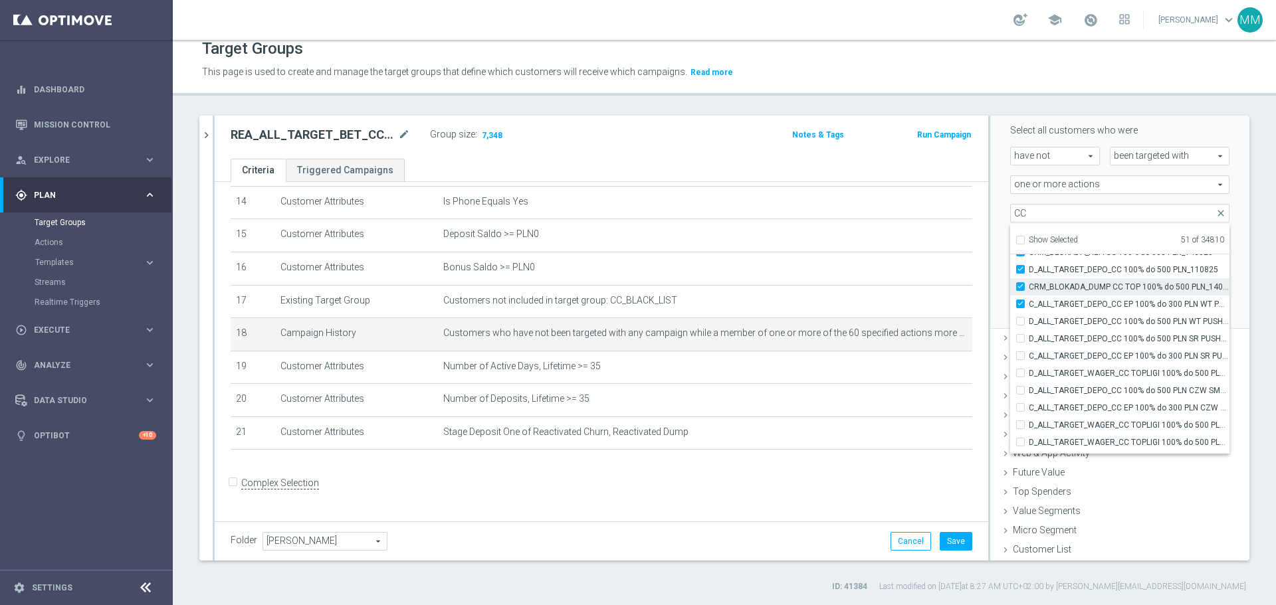
click at [1020, 301] on input "C_ALL_TARGET_DEPO_CC EP 100% do 300 PLN WT PUSH_110825" at bounding box center [1024, 304] width 9 height 9
checkbox input "false"
type input "Selected 50 of 34810"
click at [1020, 270] on input "D_ALL_TARGET_DEPO_CC 100% do 500 PLN_110825" at bounding box center [1024, 269] width 9 height 9
checkbox input "false"
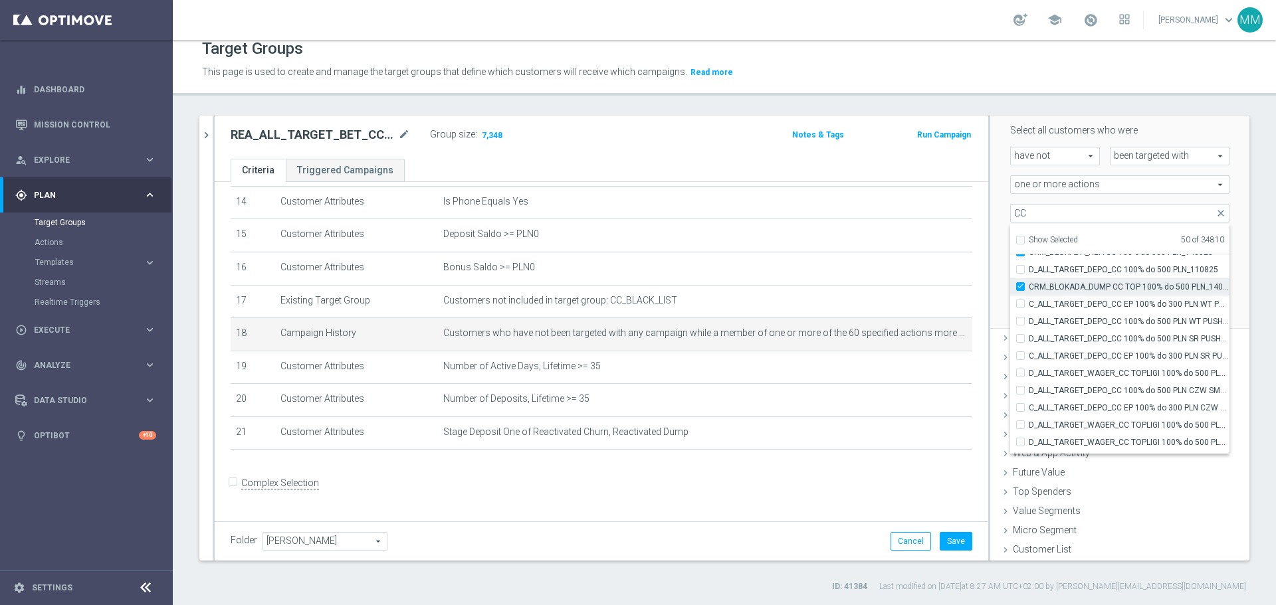
type input "Selected 49 of 34810"
click at [1012, 292] on div "CRM_BLOKADA_DUMP CC TOP 100% do 500 PLN_140825" at bounding box center [1119, 286] width 219 height 17
click at [1020, 286] on input "CRM_BLOKADA_DUMP CC TOP 100% do 500 PLN_140825" at bounding box center [1024, 286] width 9 height 9
checkbox input "false"
type input "Selected 48 of 34810"
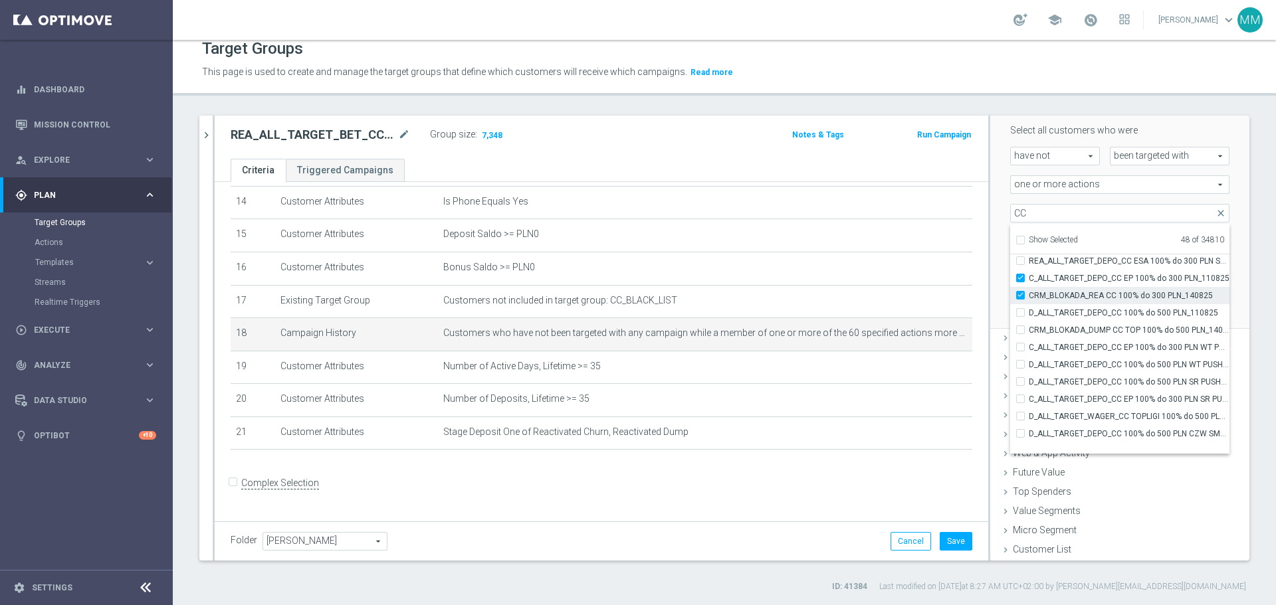
scroll to position [40787, 0]
click at [1029, 303] on label "C_ALL_TARGET_DEPO_CC EP 100% do 300 PLN_110825" at bounding box center [1129, 301] width 201 height 17
click at [1020, 303] on input "C_ALL_TARGET_DEPO_CC EP 100% do 300 PLN_110825" at bounding box center [1024, 301] width 9 height 9
checkbox input "false"
type input "Selected 47 of 34810"
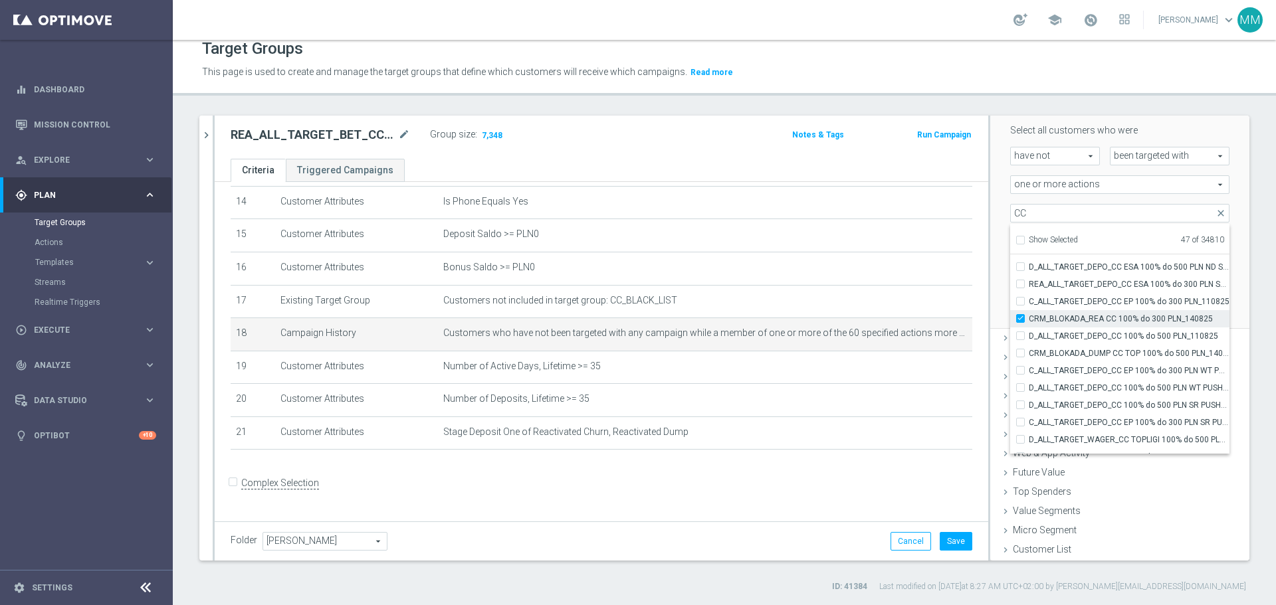
click at [1020, 316] on input "CRM_BLOKADA_REA CC 100% do 300 PLN_140825" at bounding box center [1024, 318] width 9 height 9
checkbox input "false"
type input "Selected 46 of 34810"
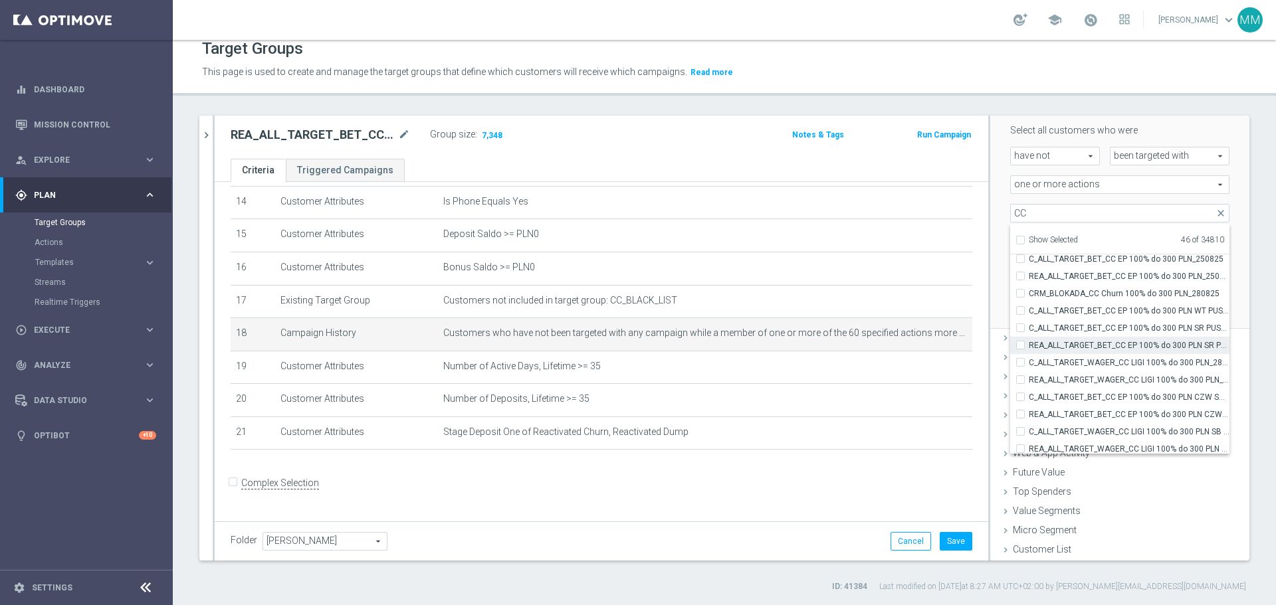
scroll to position [41518, 0]
click at [1229, 207] on div "Scenario Custom Custom arrow_drop_down search Select all customers who were hav…" at bounding box center [1119, 202] width 259 height 253
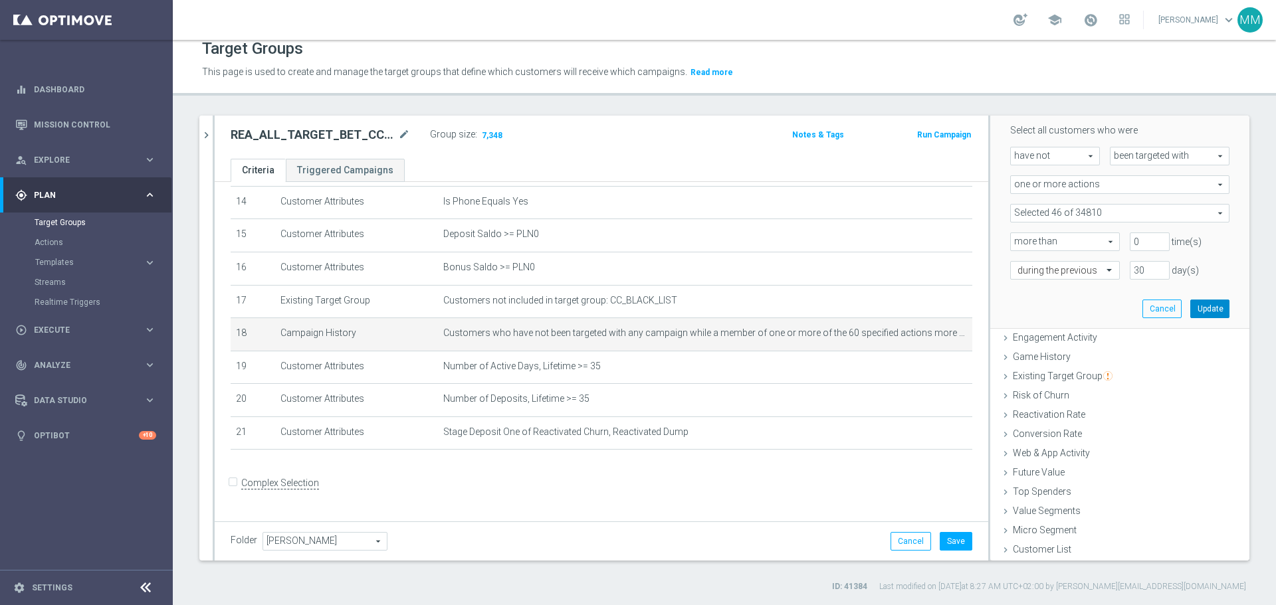
click at [1195, 314] on button "Update" at bounding box center [1209, 309] width 39 height 19
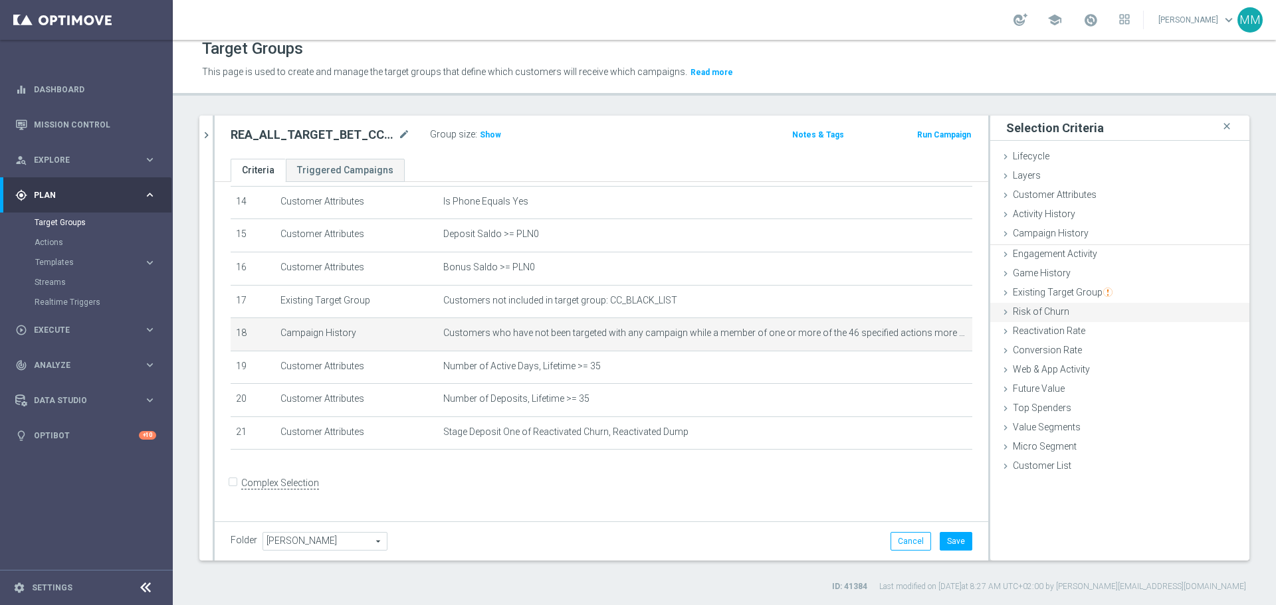
scroll to position [0, 0]
click at [950, 537] on button "Save" at bounding box center [956, 541] width 33 height 19
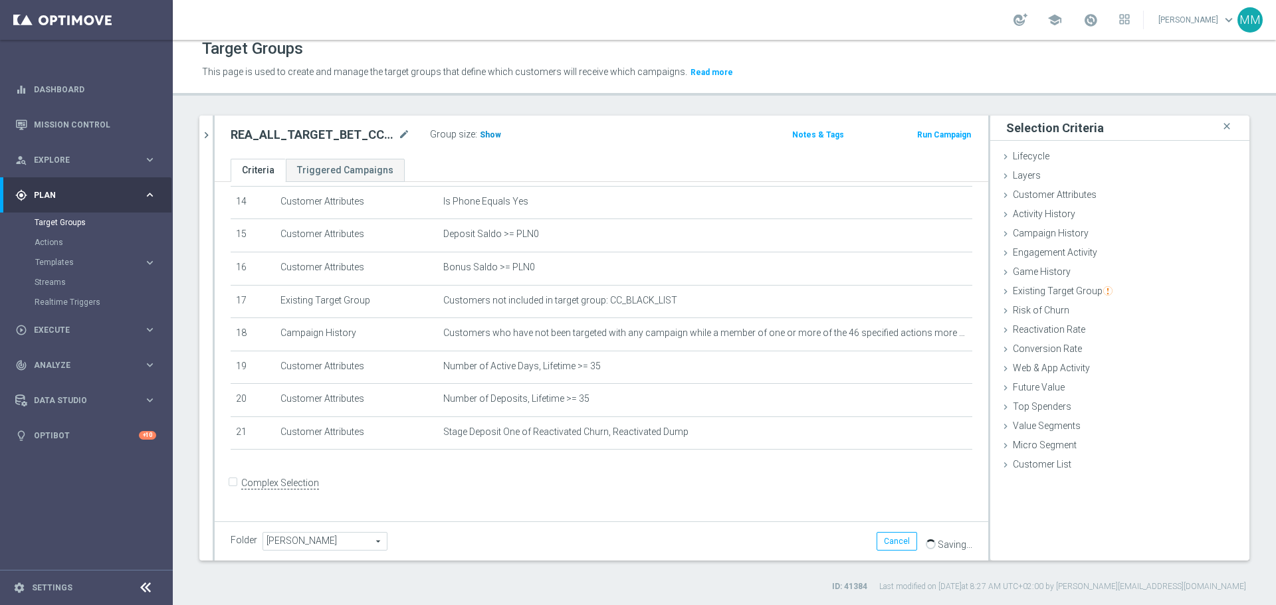
click at [489, 134] on span "Show" at bounding box center [490, 134] width 21 height 9
click at [349, 133] on h2 "REA_ALL_TARGET_BET_CC LM 100% do 200 PLN_290925" at bounding box center [313, 135] width 165 height 16
copy div "REA_ALL_TARGET_BET_CC LM 100% do 200 PLN_290925"
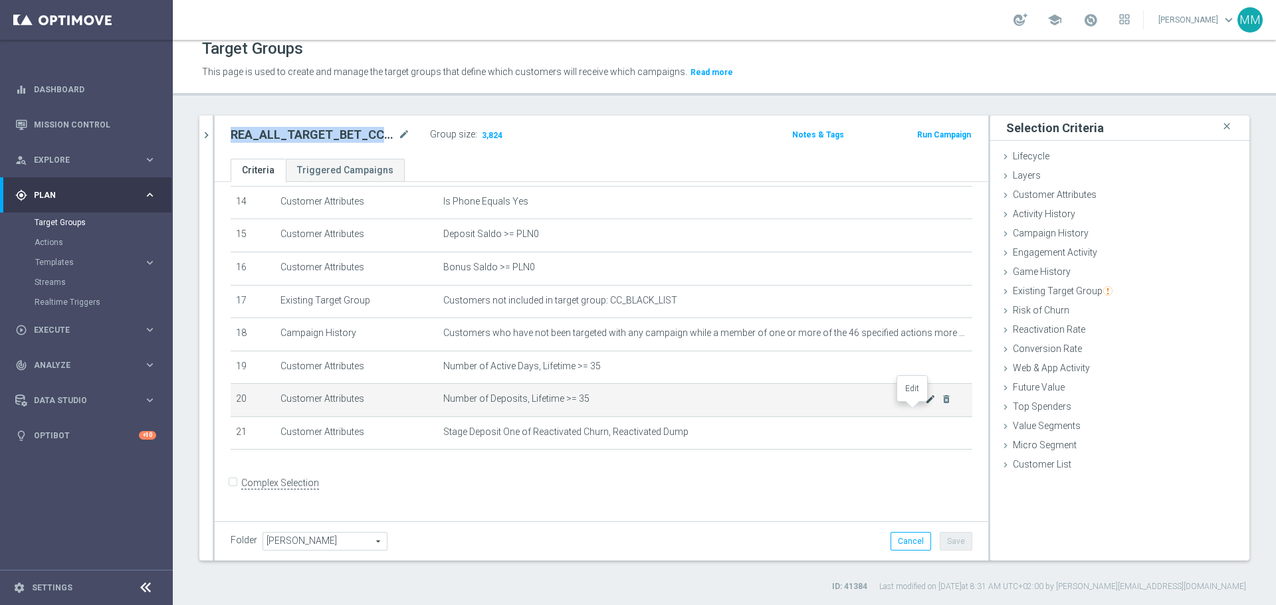
click at [925, 405] on icon "mode_edit" at bounding box center [930, 399] width 11 height 11
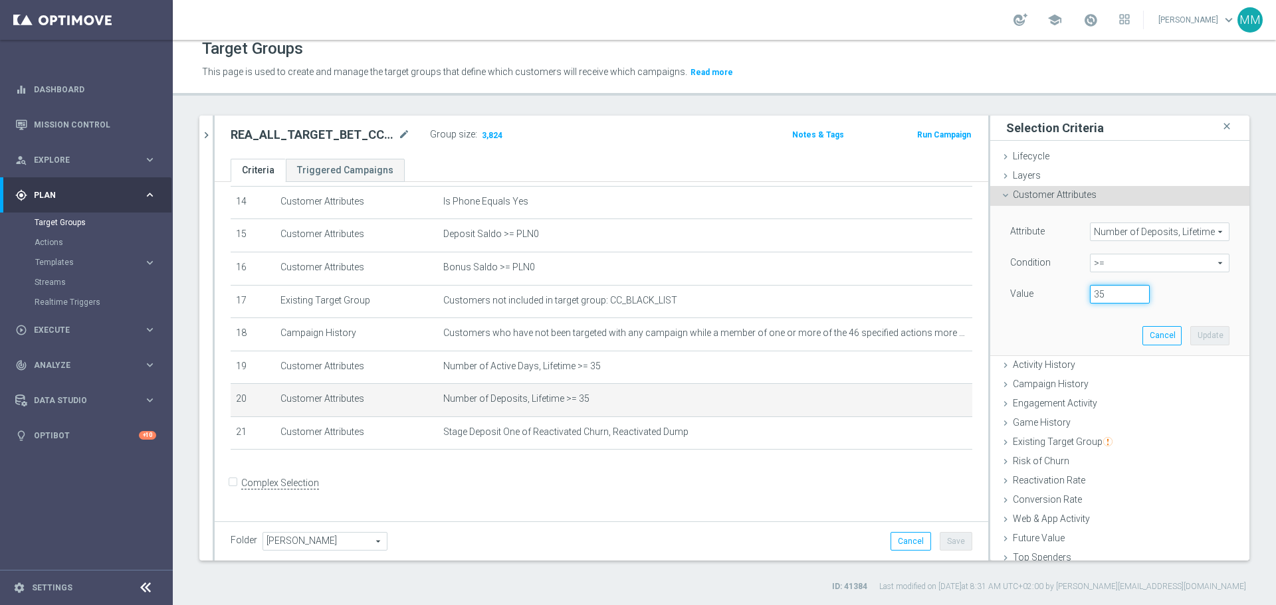
drag, startPoint x: 1094, startPoint y: 293, endPoint x: 1075, endPoint y: 291, distance: 19.4
click at [1080, 291] on div "35" at bounding box center [1120, 294] width 80 height 19
type input "20"
click at [1190, 334] on button "Update" at bounding box center [1209, 335] width 39 height 19
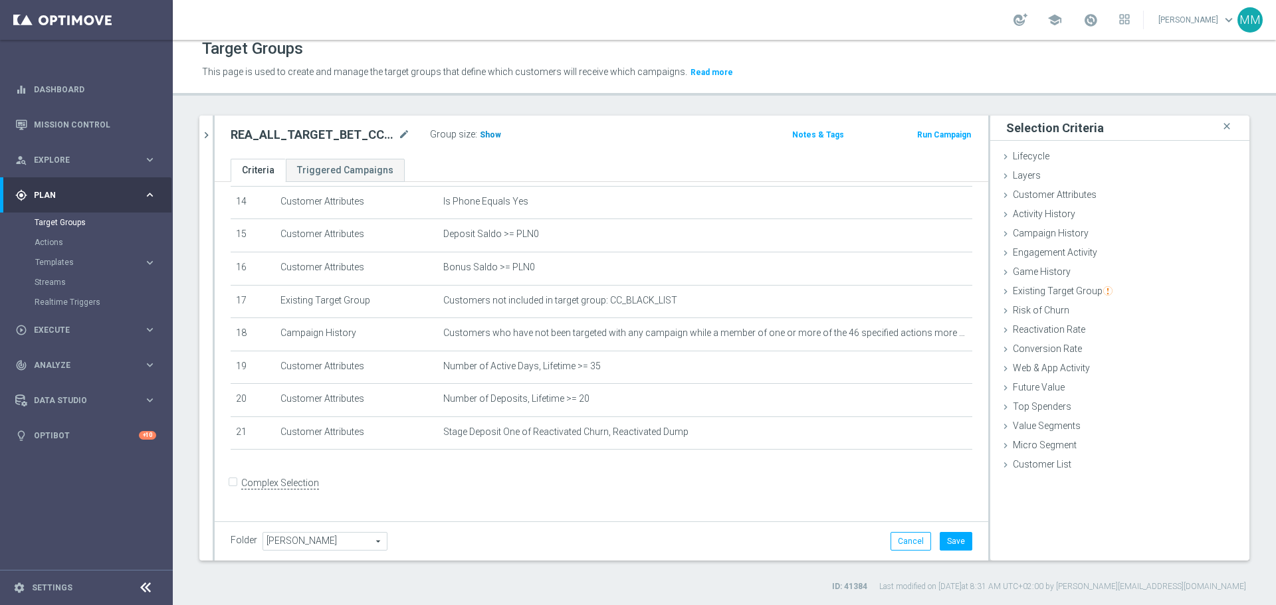
click at [487, 136] on span "Show" at bounding box center [490, 134] width 21 height 9
click at [948, 543] on button "Save" at bounding box center [956, 541] width 33 height 19
click at [324, 136] on h2 "REA_ALL_TARGET_BET_CC LM 100% do 200 PLN_290925" at bounding box center [313, 135] width 165 height 16
click at [327, 136] on h2 "REA_ALL_TARGET_BET_CC LM 100% do 200 PLN_290925" at bounding box center [313, 135] width 165 height 16
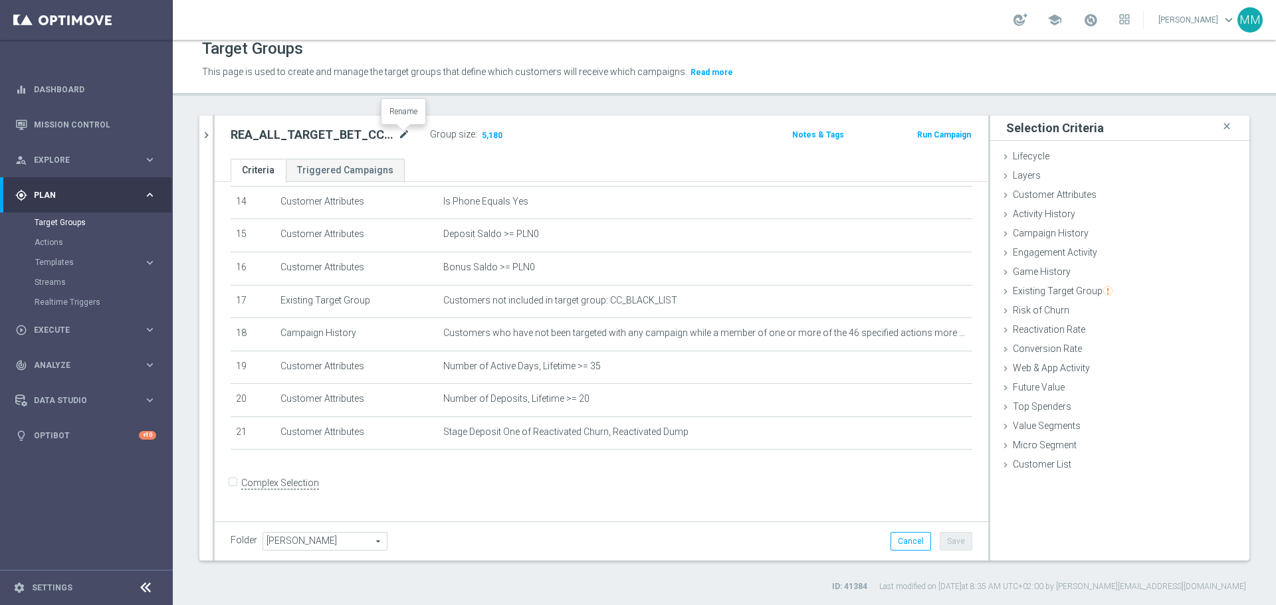
click at [400, 136] on icon "mode_edit" at bounding box center [404, 135] width 12 height 16
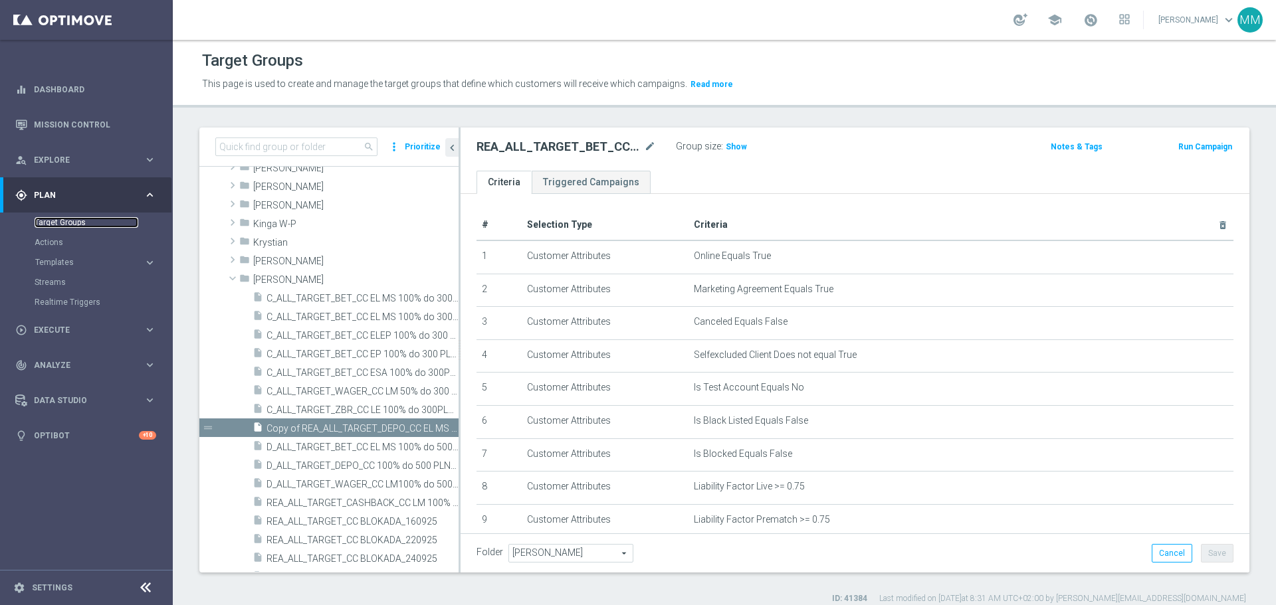
click at [88, 224] on link "Target Groups" at bounding box center [87, 222] width 104 height 11
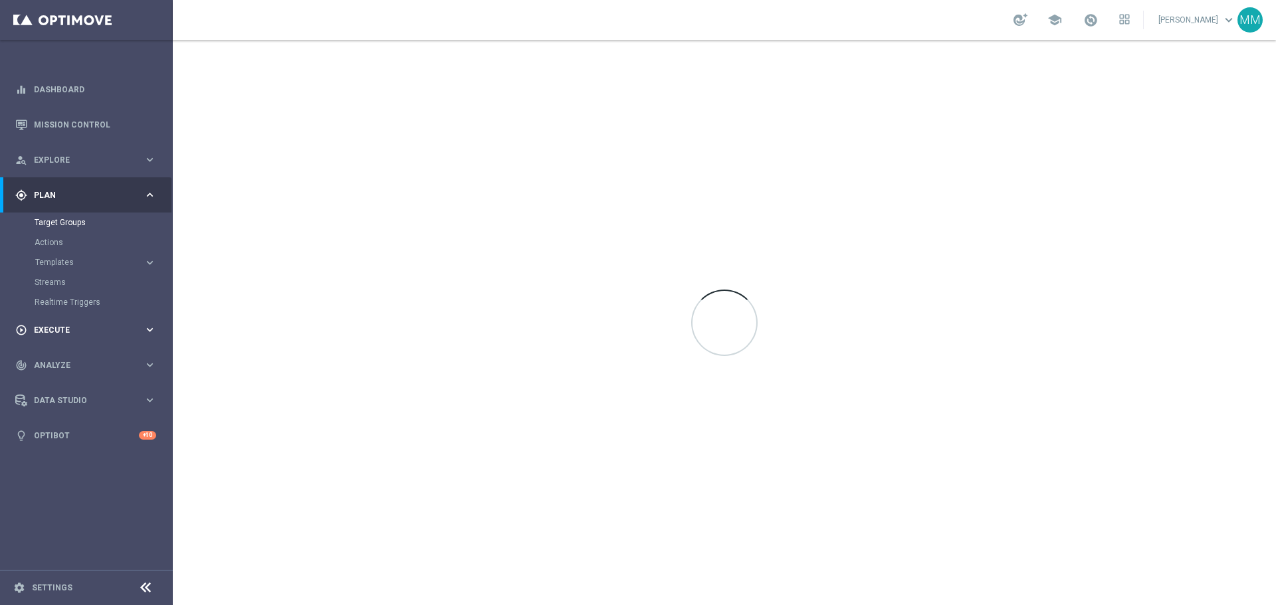
click at [58, 330] on span "Execute" at bounding box center [89, 330] width 110 height 8
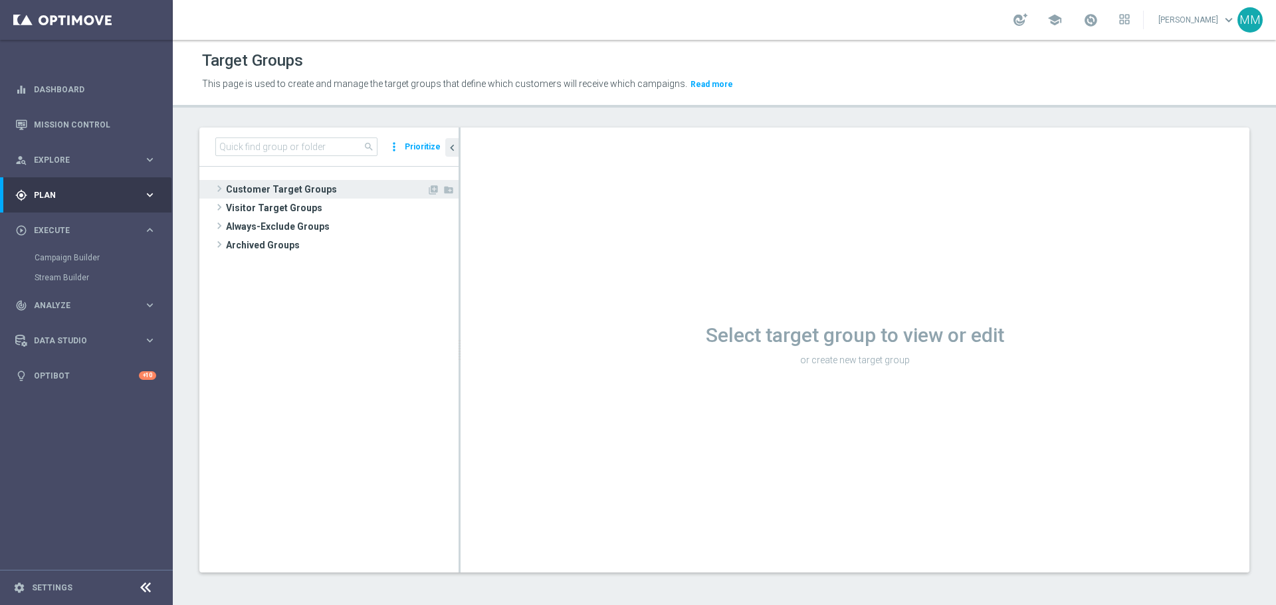
click at [268, 183] on span "Customer Target Groups" at bounding box center [326, 189] width 201 height 19
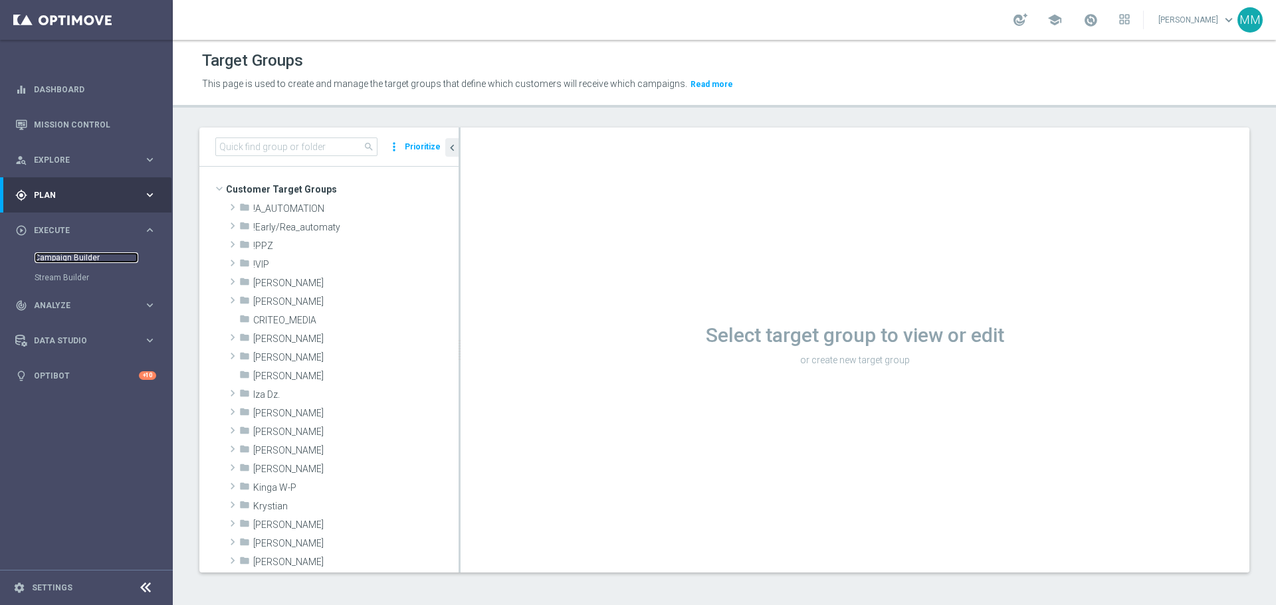
click at [70, 256] on link "Campaign Builder" at bounding box center [87, 258] width 104 height 11
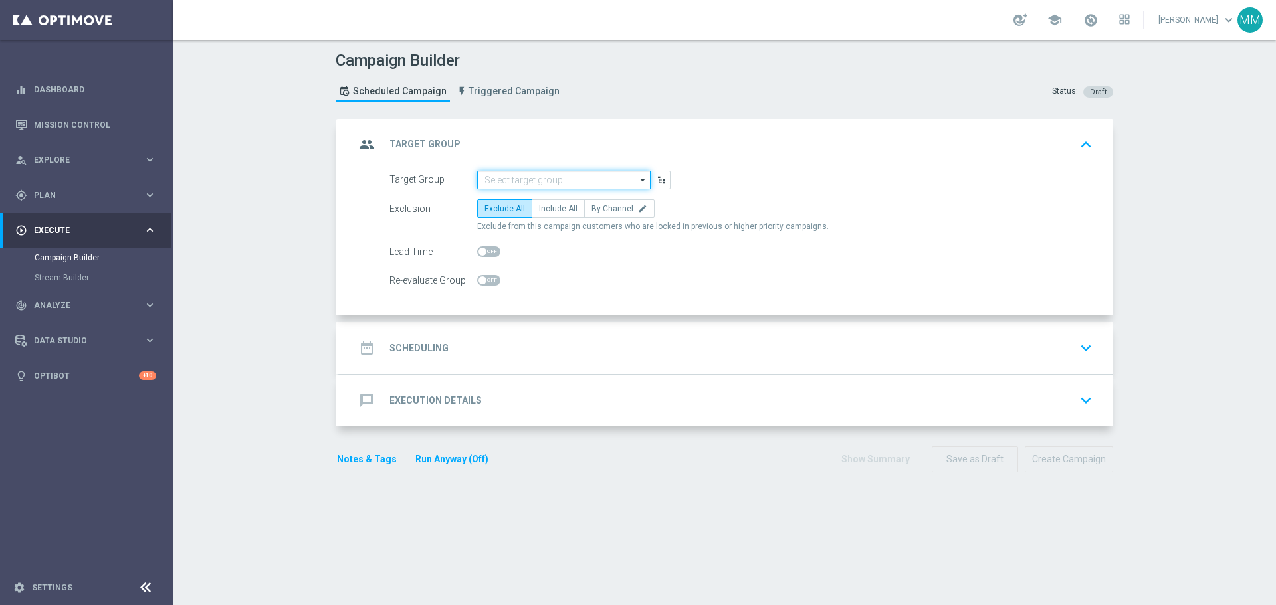
click at [577, 180] on input at bounding box center [563, 180] width 173 height 19
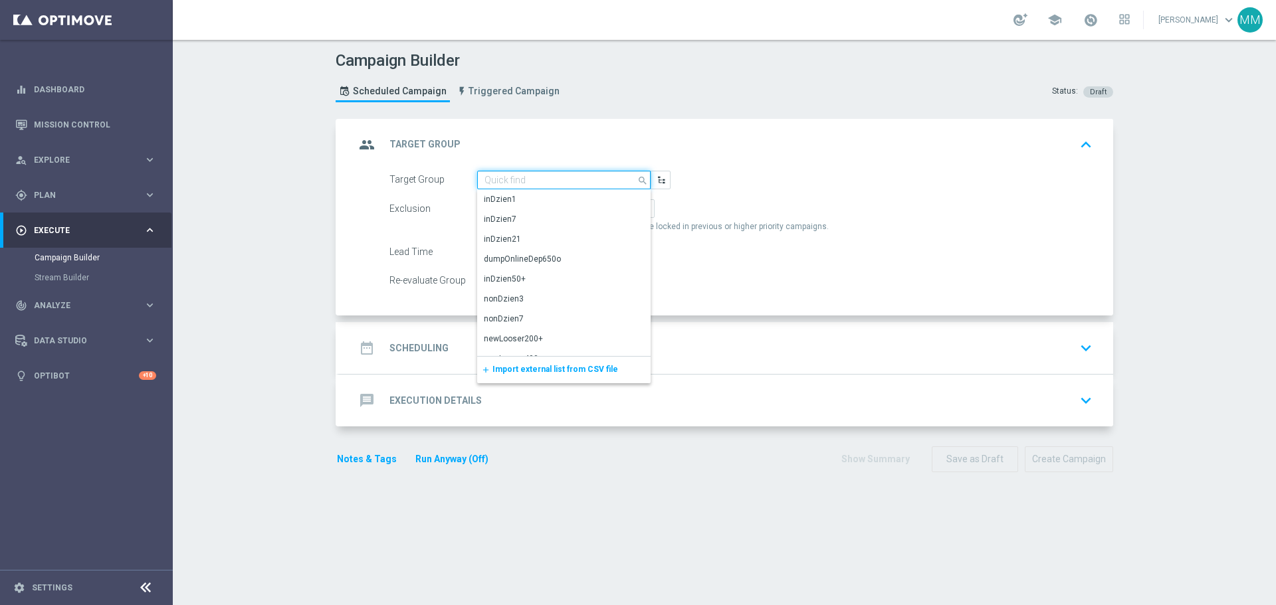
paste input "REA_ALL_TARGET_BET_CC LM 100% do 200 PLN_290925"
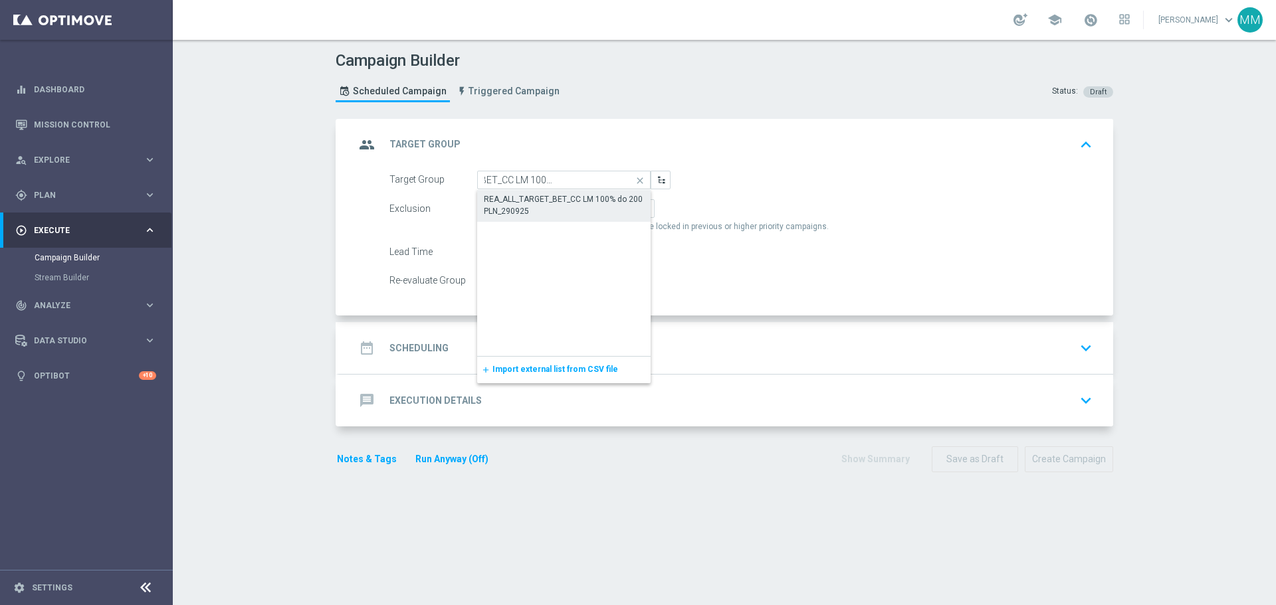
click at [573, 200] on div "REA_ALL_TARGET_BET_CC LM 100% do 200 PLN_290925" at bounding box center [564, 205] width 160 height 24
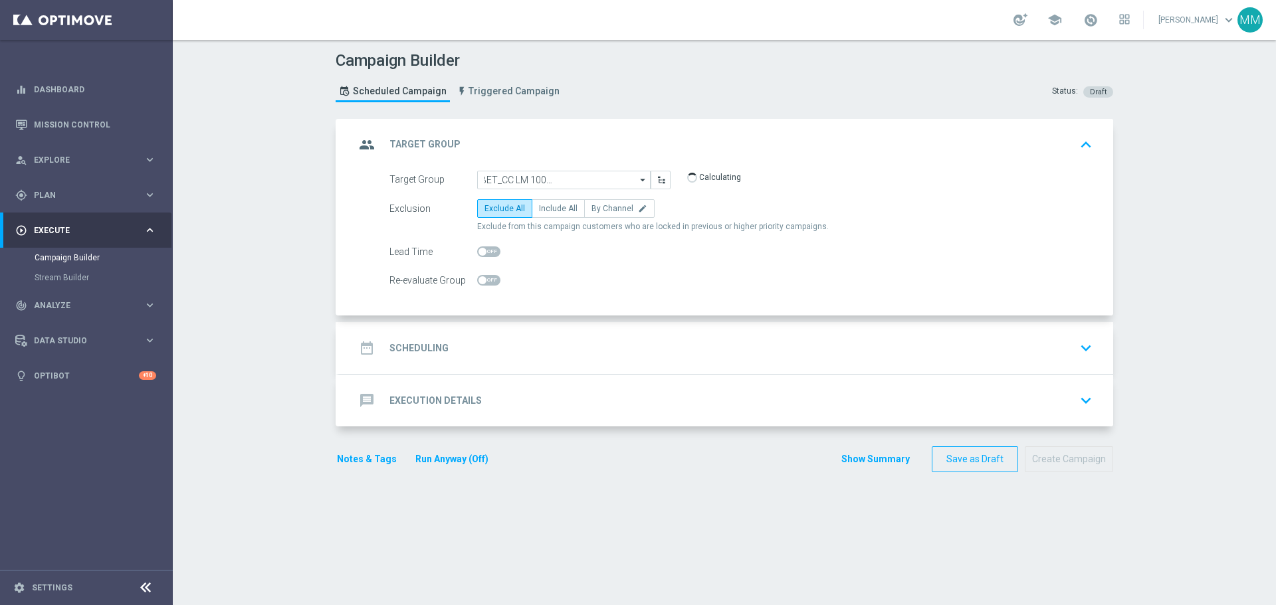
type input "REA_ALL_TARGET_BET_CC LM 100% do 200 PLN_290925"
click at [603, 204] on span "By Channel" at bounding box center [612, 208] width 42 height 9
click at [600, 207] on input "By Channel edit" at bounding box center [595, 211] width 9 height 9
radio input "true"
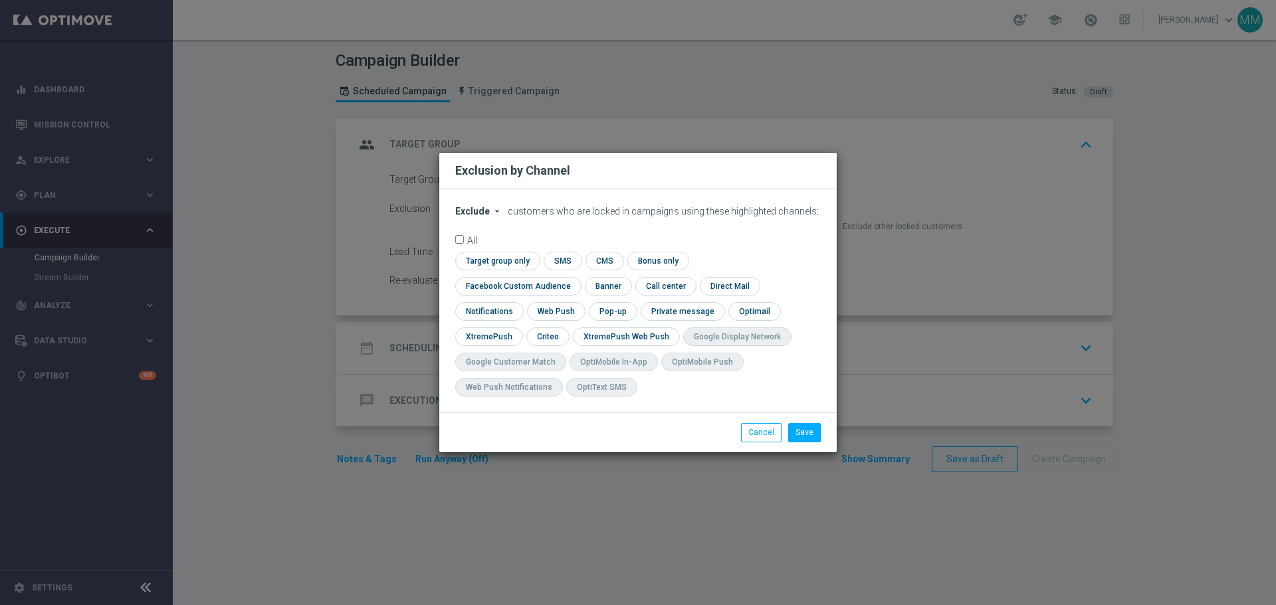
click at [494, 217] on icon "arrow_drop_down" at bounding box center [497, 211] width 11 height 11
click at [0, 0] on span "Include" at bounding box center [0, 0] width 0 height 0
click at [567, 328] on input "checkbox" at bounding box center [546, 337] width 41 height 18
checkbox input "true"
drag, startPoint x: 730, startPoint y: 270, endPoint x: 737, endPoint y: 288, distance: 18.5
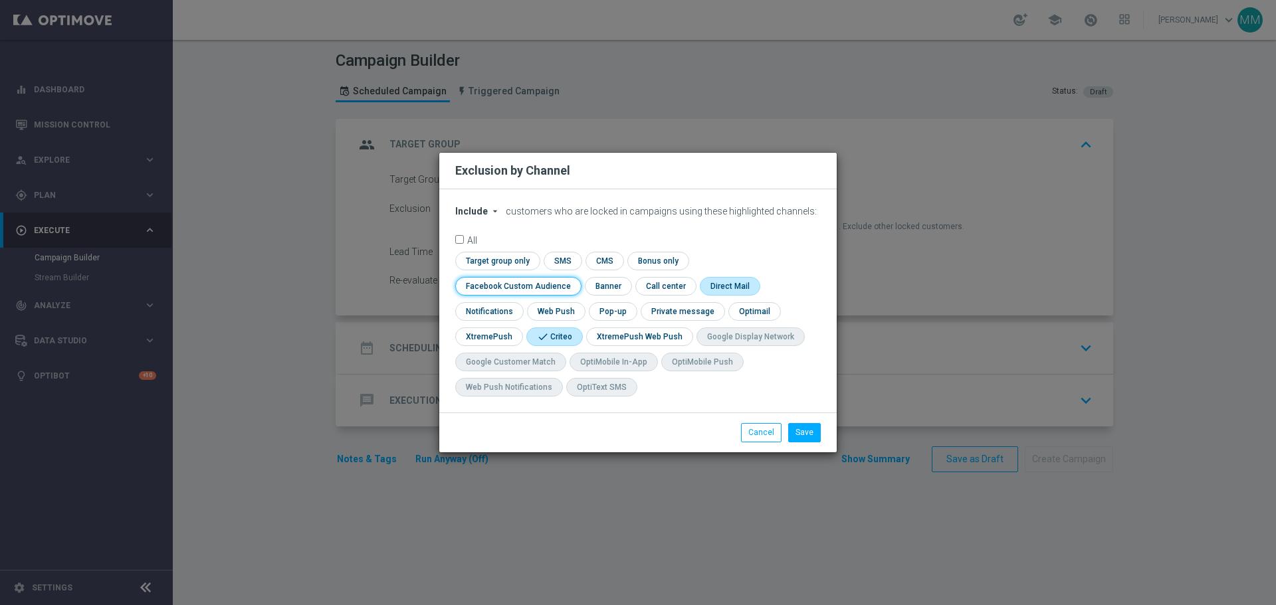
click at [575, 277] on input "checkbox" at bounding box center [515, 286] width 120 height 18
checkbox input "true"
click at [810, 433] on button "Save" at bounding box center [804, 432] width 33 height 19
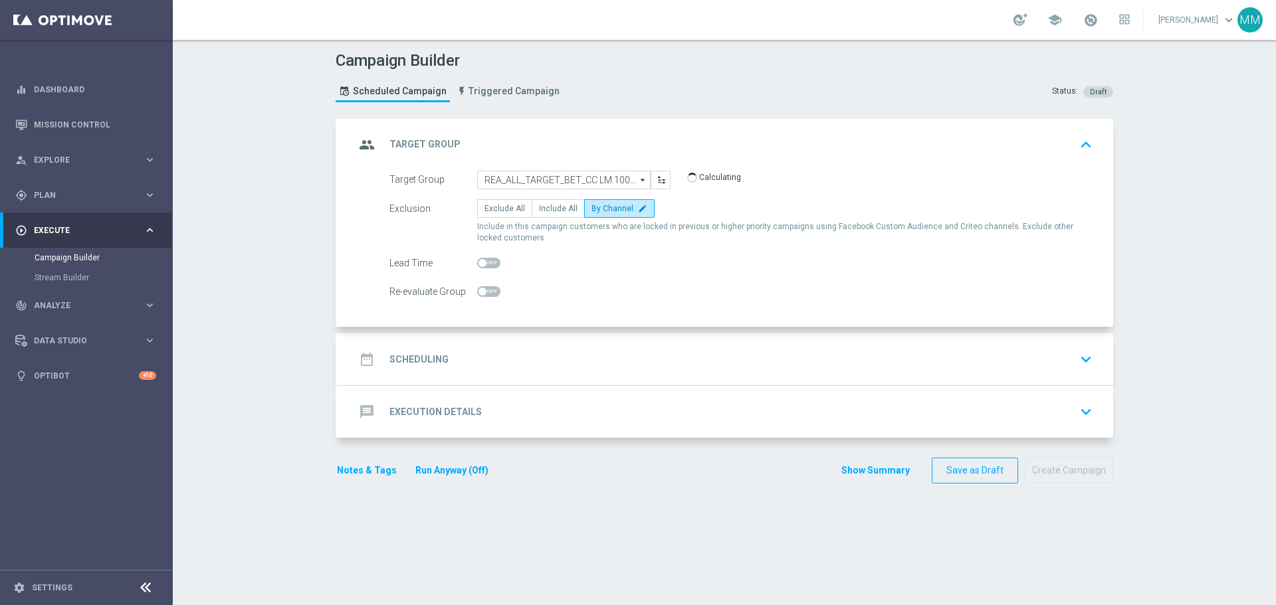
click at [516, 363] on div "date_range Scheduling keyboard_arrow_down" at bounding box center [726, 359] width 742 height 25
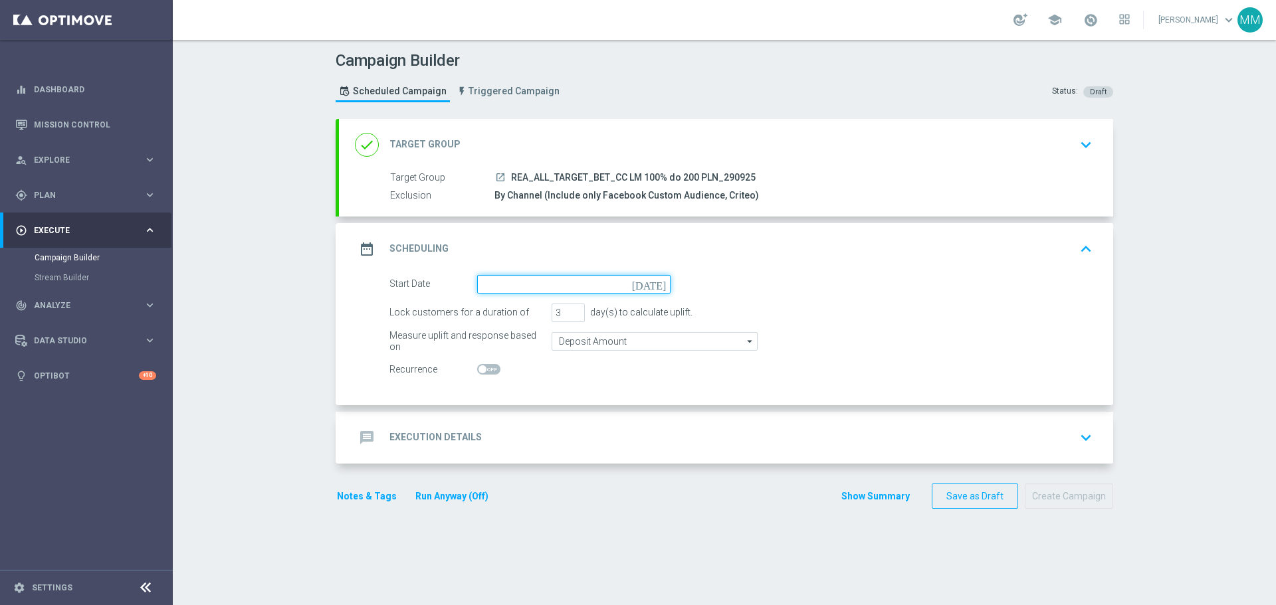
click at [528, 281] on input at bounding box center [573, 284] width 193 height 19
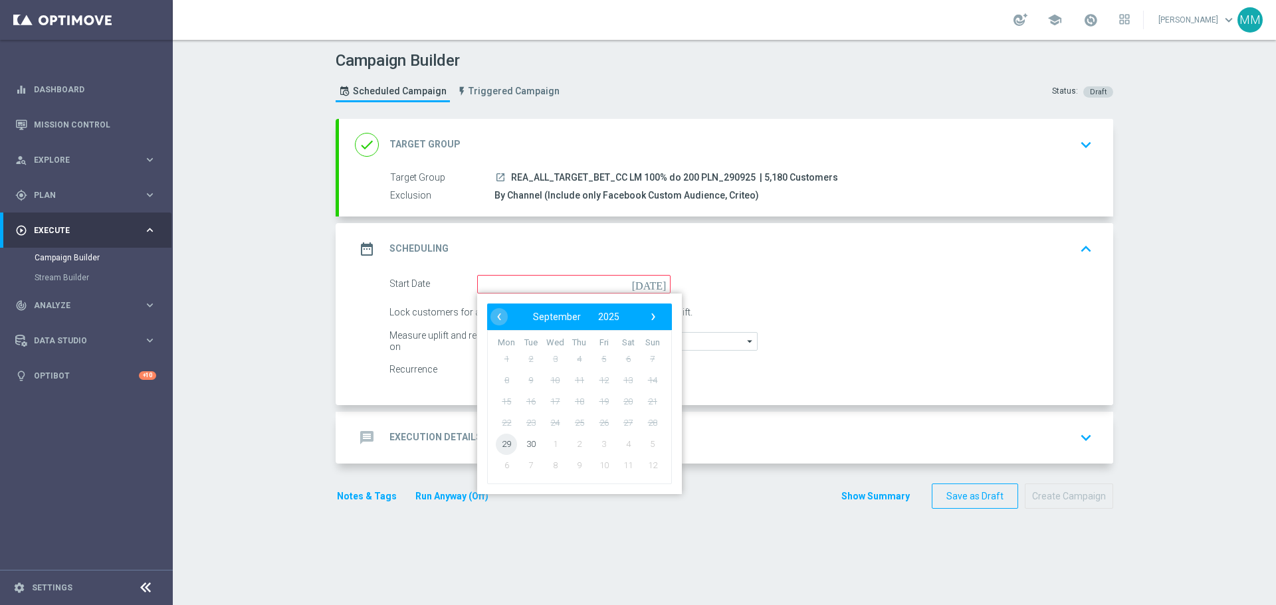
click at [509, 445] on span "29" at bounding box center [506, 443] width 21 height 21
type input "29 Sep 2025"
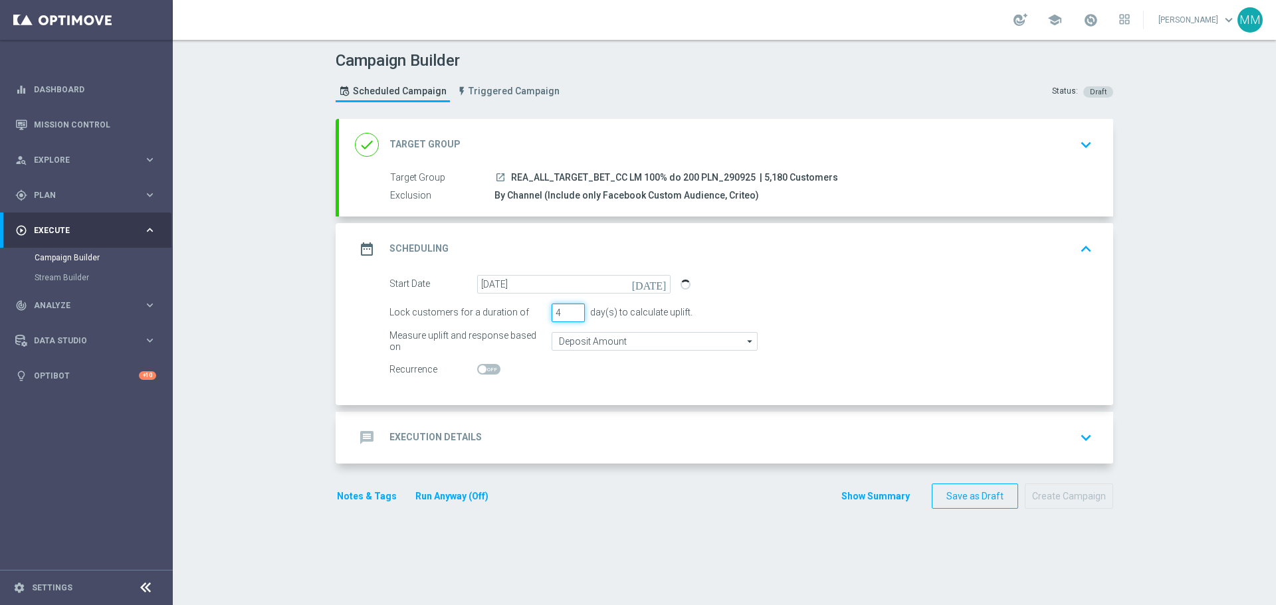
type input "4"
click at [570, 310] on input "4" at bounding box center [568, 313] width 33 height 19
click at [584, 343] on input "Deposit Amount" at bounding box center [655, 341] width 206 height 19
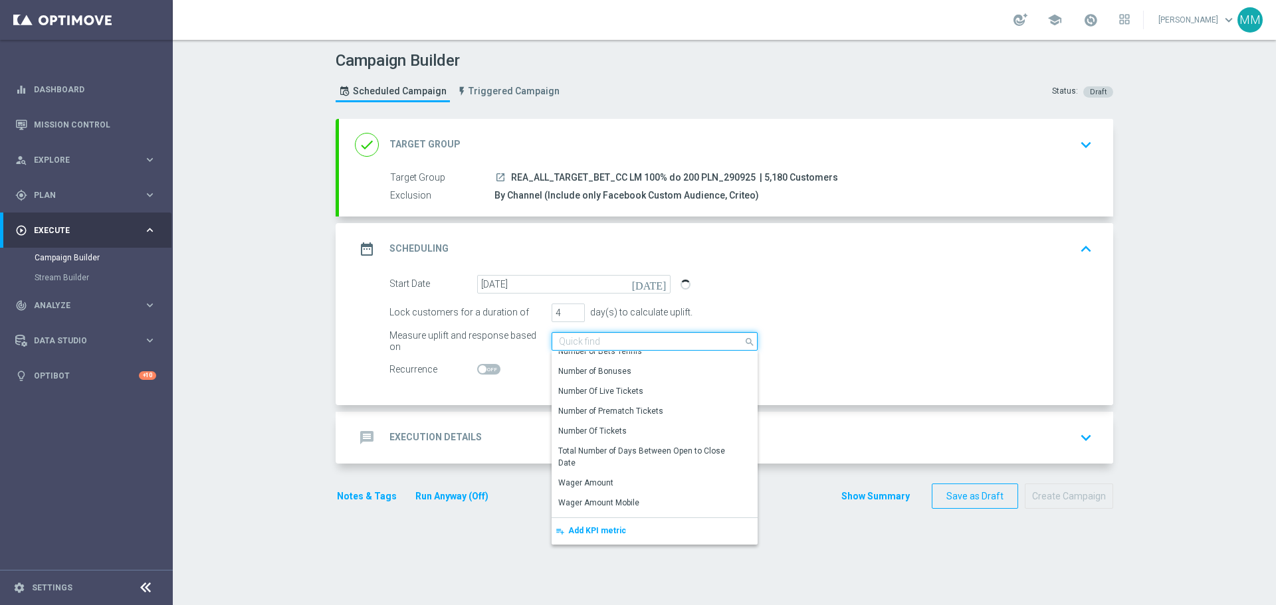
scroll to position [264, 0]
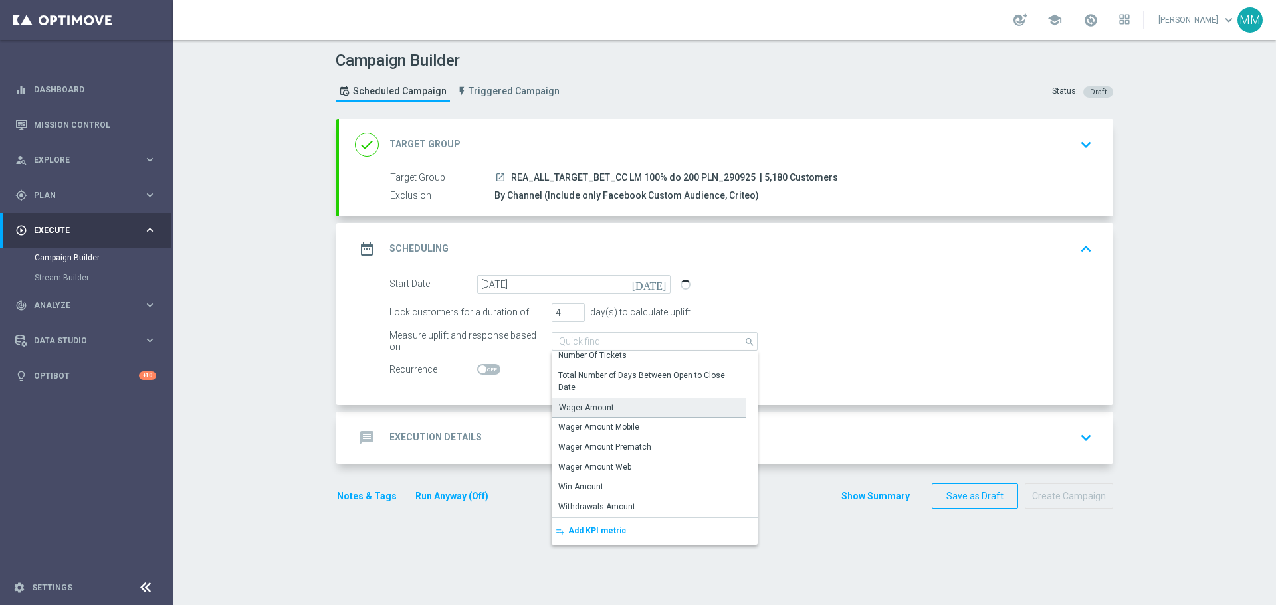
click at [581, 407] on div "Wager Amount" at bounding box center [586, 408] width 55 height 12
type input "Wager Amount"
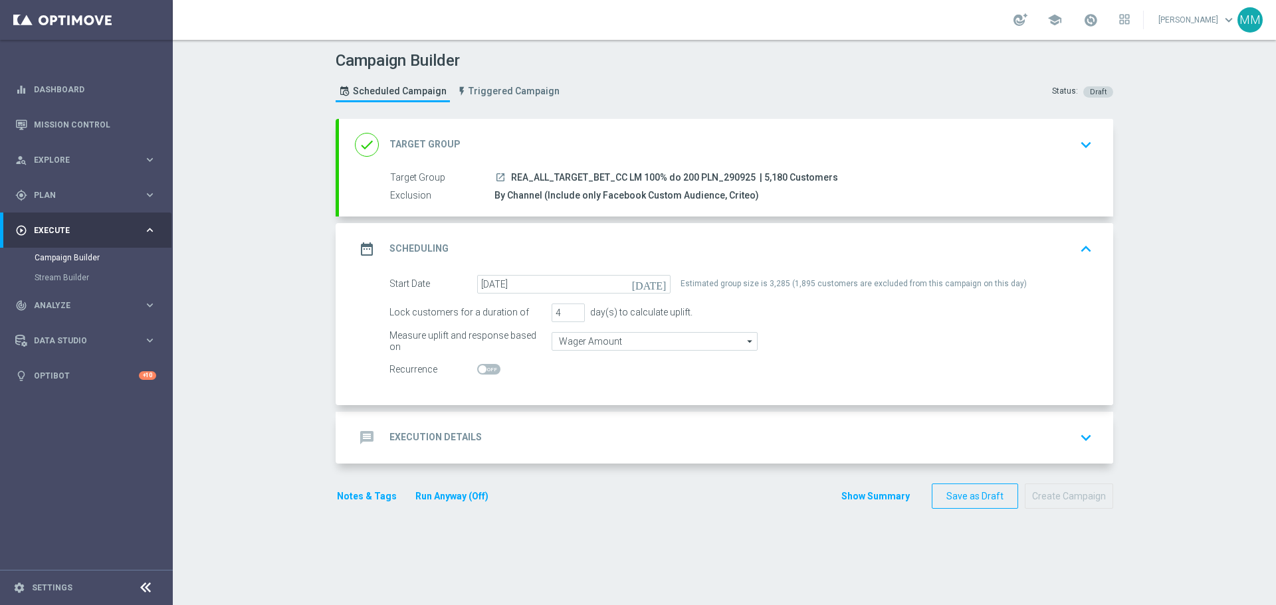
click at [775, 433] on div "message Execution Details keyboard_arrow_down" at bounding box center [726, 437] width 742 height 25
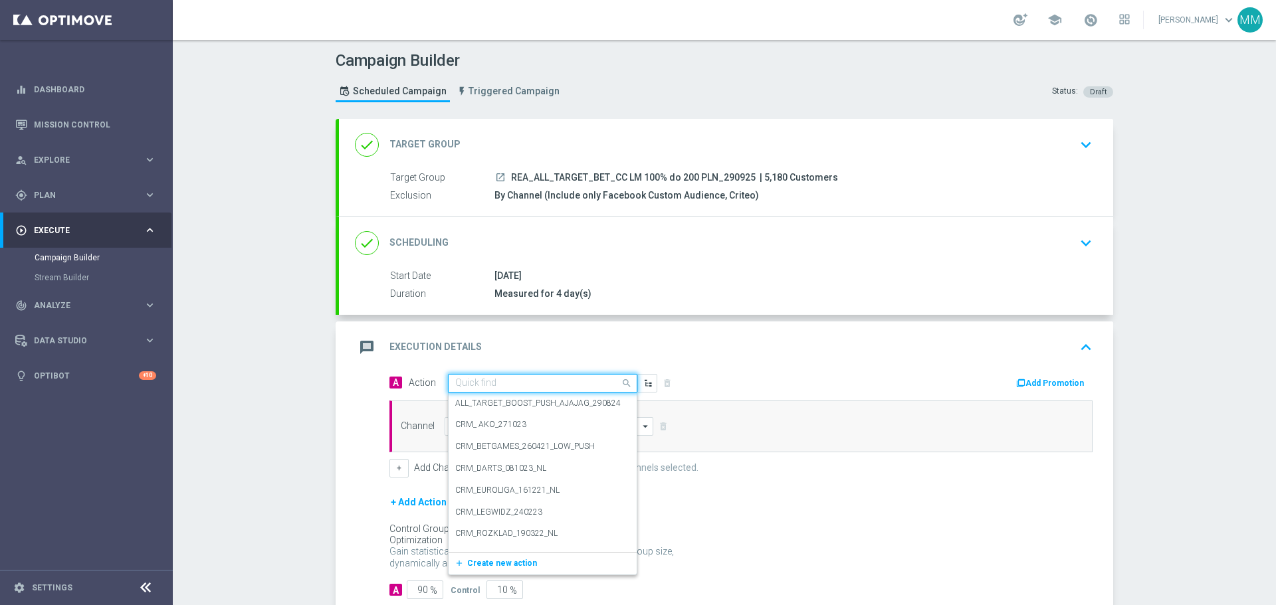
click at [620, 381] on span at bounding box center [628, 383] width 17 height 17
click at [567, 380] on input "text" at bounding box center [529, 383] width 148 height 11
click at [508, 385] on input "text" at bounding box center [529, 383] width 148 height 11
paste input "REA_ALL_TARGET_BET_CC LM 100% do 200 PLN_290925"
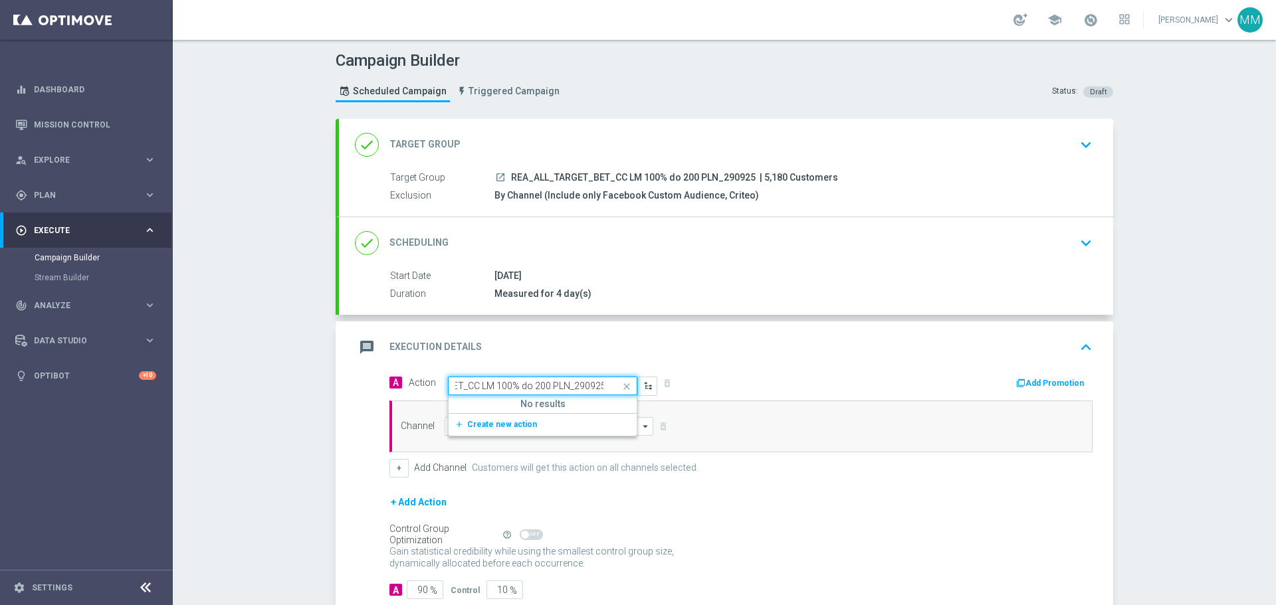
type input "REA_ALL_TARGET_BET_CC LM 100% do 200 PLN_290925"
click at [508, 425] on span "Create new action" at bounding box center [502, 424] width 70 height 9
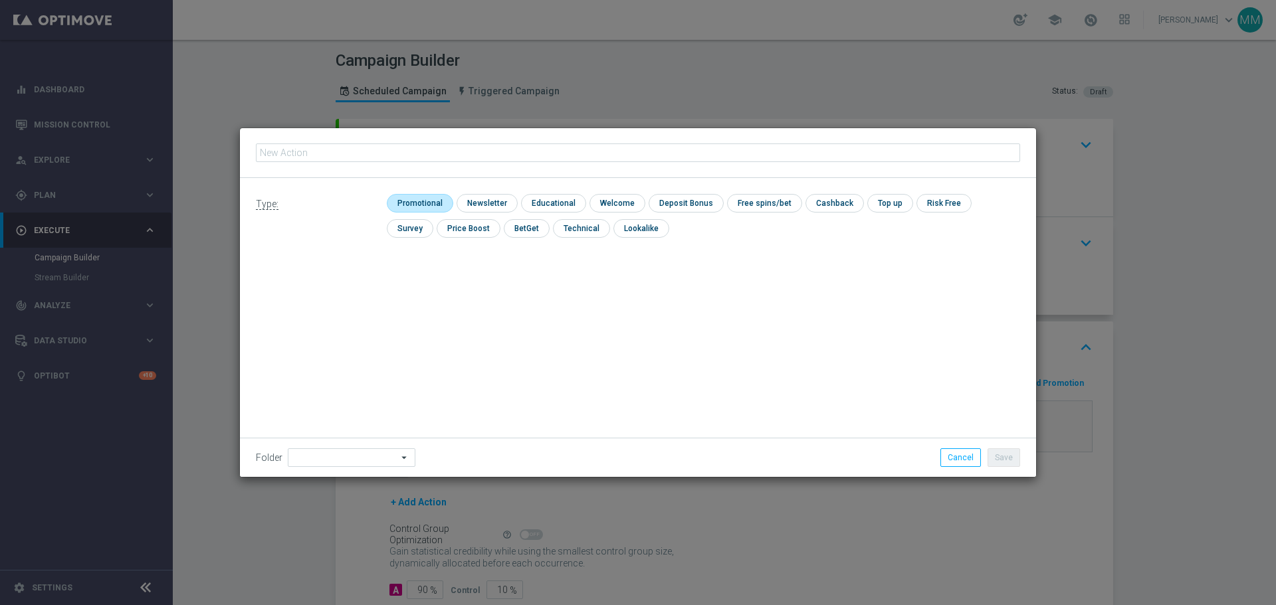
click at [422, 203] on input "checkbox" at bounding box center [418, 203] width 63 height 18
checkbox input "true"
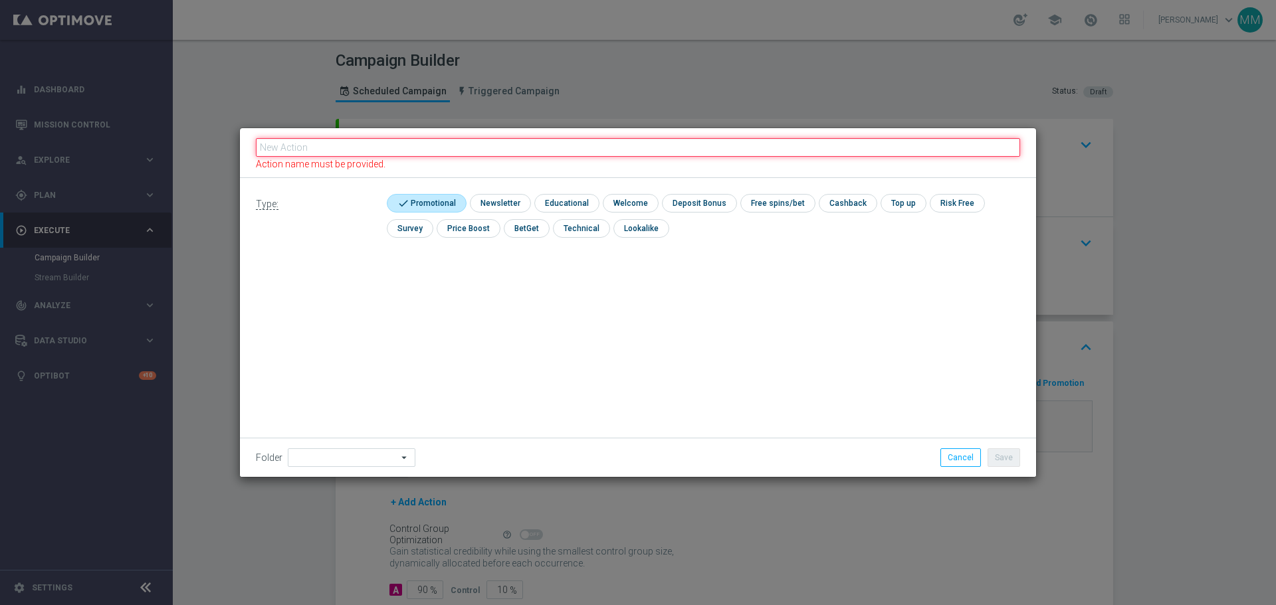
click at [414, 141] on div "Action name must be provided." at bounding box center [638, 153] width 796 height 50
paste input "REA_ALL_TARGET_BET_CC LM 100% do 200 PLN_290925"
type input "REA_ALL_TARGET_BET_CC LM 100% do 200 PLN_290925"
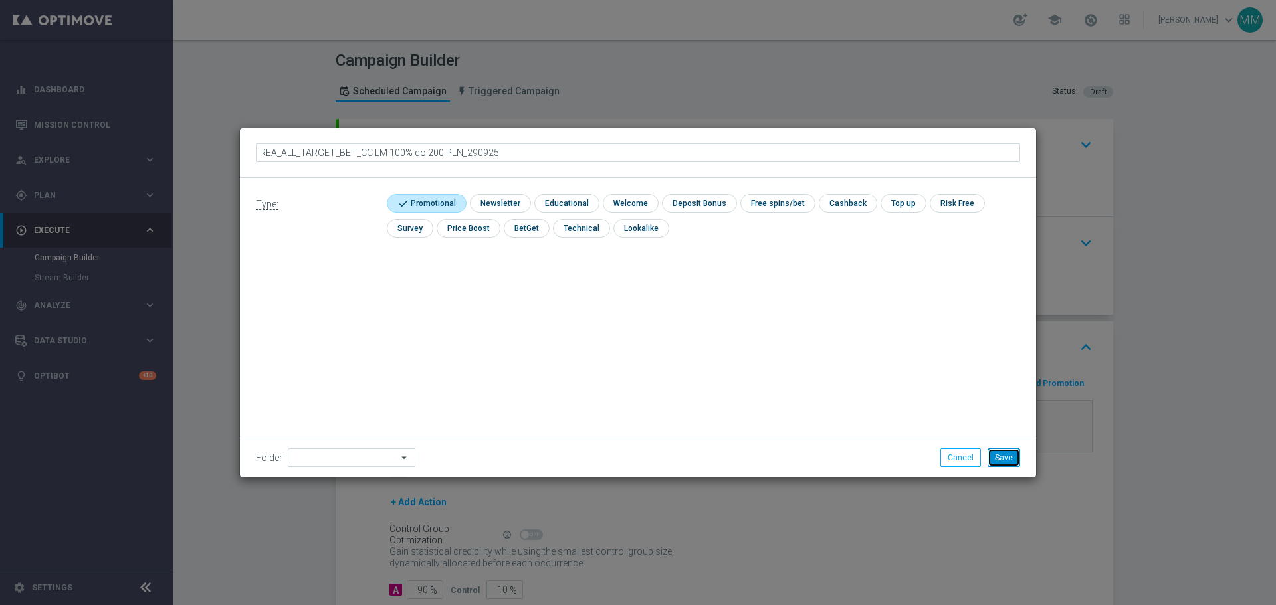
click at [1007, 461] on button "Save" at bounding box center [1003, 458] width 33 height 19
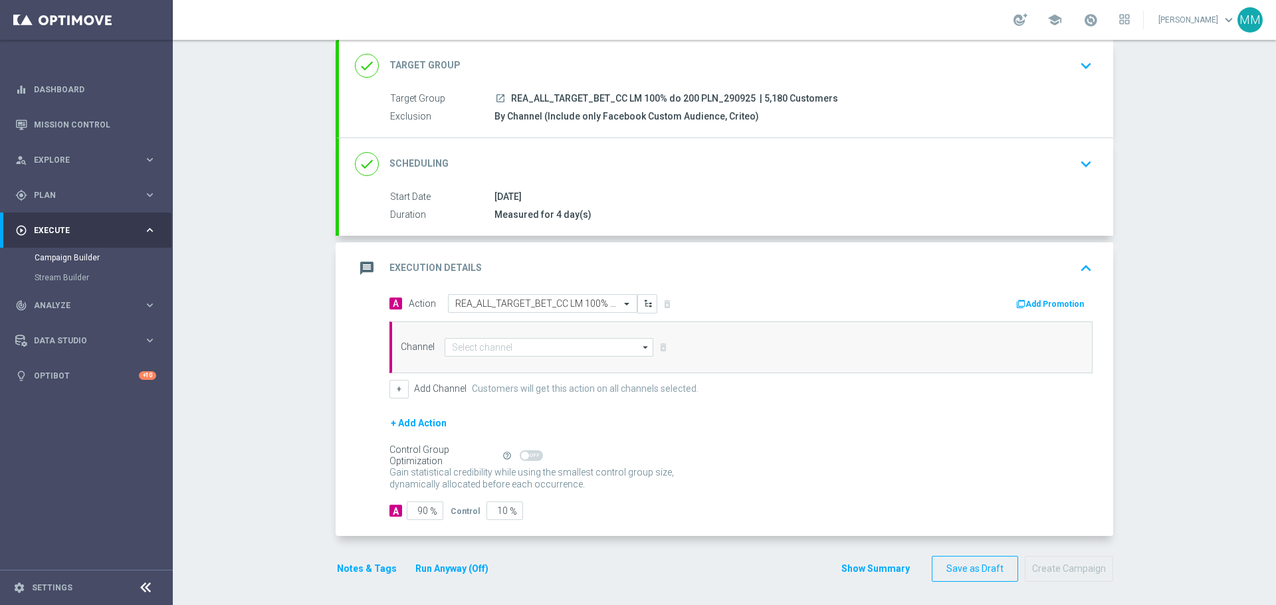
scroll to position [82, 0]
click at [639, 346] on icon "arrow_drop_down" at bounding box center [645, 344] width 13 height 17
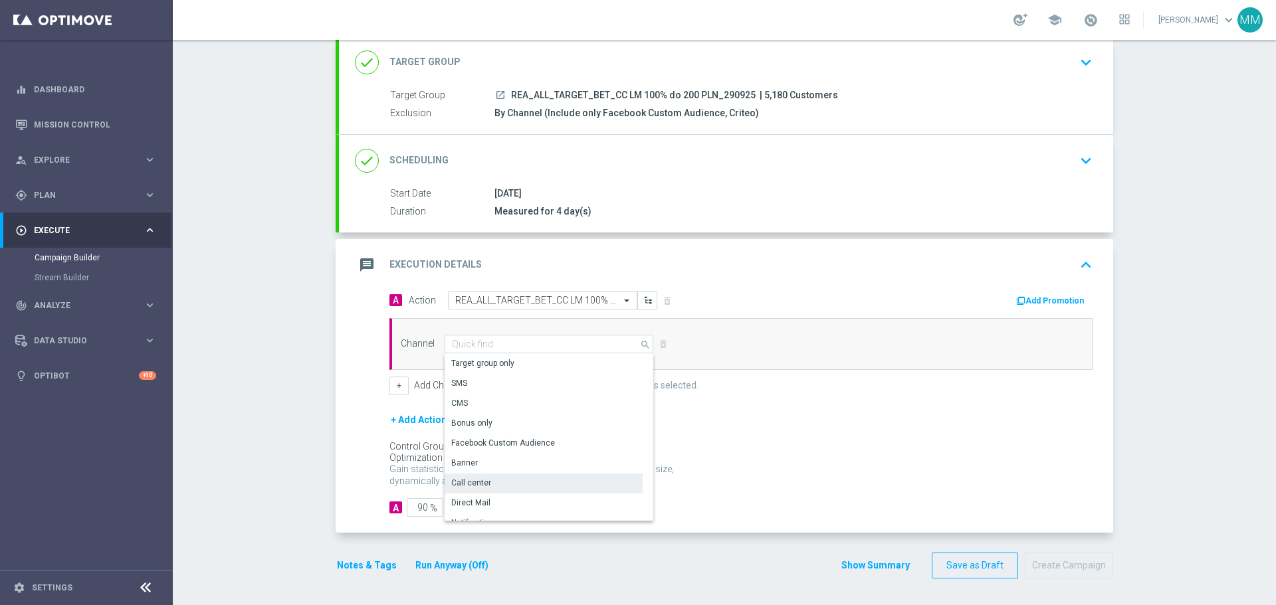
click at [512, 484] on div "Call center" at bounding box center [544, 483] width 198 height 19
type input "Call center"
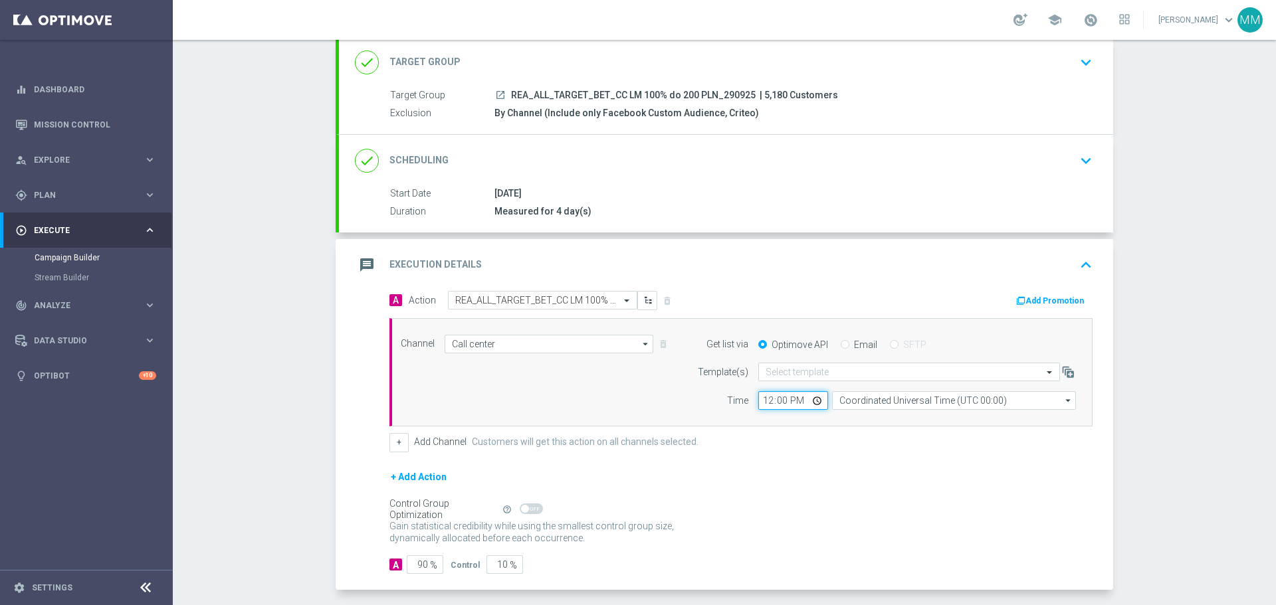
click at [791, 399] on input "12:00" at bounding box center [793, 400] width 70 height 19
type input "09:00"
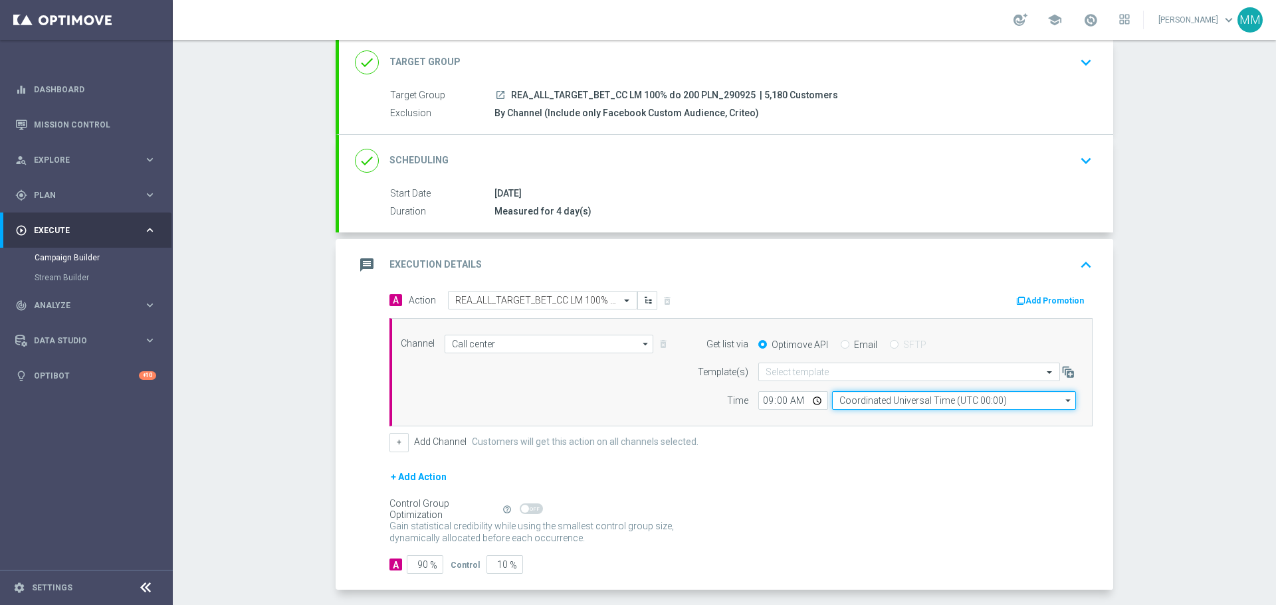
click at [879, 395] on input "Coordinated Universal Time (UTC 00:00)" at bounding box center [954, 400] width 244 height 19
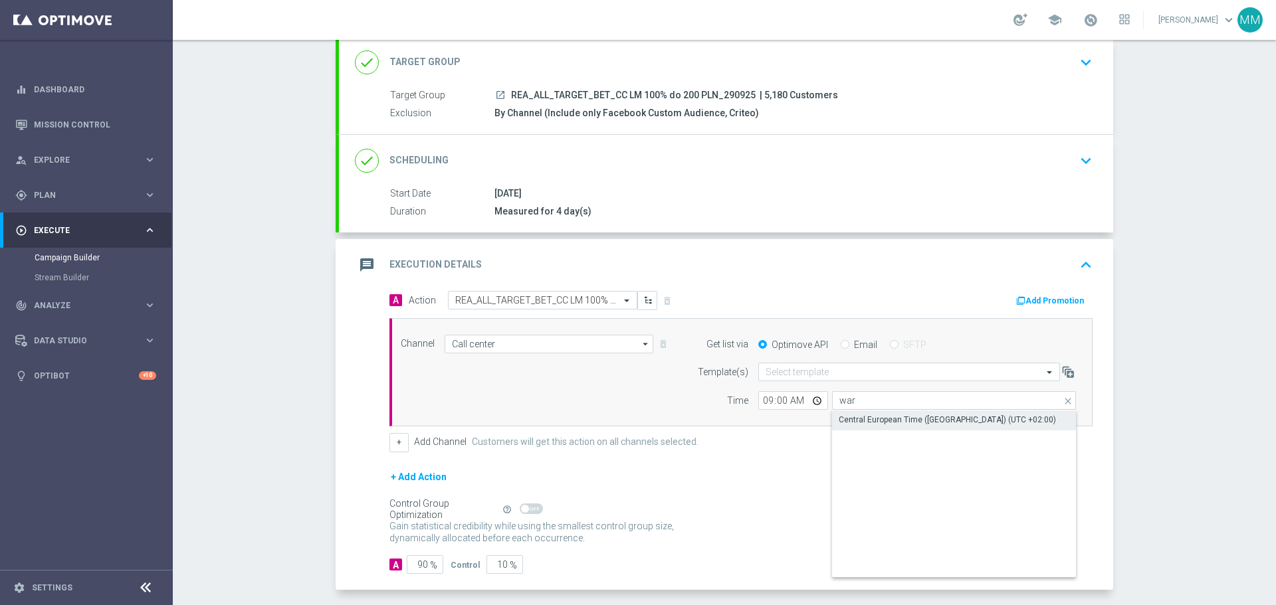
click at [908, 423] on div "Central European Time (Warsaw) (UTC +02:00)" at bounding box center [947, 420] width 217 height 12
type input "Central European Time (Warsaw) (UTC +02:00)"
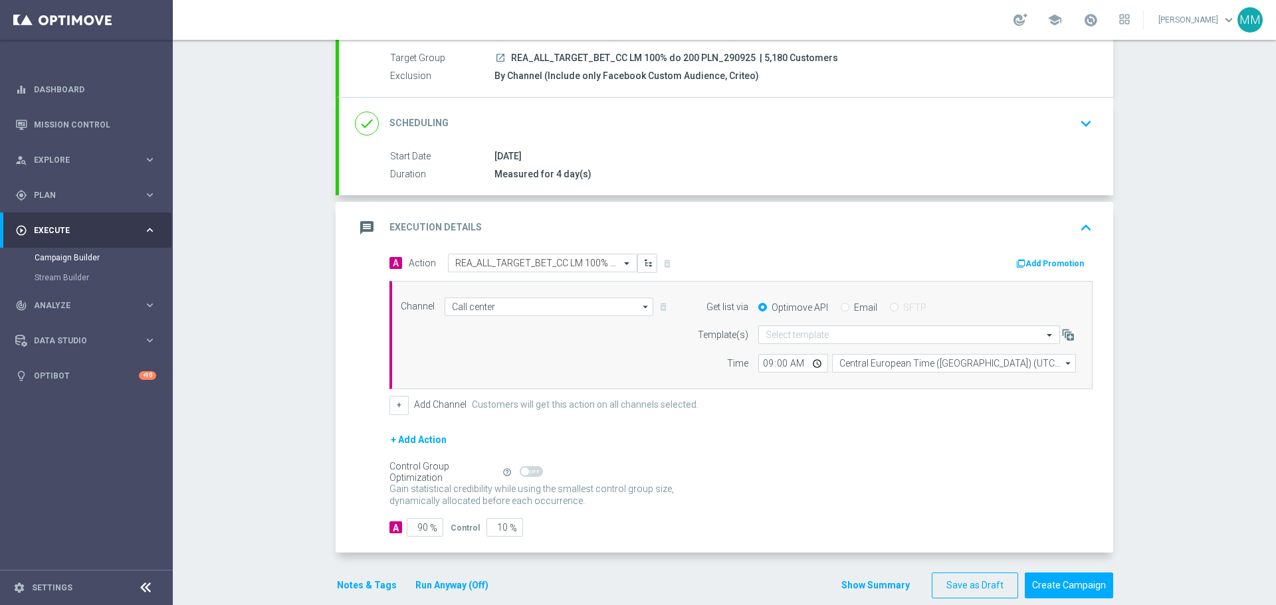
scroll to position [140, 0]
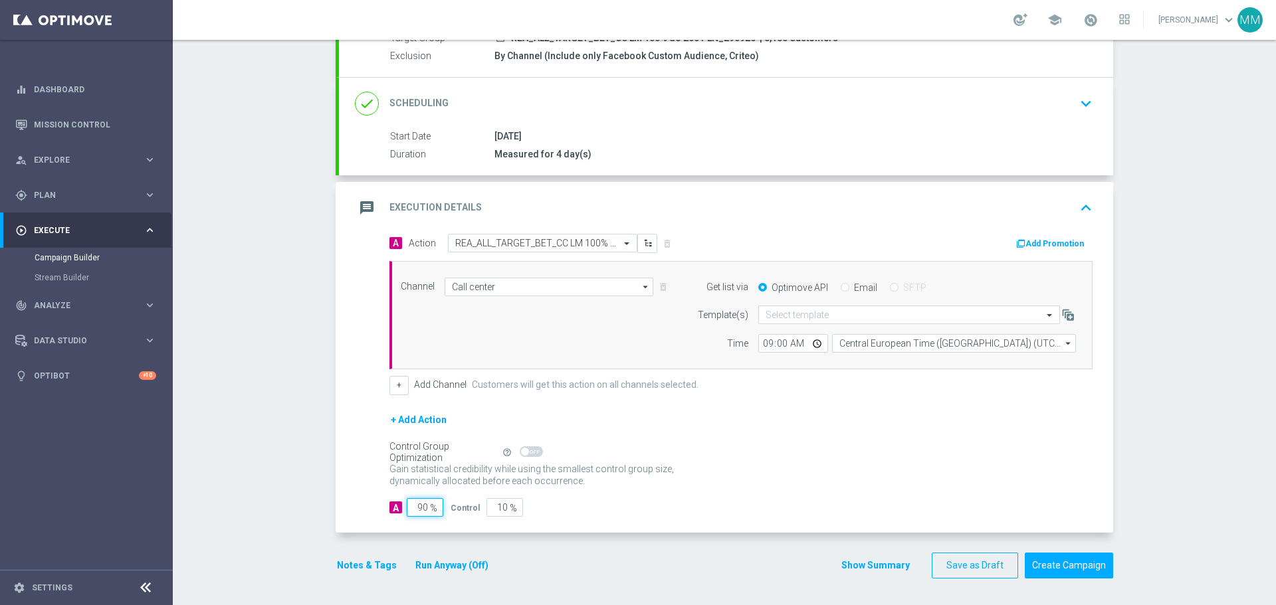
click at [423, 505] on input "90" at bounding box center [425, 507] width 37 height 19
type input "9"
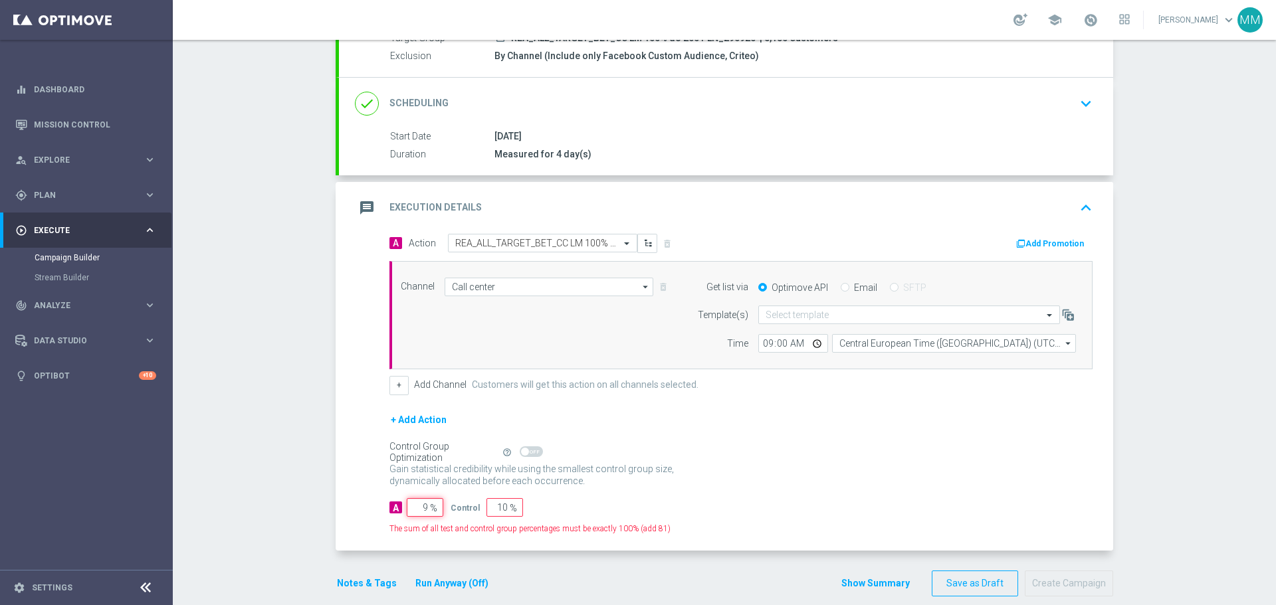
type input "91"
type input "95"
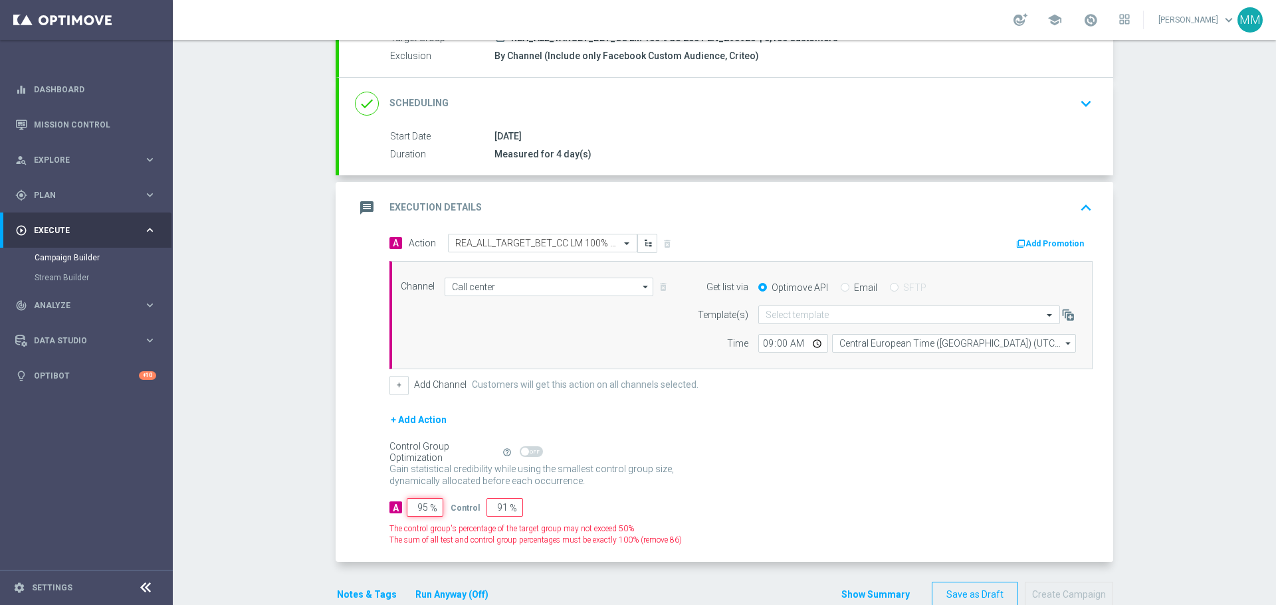
type input "5"
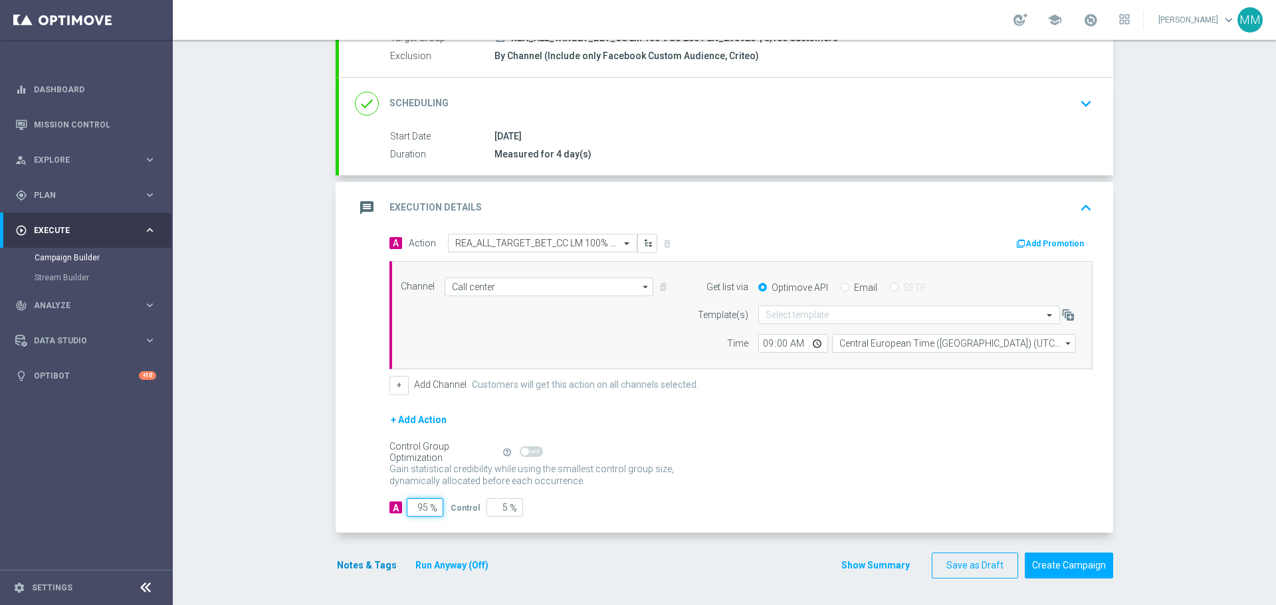
type input "95"
click at [366, 563] on button "Notes & Tags" at bounding box center [367, 566] width 62 height 17
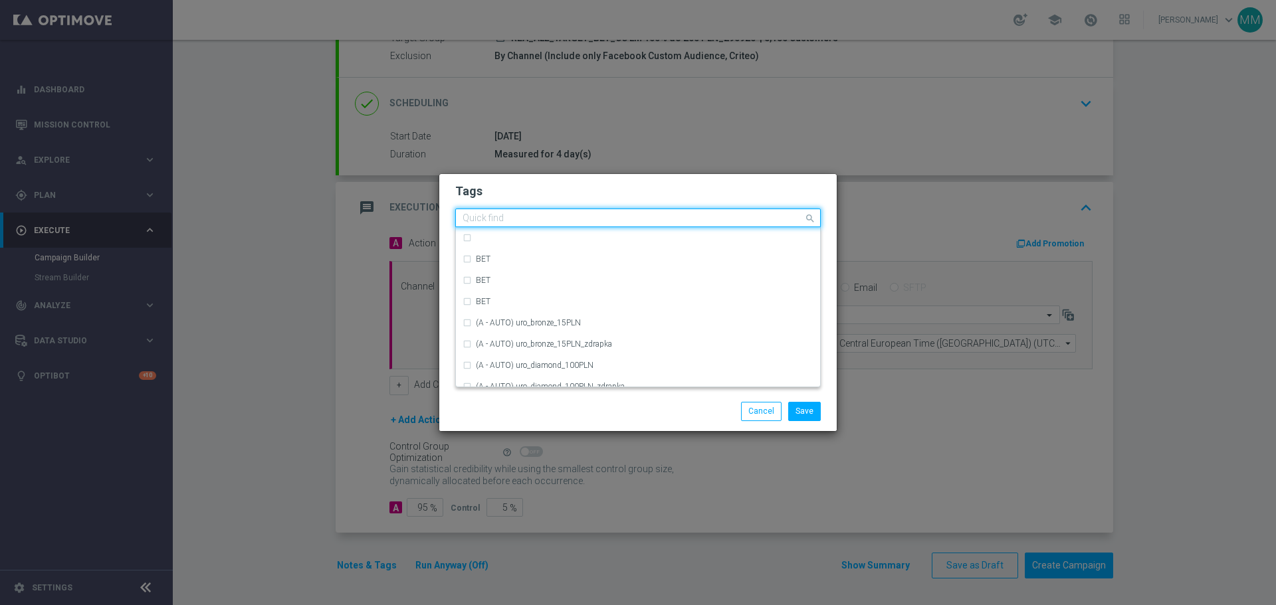
click at [551, 216] on input "text" at bounding box center [632, 218] width 341 height 11
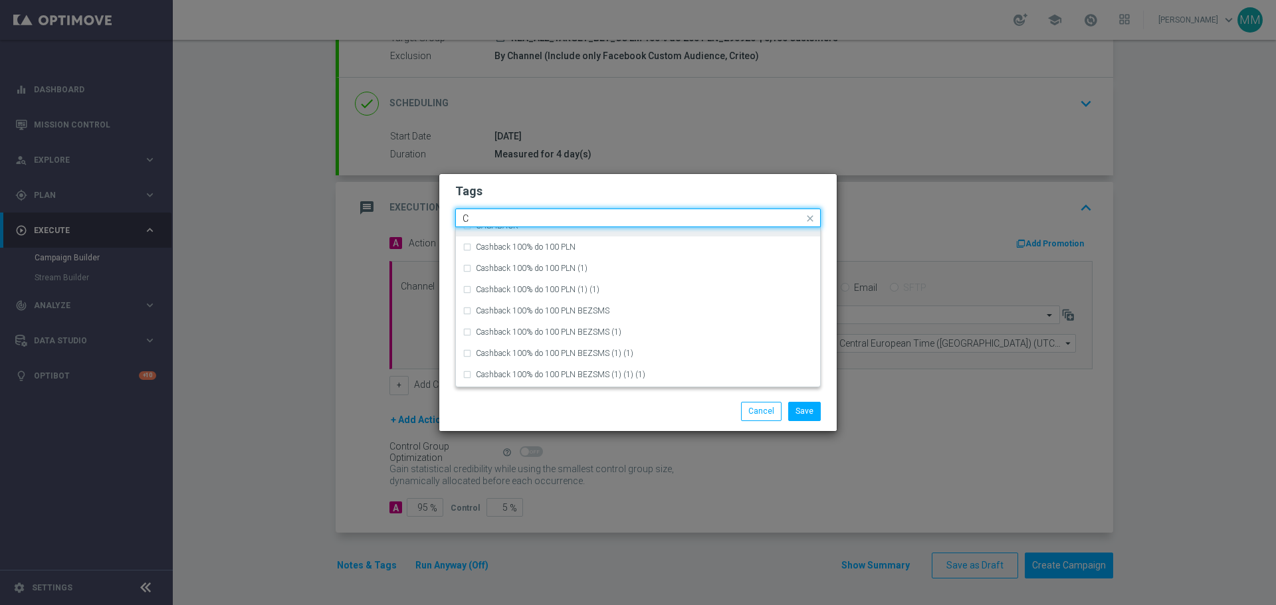
scroll to position [1196, 0]
drag, startPoint x: 473, startPoint y: 213, endPoint x: 445, endPoint y: 213, distance: 27.9
click at [445, 213] on div "Tags Quick find C Ca Cal Call Call Center CASHBACK Cashback 100% do 100 PLN Cas…" at bounding box center [637, 283] width 397 height 218
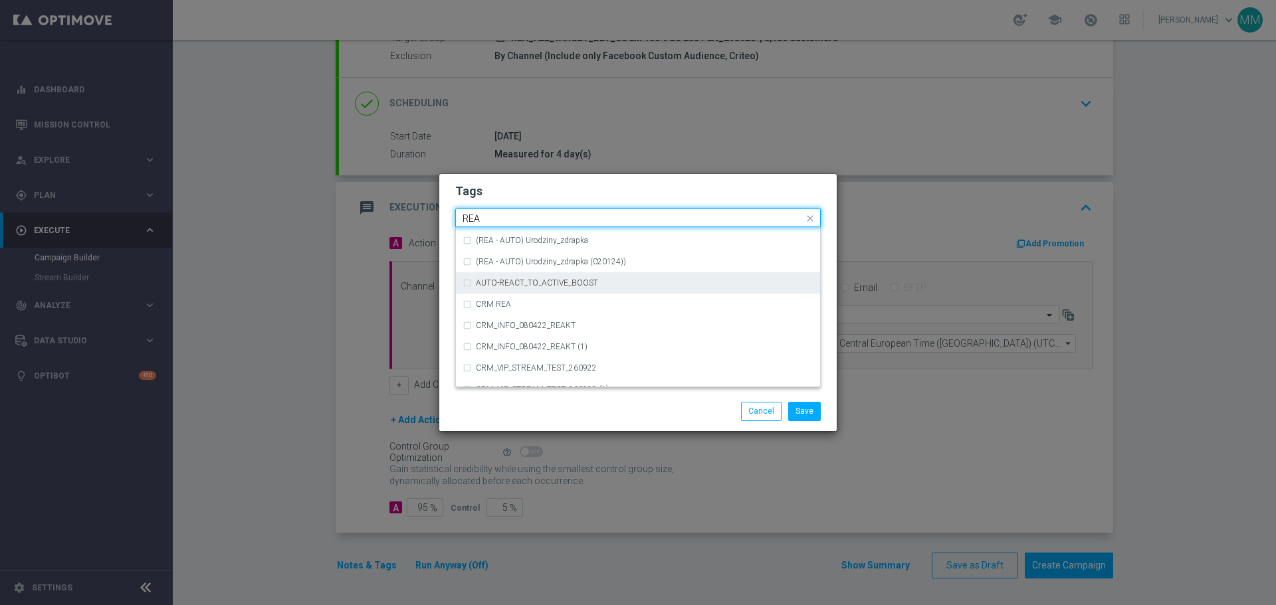
scroll to position [664, 0]
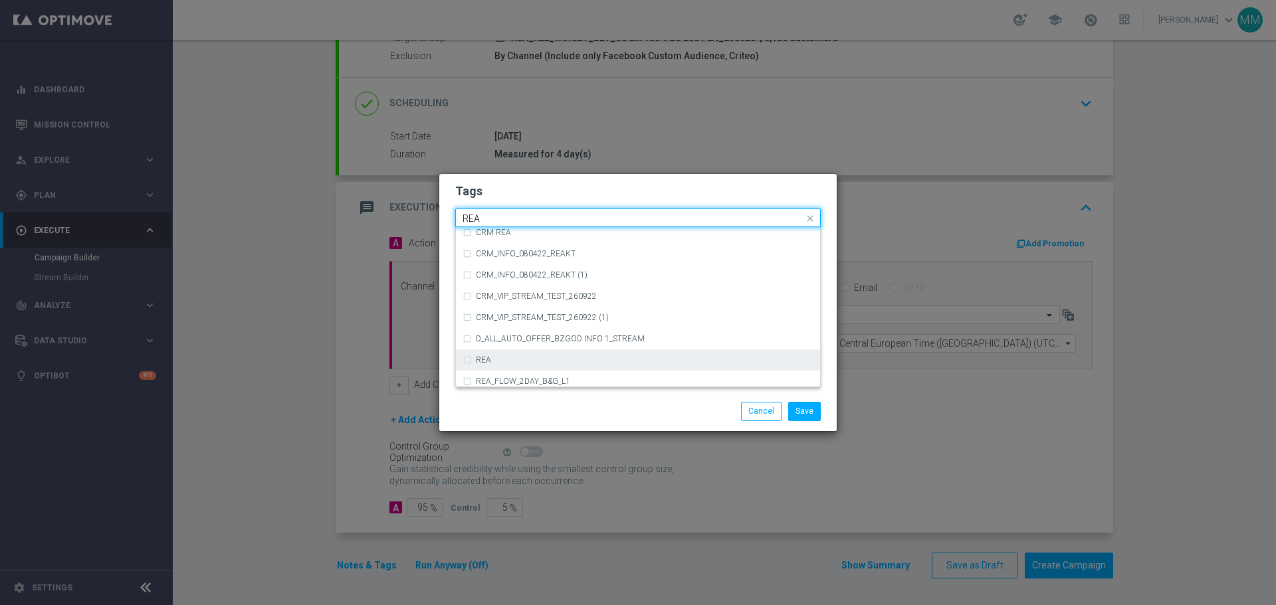
click at [485, 356] on label "REA" at bounding box center [483, 360] width 15 height 8
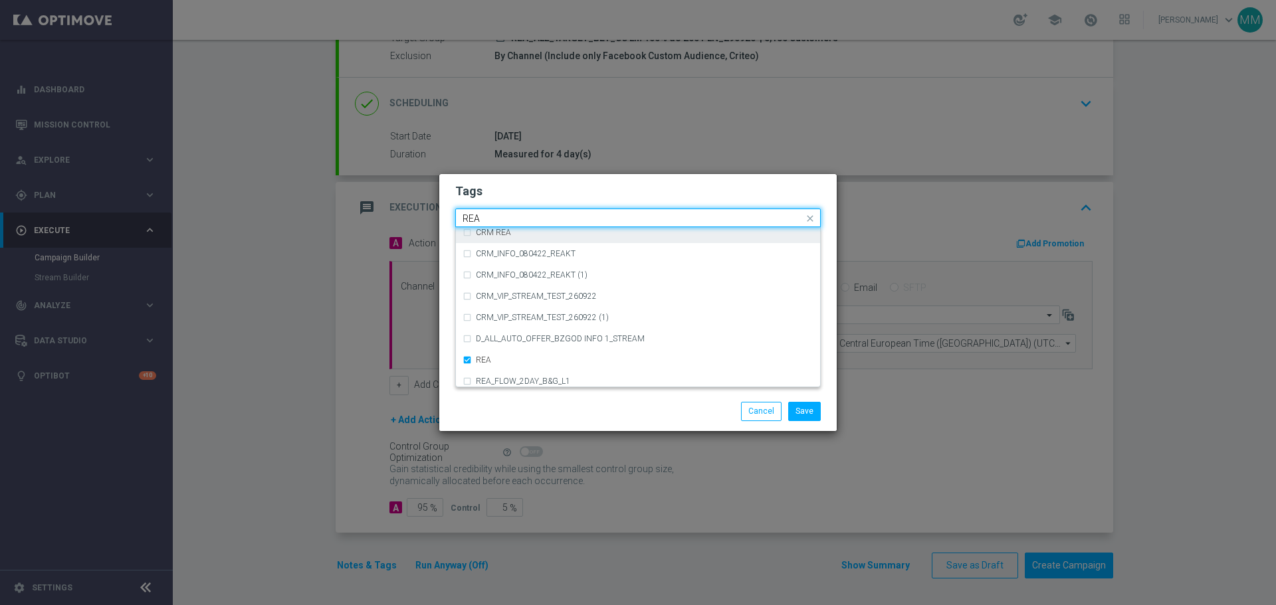
click at [499, 214] on input "REA" at bounding box center [632, 218] width 341 height 11
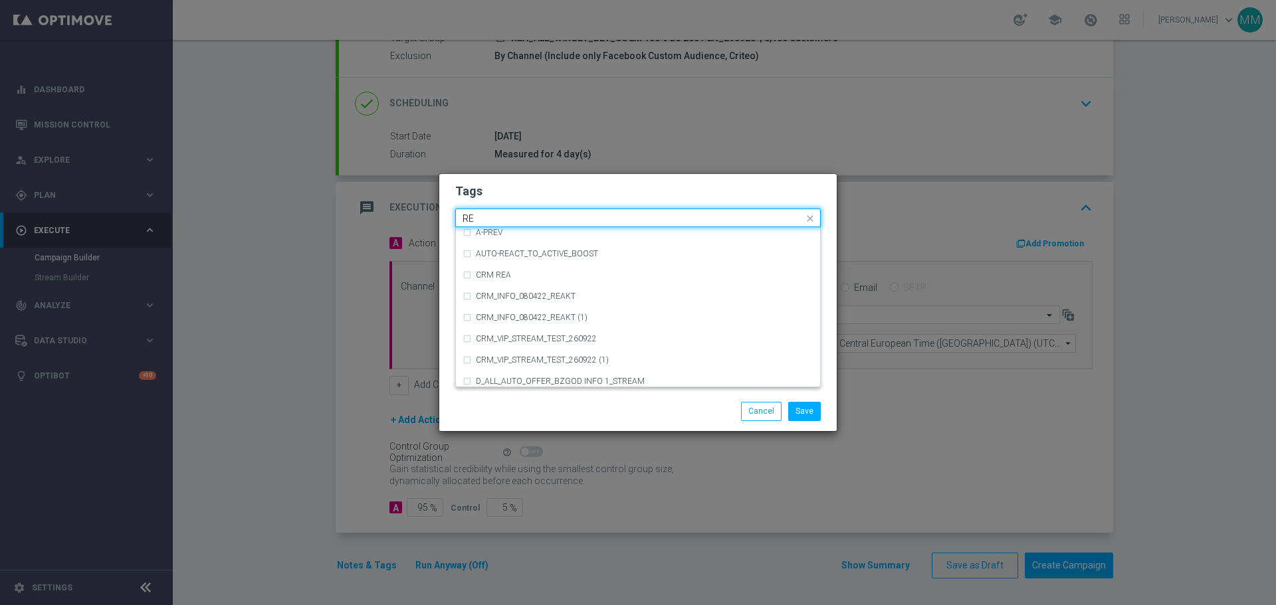
type input "R"
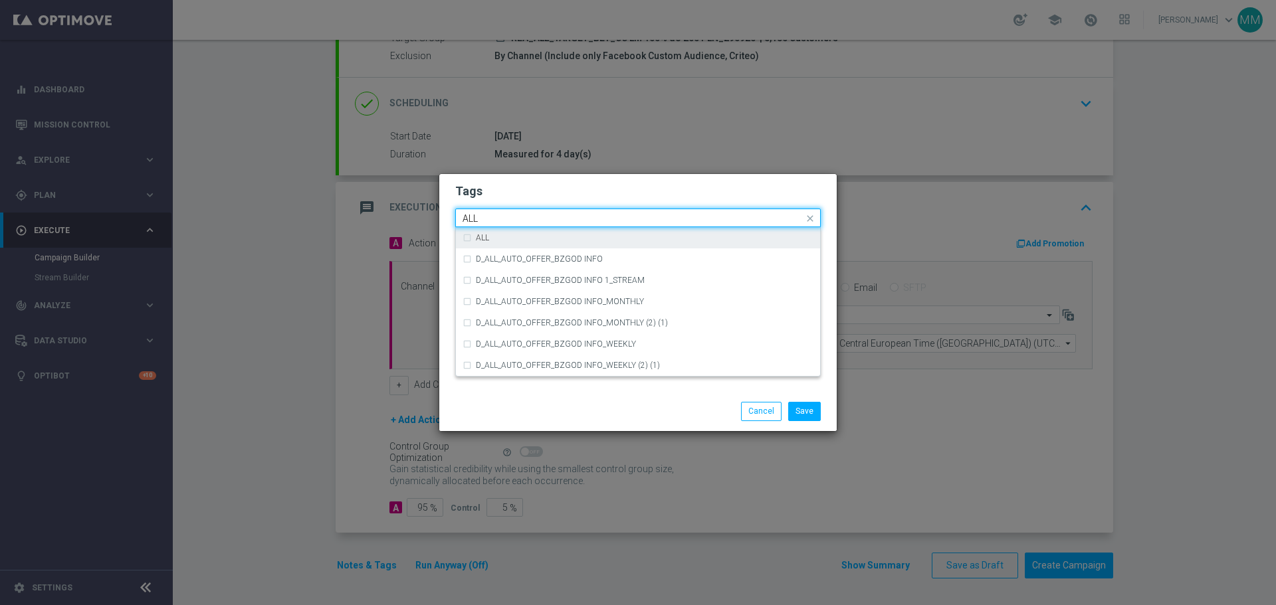
click at [468, 236] on div "ALL" at bounding box center [637, 237] width 351 height 21
drag, startPoint x: 496, startPoint y: 210, endPoint x: 431, endPoint y: 226, distance: 67.0
click at [429, 226] on modal-container "Tags Quick find × REA × ALL ALL ALL D_ALL_AUTO_OFFER_BZGOD INFO D_ALL_AUTO_OFFE…" at bounding box center [638, 302] width 1276 height 605
drag, startPoint x: 516, startPoint y: 213, endPoint x: 455, endPoint y: 212, distance: 61.1
click at [453, 212] on div "Tags Quick find × REA × ALL ALL ALL D_ALL_AUTO_OFFER_BZGOD INFO D_ALL_AUTO_OFFE…" at bounding box center [637, 283] width 397 height 218
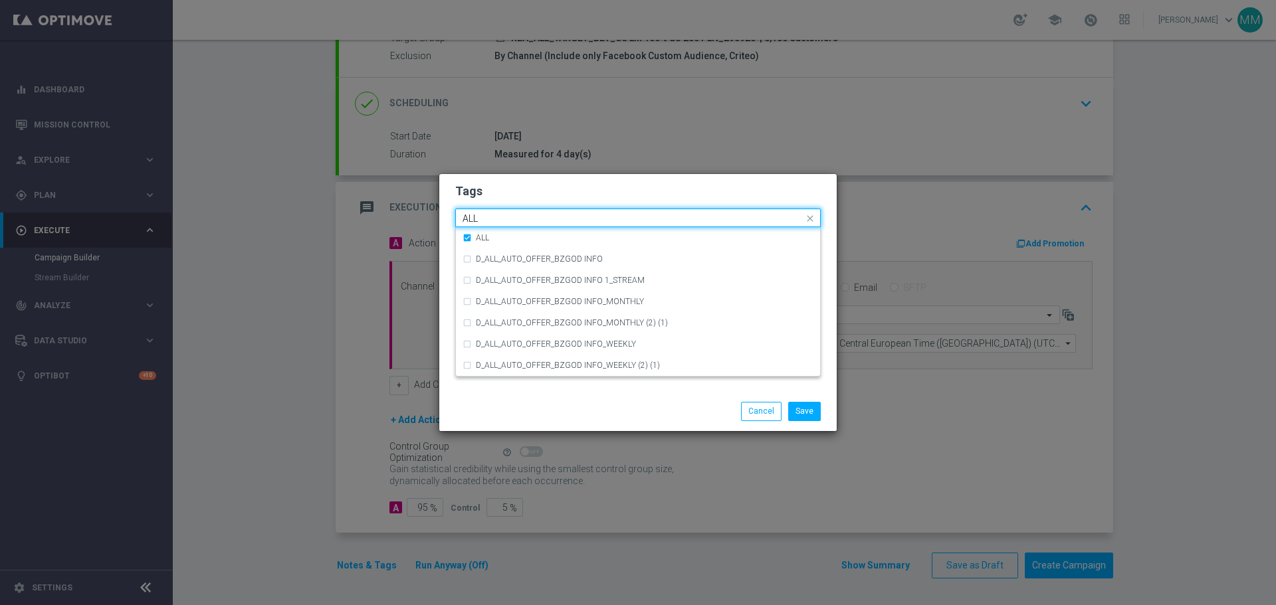
click at [484, 219] on input "ALL" at bounding box center [632, 218] width 341 height 11
click at [485, 219] on input "ALL" at bounding box center [632, 218] width 341 height 11
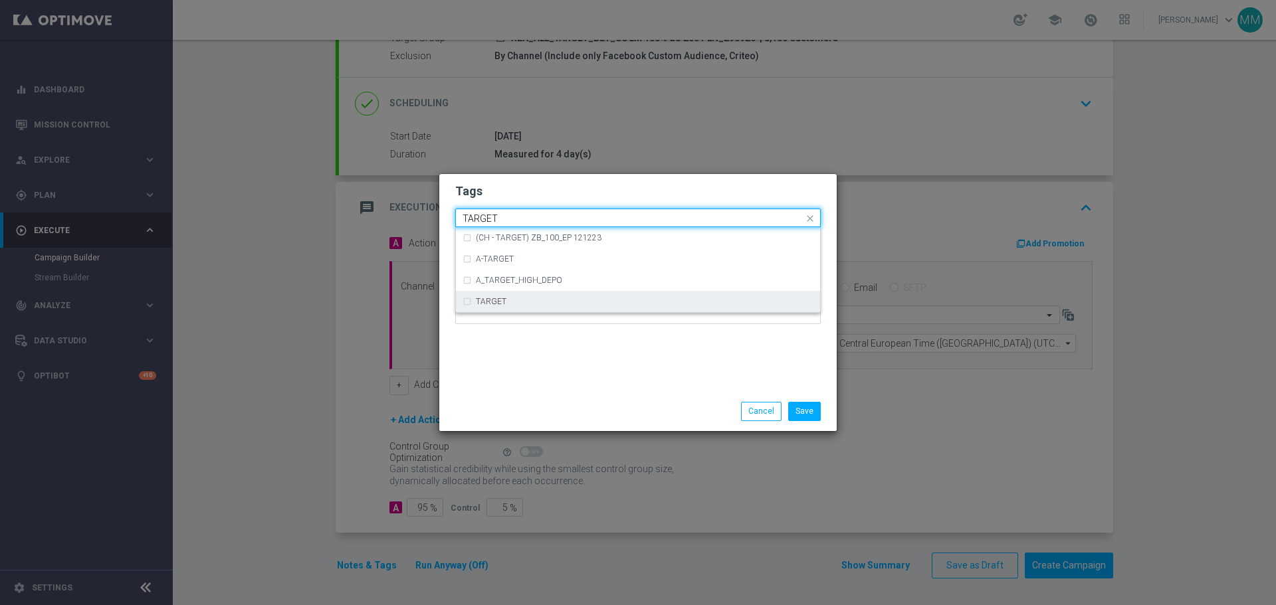
click at [465, 300] on div "TARGET" at bounding box center [637, 301] width 351 height 21
type input "TARGET"
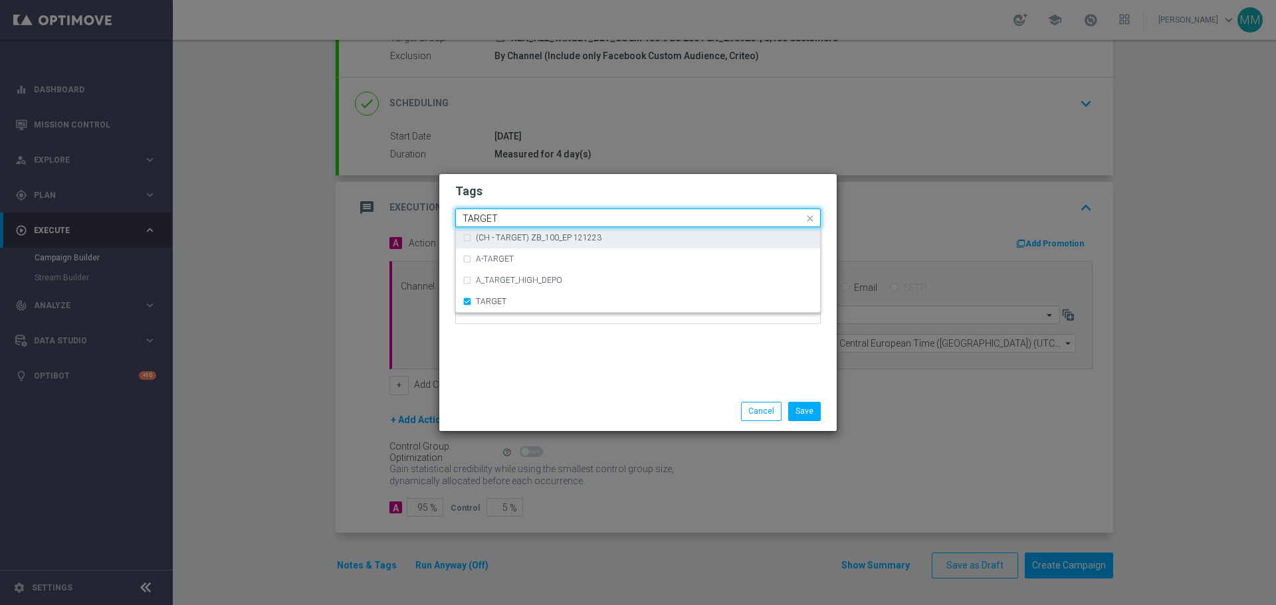
click at [520, 214] on input "TARGET" at bounding box center [632, 218] width 341 height 11
click at [507, 216] on input "TARGET" at bounding box center [632, 218] width 341 height 11
click at [451, 217] on div "Tags Quick find × REA × ALL × TARGET TARGET (CH - TARGET) ZB_100_EP 121223 A-TA…" at bounding box center [637, 283] width 397 height 218
click at [412, 217] on modal-container "Tags Quick find × REA × ALL × TARGET (CH - TARGET) ZB_100_EP 121223 A-TARGET A_…" at bounding box center [638, 302] width 1276 height 605
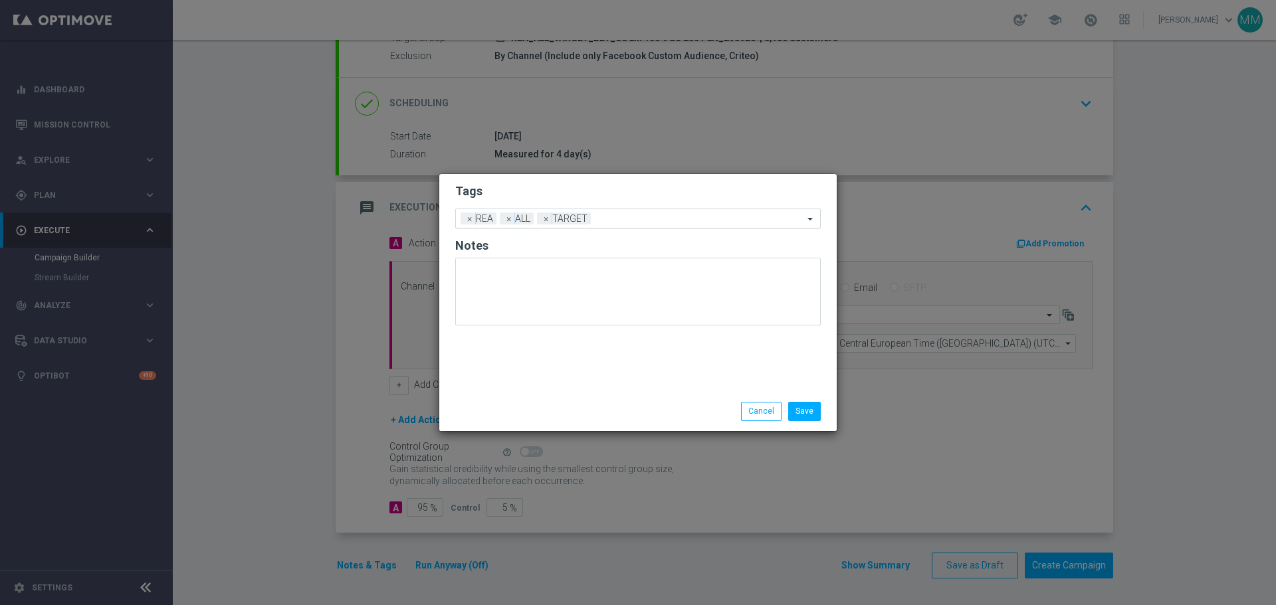
click at [627, 221] on input "text" at bounding box center [699, 219] width 207 height 11
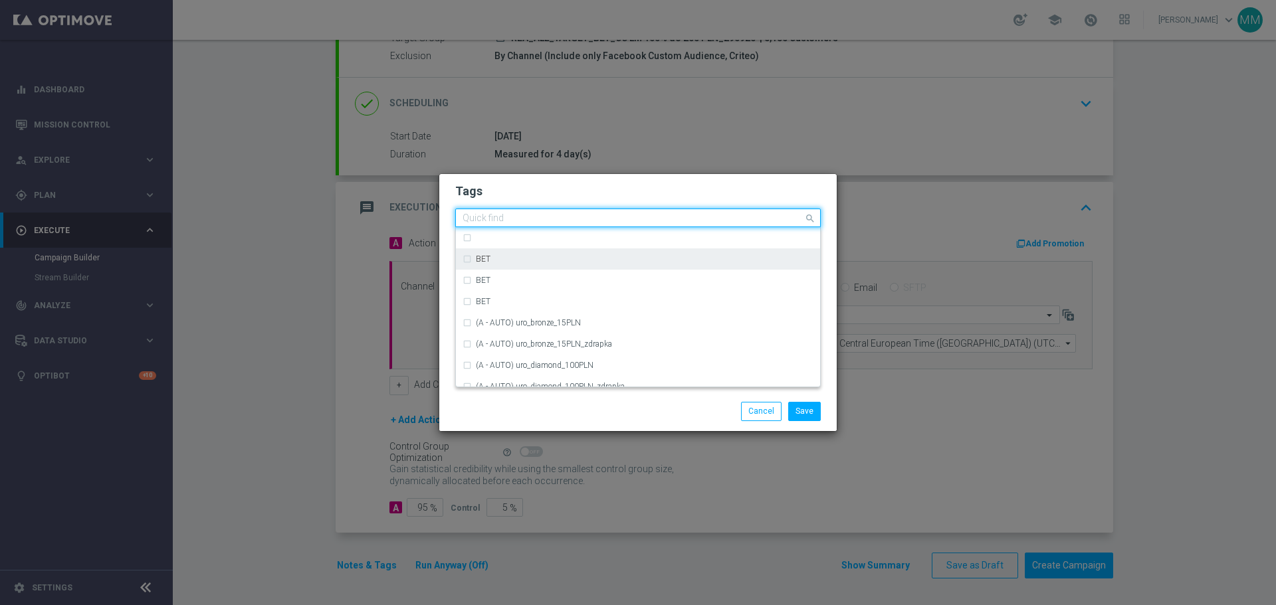
click at [464, 259] on div "BET" at bounding box center [637, 259] width 351 height 21
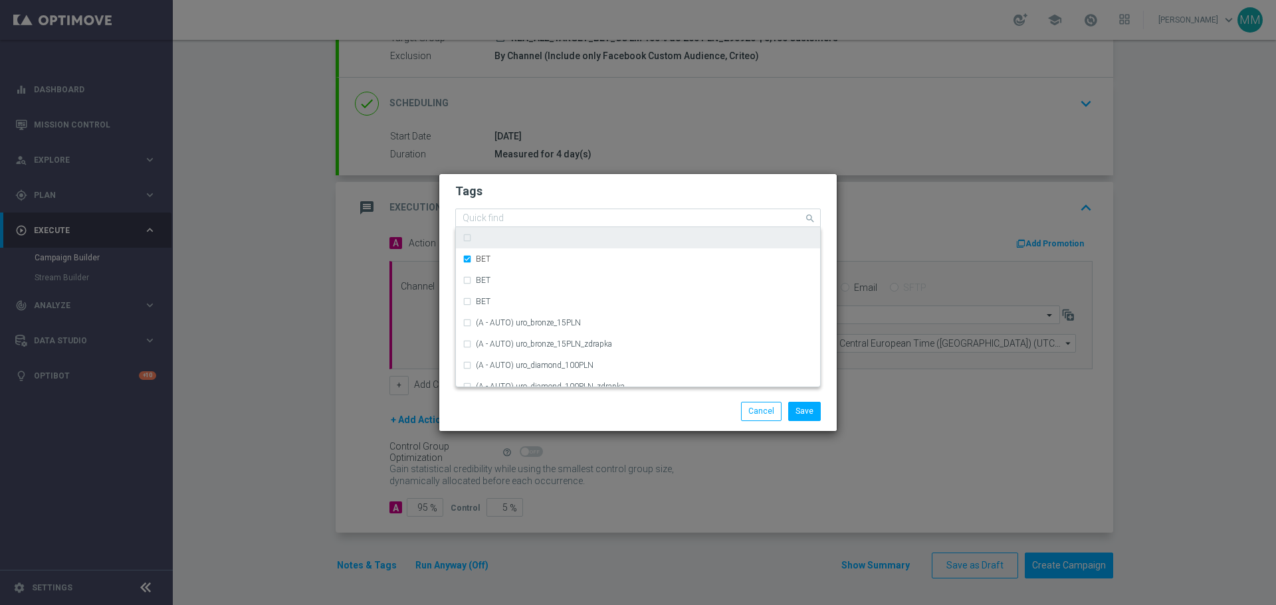
click at [514, 217] on input "text" at bounding box center [632, 218] width 341 height 11
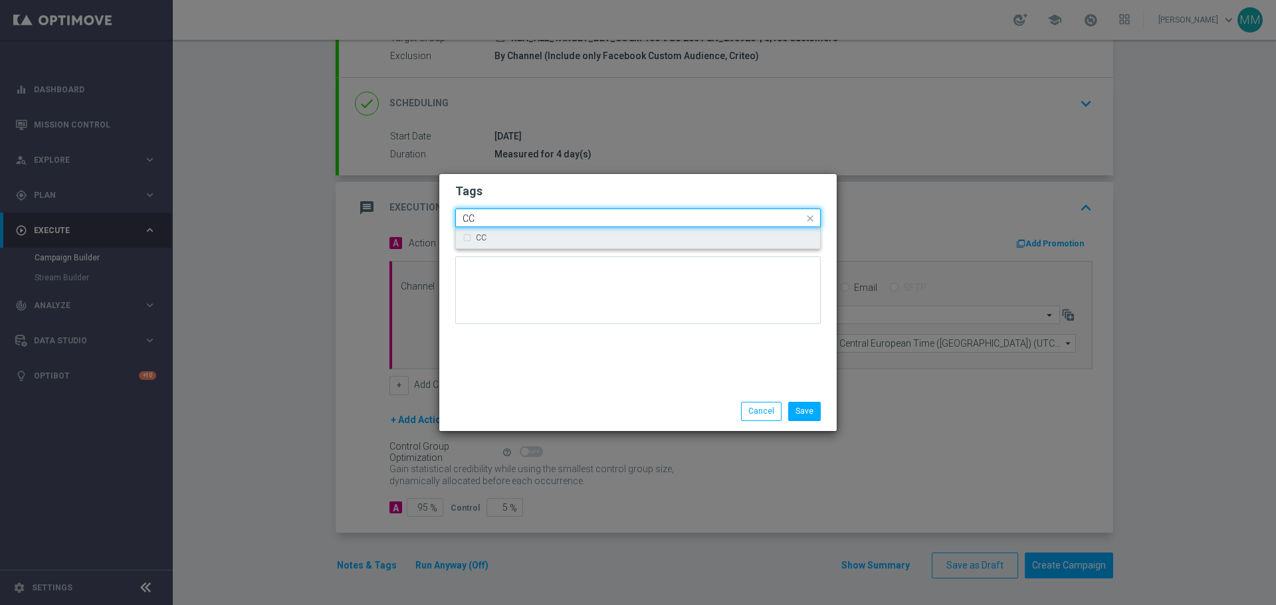
click at [468, 239] on div "CC" at bounding box center [637, 237] width 351 height 21
click at [533, 218] on input "CC" at bounding box center [632, 218] width 341 height 11
type input "C"
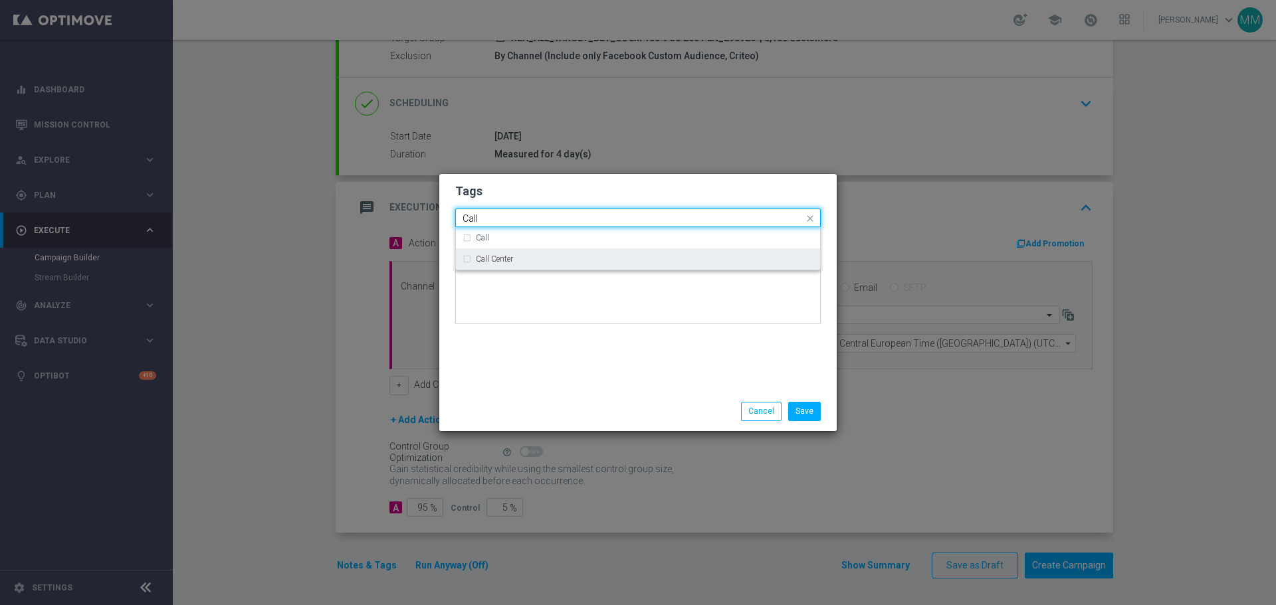
click at [464, 262] on div "Call Center" at bounding box center [637, 259] width 351 height 21
type input "Call"
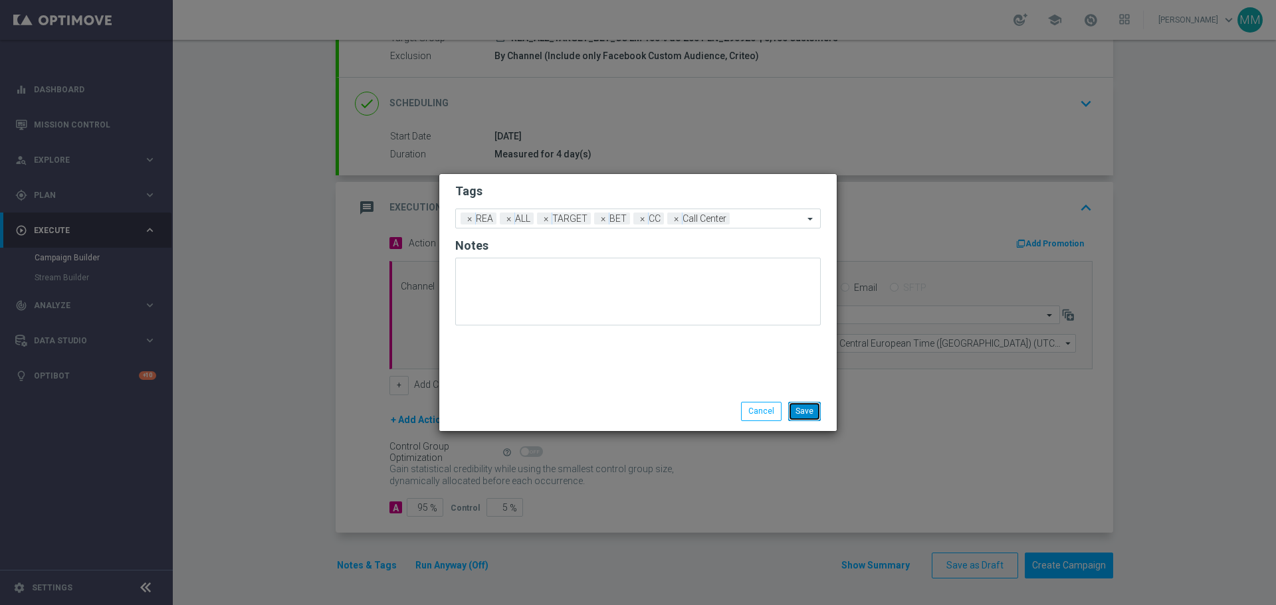
click at [810, 415] on button "Save" at bounding box center [804, 411] width 33 height 19
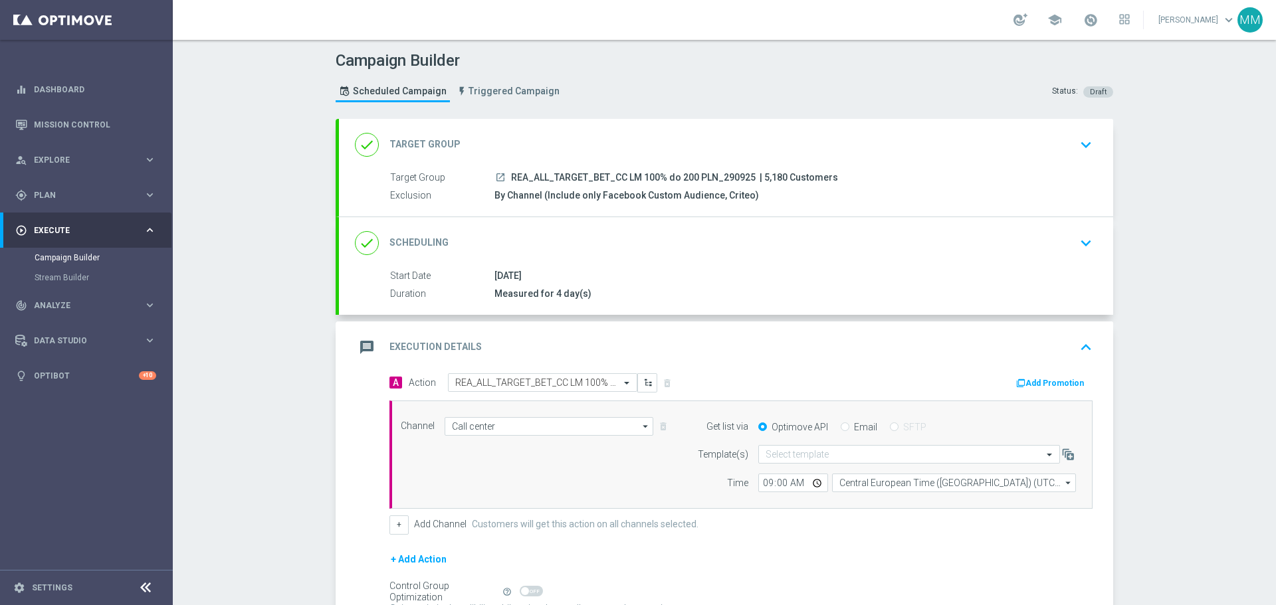
click at [591, 185] on div "Target Group launch REA_ALL_TARGET_BET_CC LM 100% do 200 PLN_290925 | 5,180 Cus…" at bounding box center [726, 187] width 774 height 33
click at [632, 176] on span "REA_ALL_TARGET_BET_CC LM 100% do 200 PLN_290925" at bounding box center [633, 178] width 245 height 12
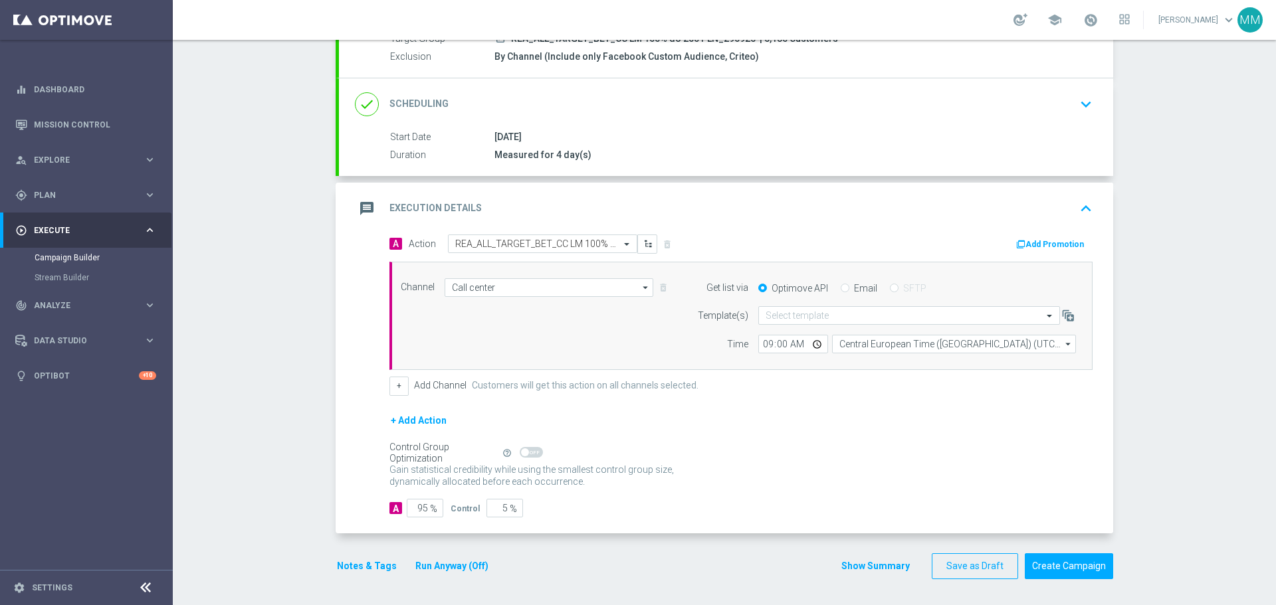
scroll to position [140, 0]
click at [1072, 568] on button "Create Campaign" at bounding box center [1069, 566] width 88 height 26
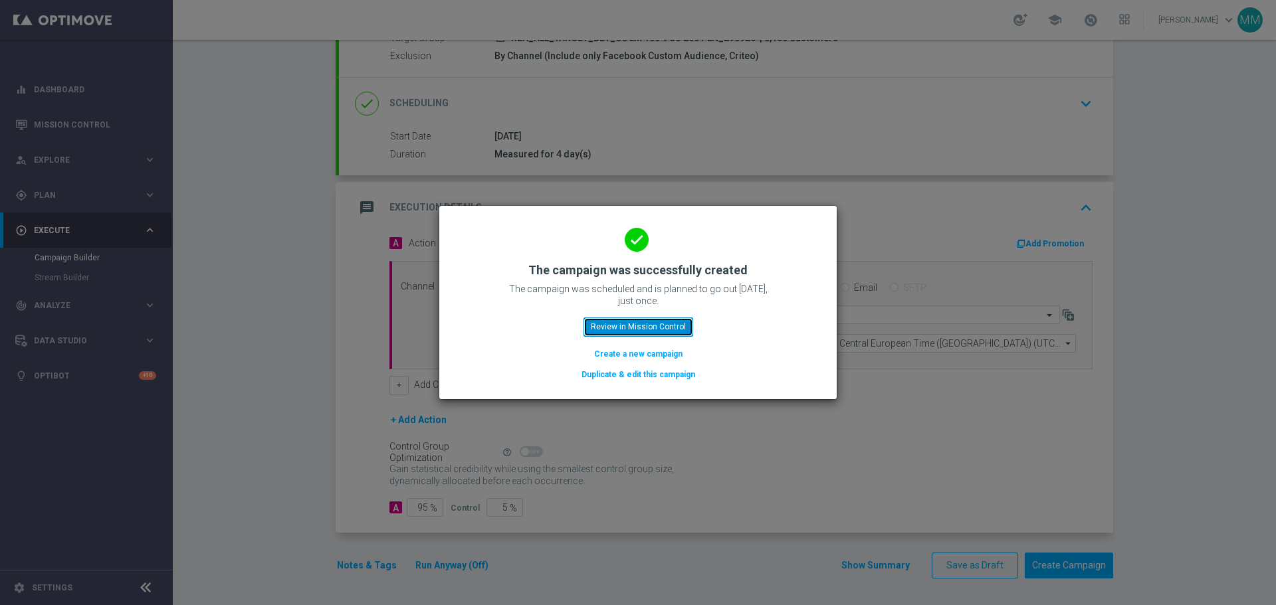
click at [649, 325] on button "Review in Mission Control" at bounding box center [638, 327] width 110 height 19
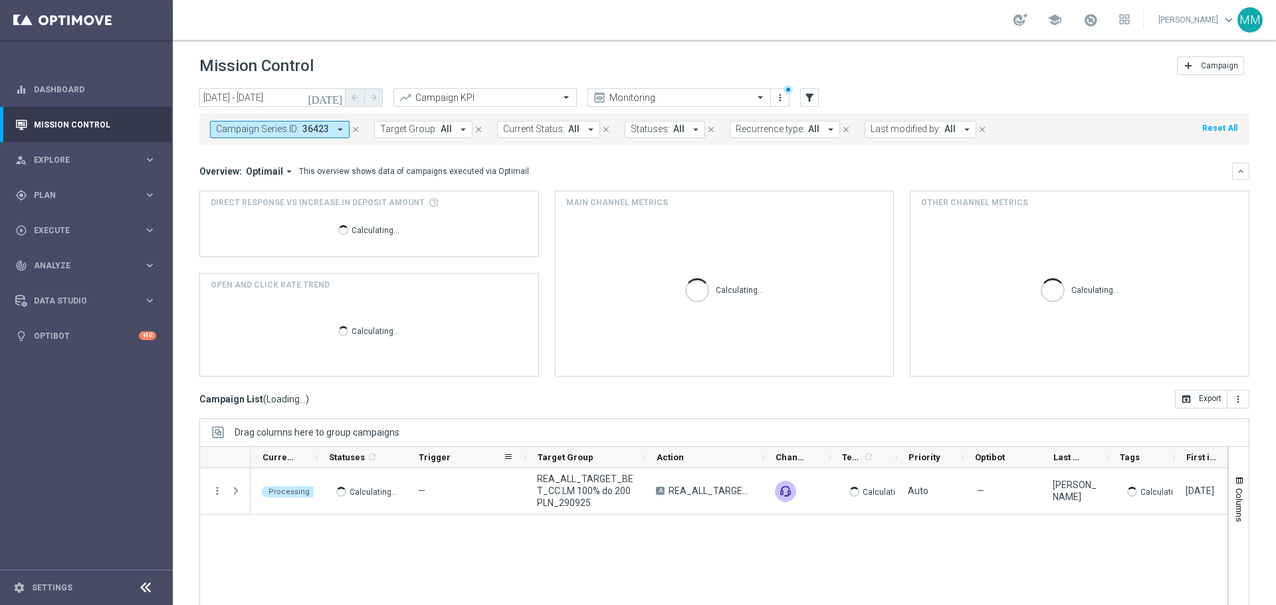
scroll to position [59, 0]
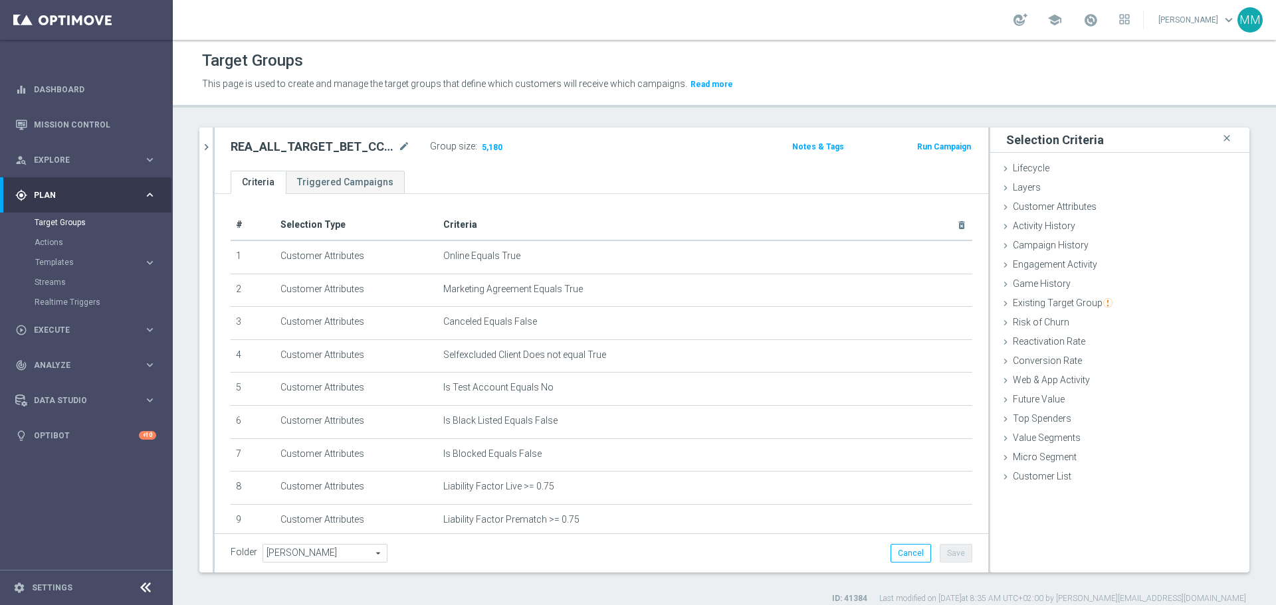
scroll to position [474, 0]
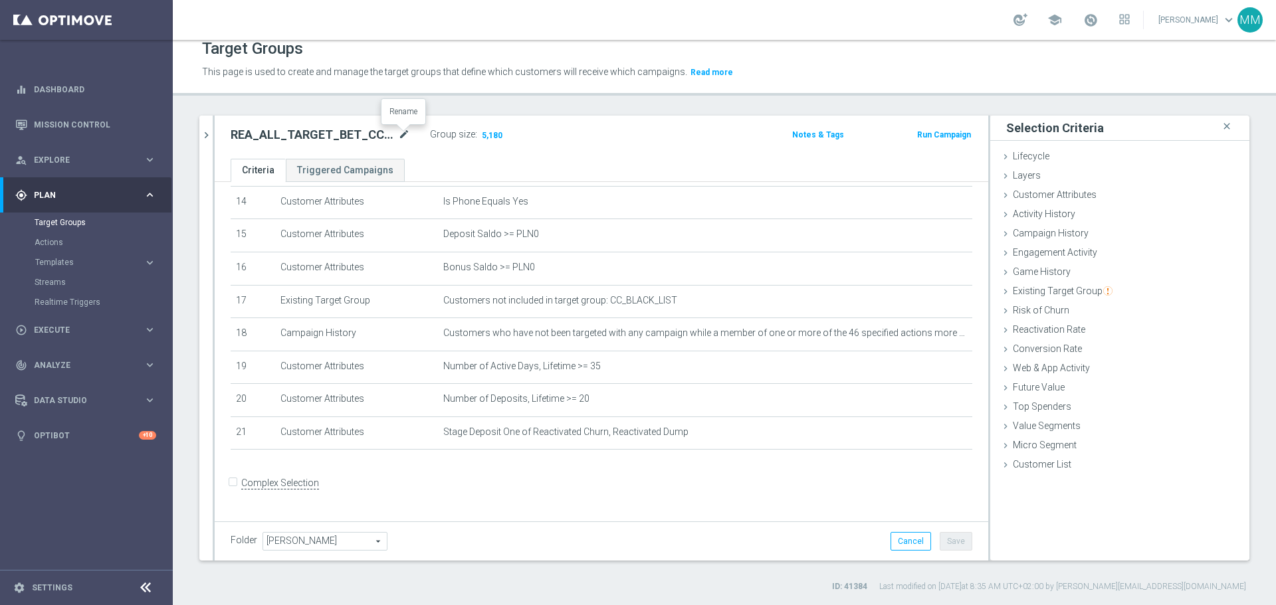
click at [406, 134] on icon "mode_edit" at bounding box center [404, 135] width 12 height 16
click at [381, 135] on input "REA_ALL_TARGET_BET_CC LM 100% do 200 PLN_290925" at bounding box center [320, 136] width 179 height 19
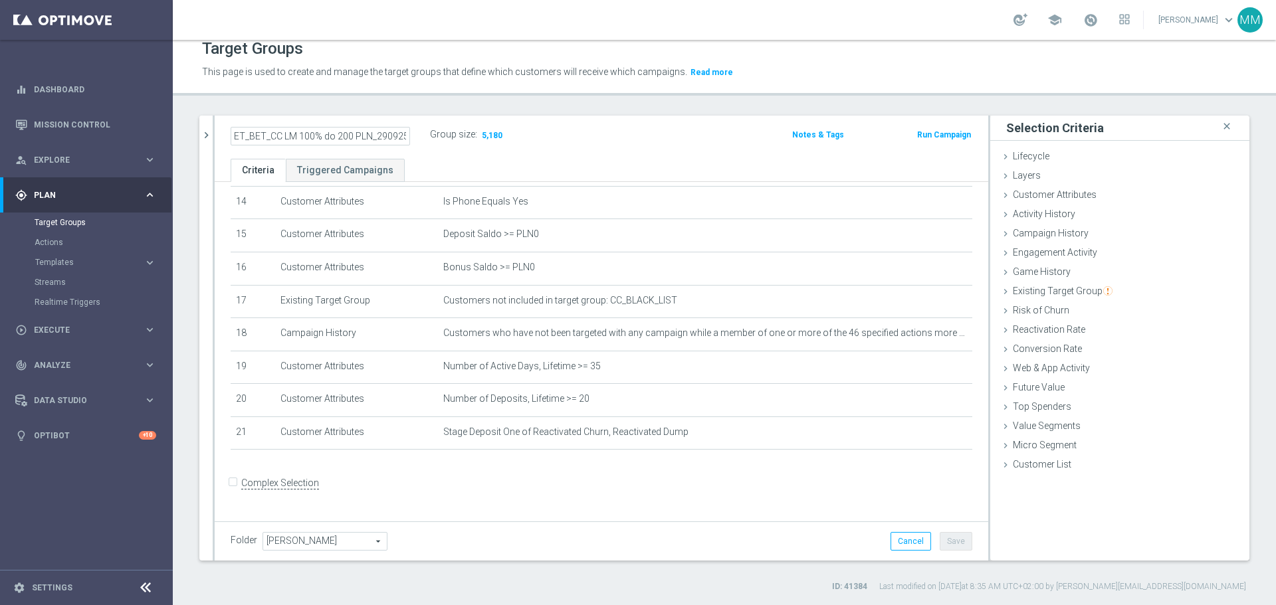
click at [381, 135] on input "REA_ALL_TARGET_BET_CC LM 100% do 200 PLN_290925" at bounding box center [320, 136] width 179 height 19
click at [403, 133] on icon "mode_edit" at bounding box center [404, 135] width 12 height 16
click at [403, 134] on icon "mode_edit" at bounding box center [404, 135] width 12 height 16
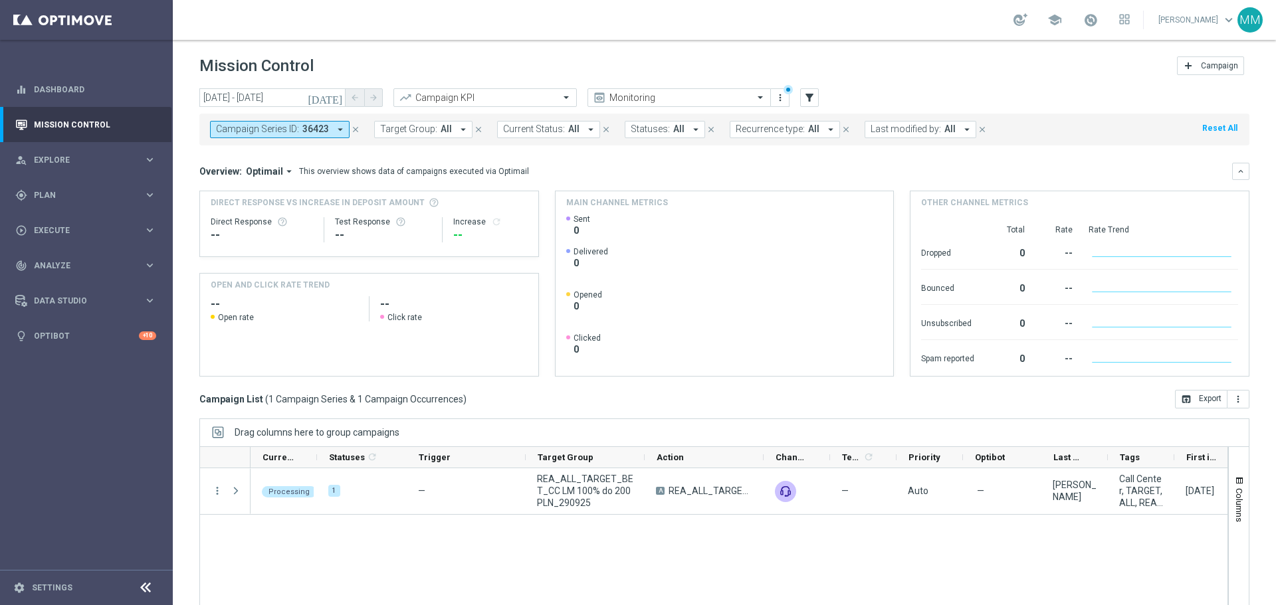
scroll to position [59, 0]
